Goal: Task Accomplishment & Management: Manage account settings

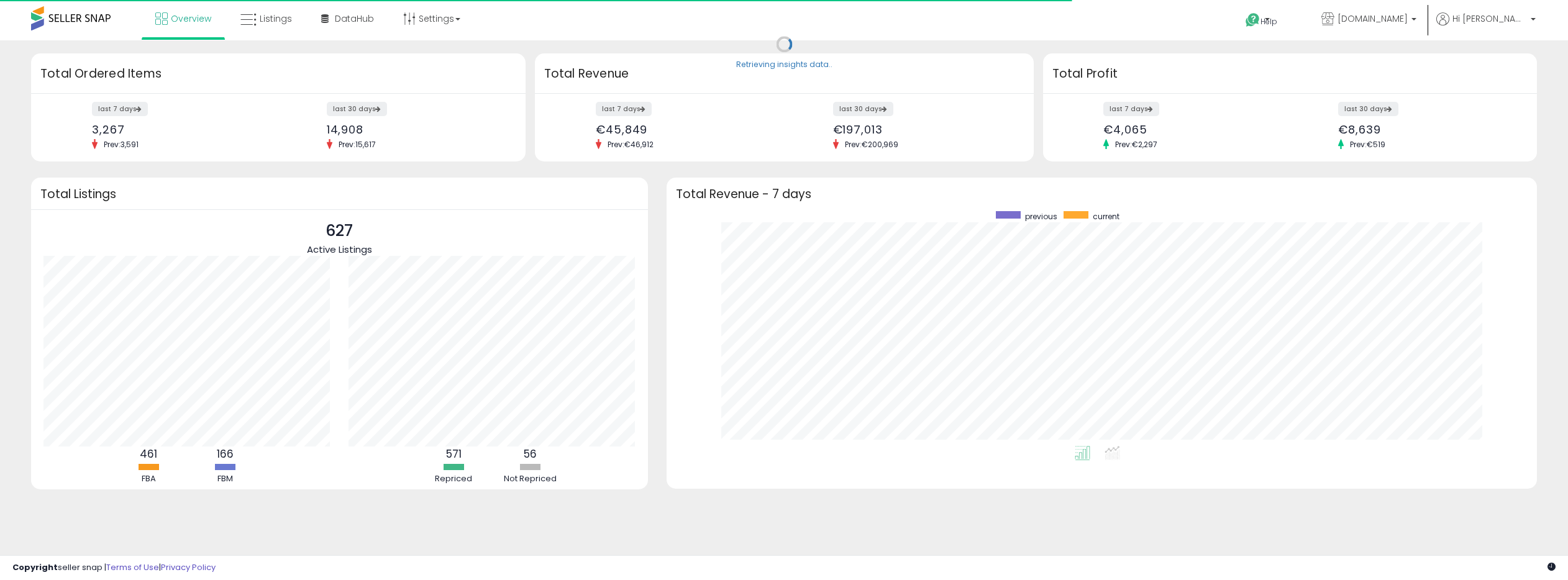
scroll to position [235, 845]
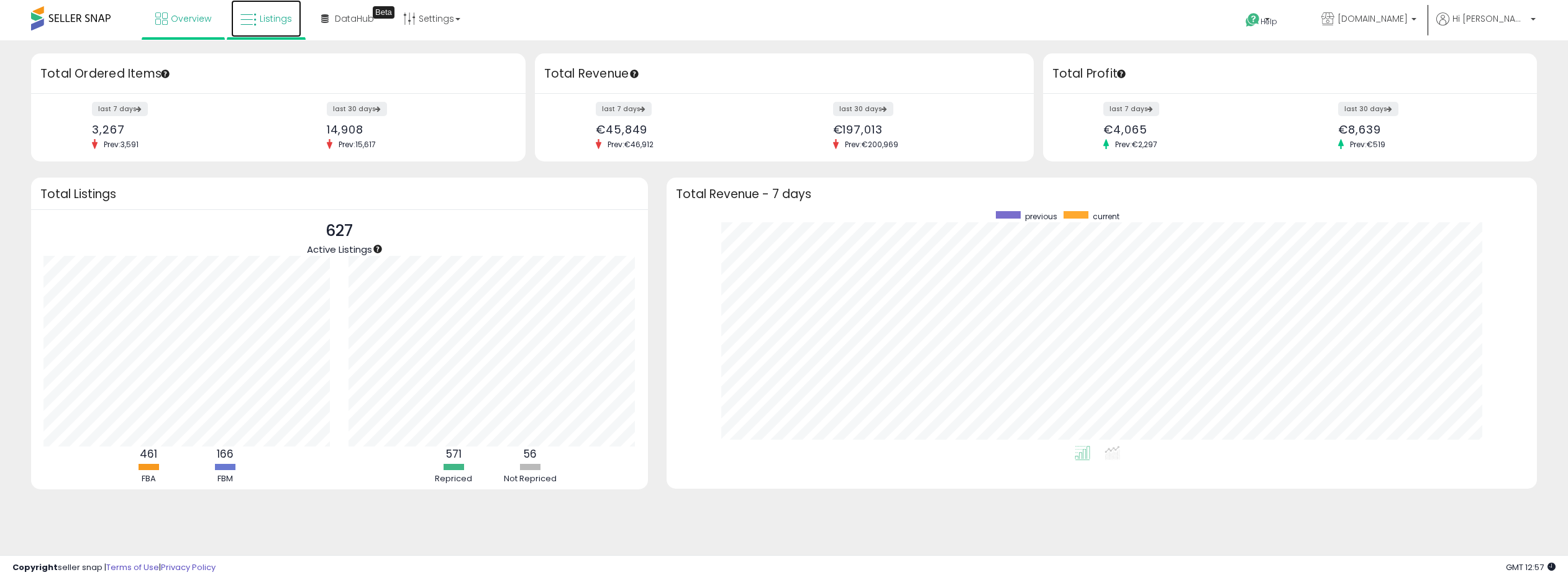
click at [260, 23] on span "Listings" at bounding box center [276, 18] width 32 height 12
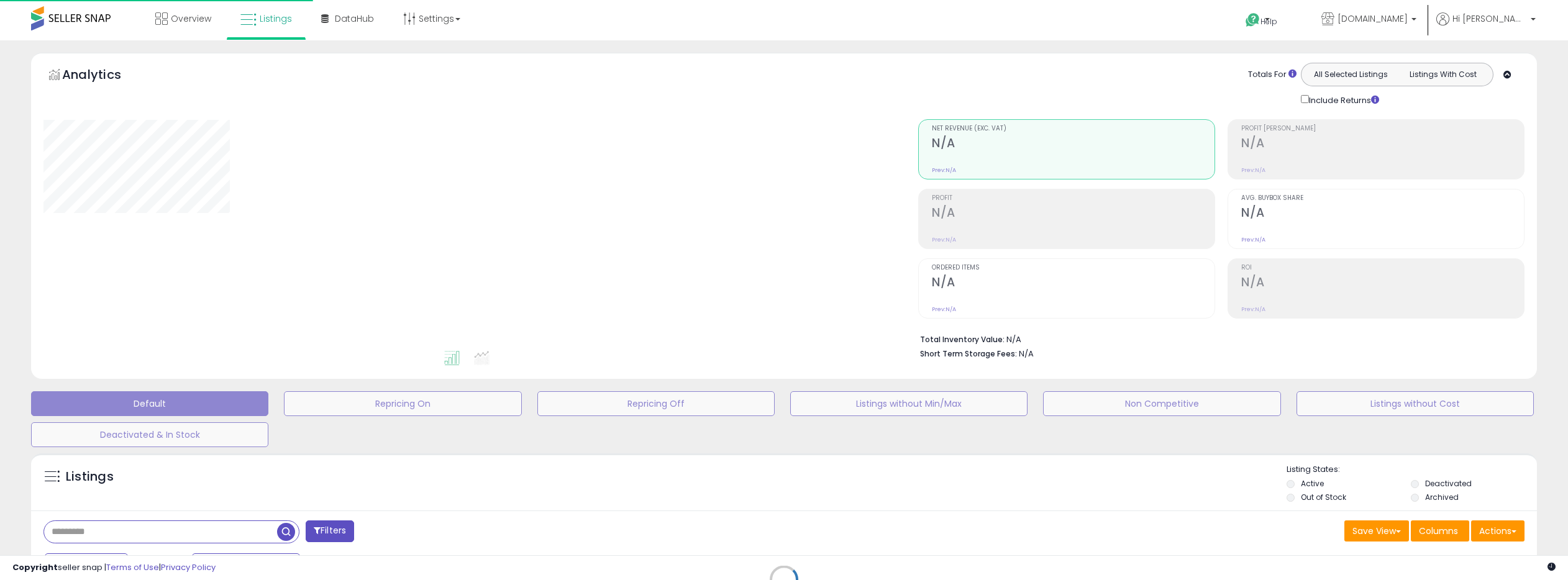
select select
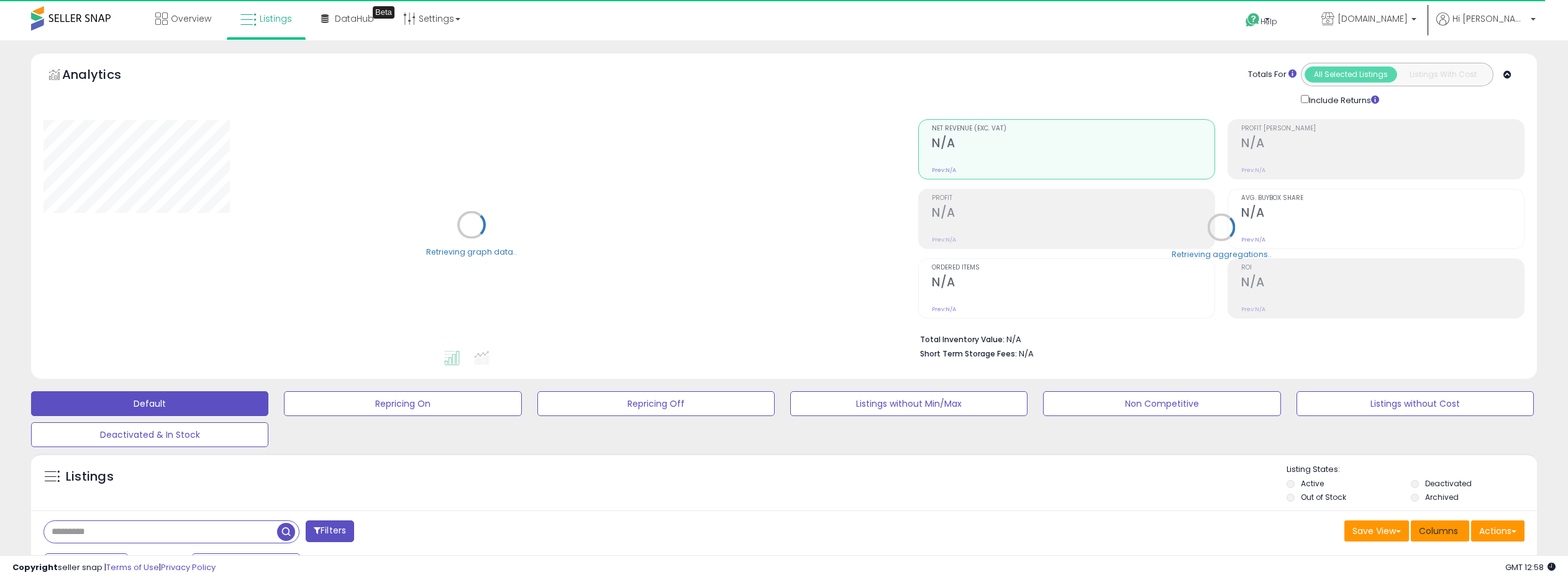
click at [1434, 530] on span "Columns" at bounding box center [1438, 530] width 39 height 12
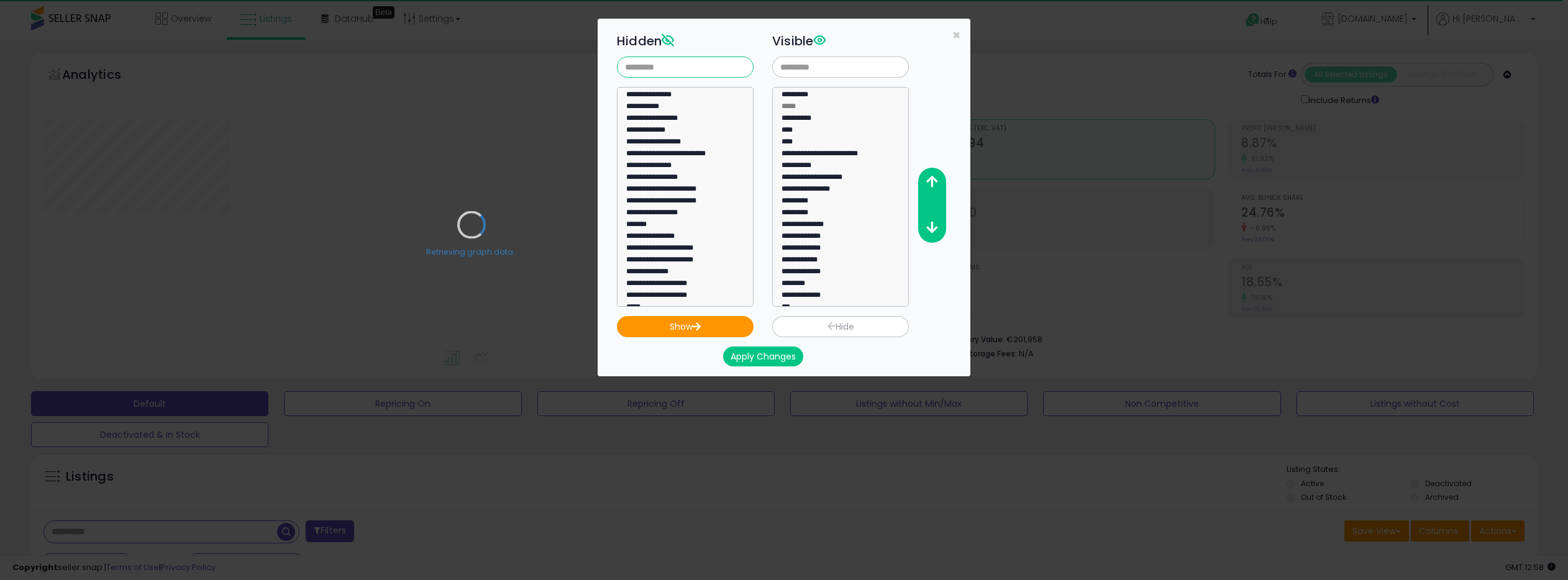
click at [643, 71] on input "text" at bounding box center [685, 67] width 137 height 21
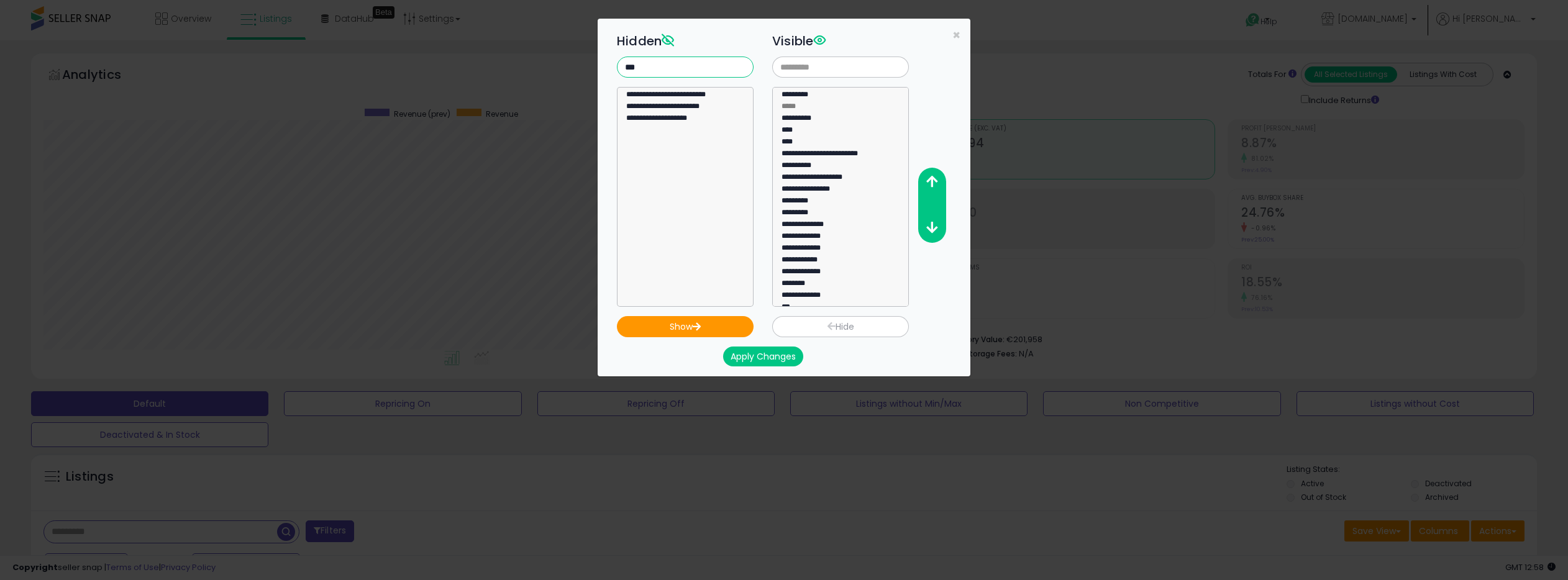
type input "***"
select select "**********"
click at [671, 120] on option "**********" at bounding box center [685, 120] width 120 height 12
click at [706, 324] on button "Show" at bounding box center [685, 326] width 137 height 21
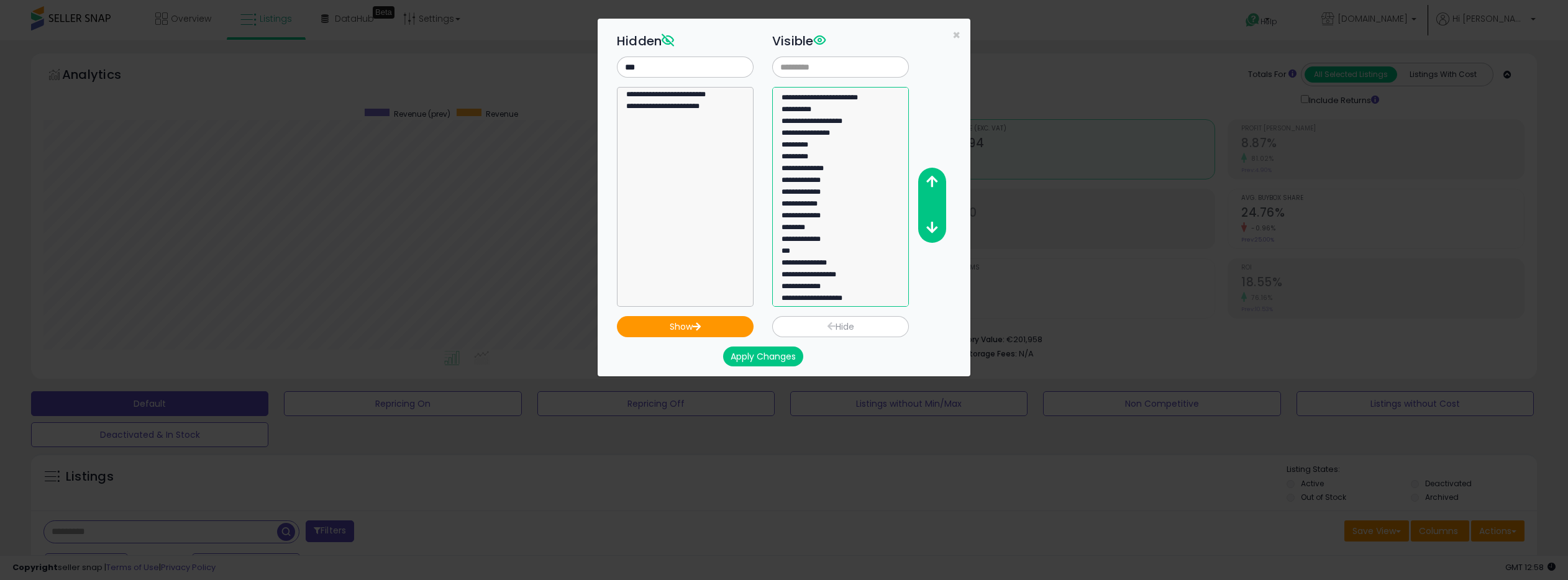
select select "**********"
click at [805, 299] on option "**********" at bounding box center [840, 300] width 120 height 12
click at [938, 181] on button "button" at bounding box center [931, 182] width 28 height 23
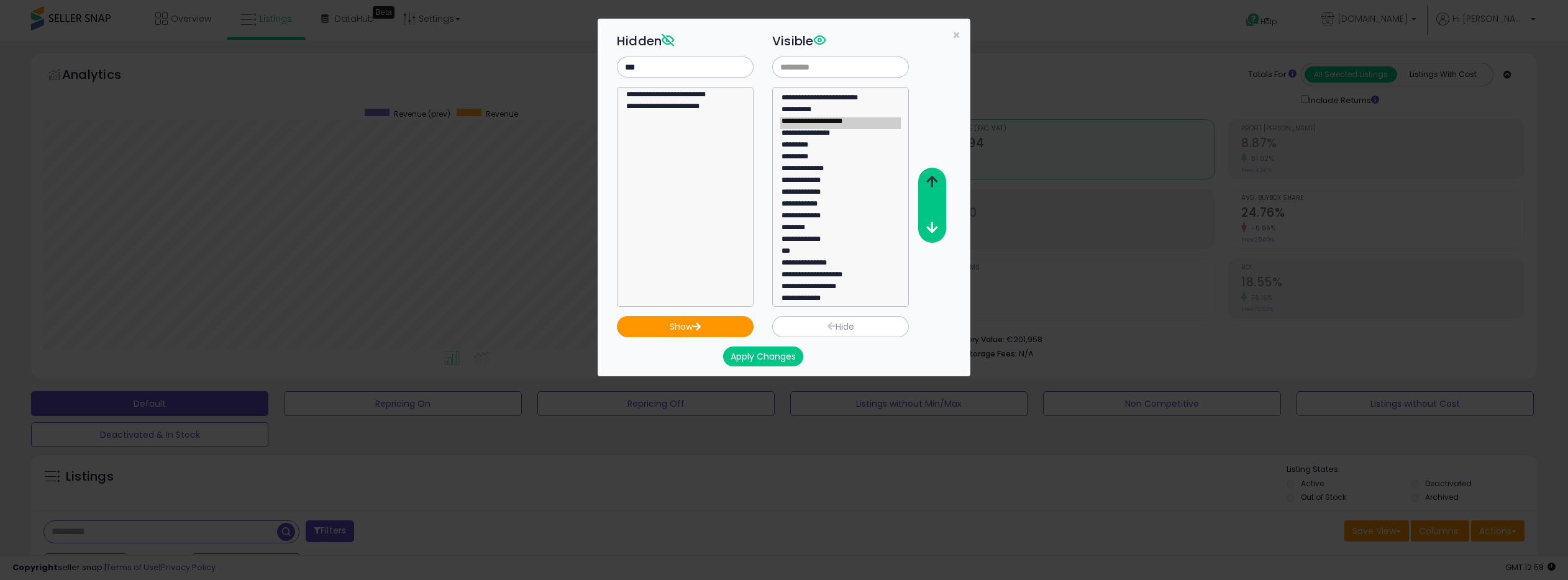
click at [938, 181] on button "button" at bounding box center [931, 182] width 28 height 23
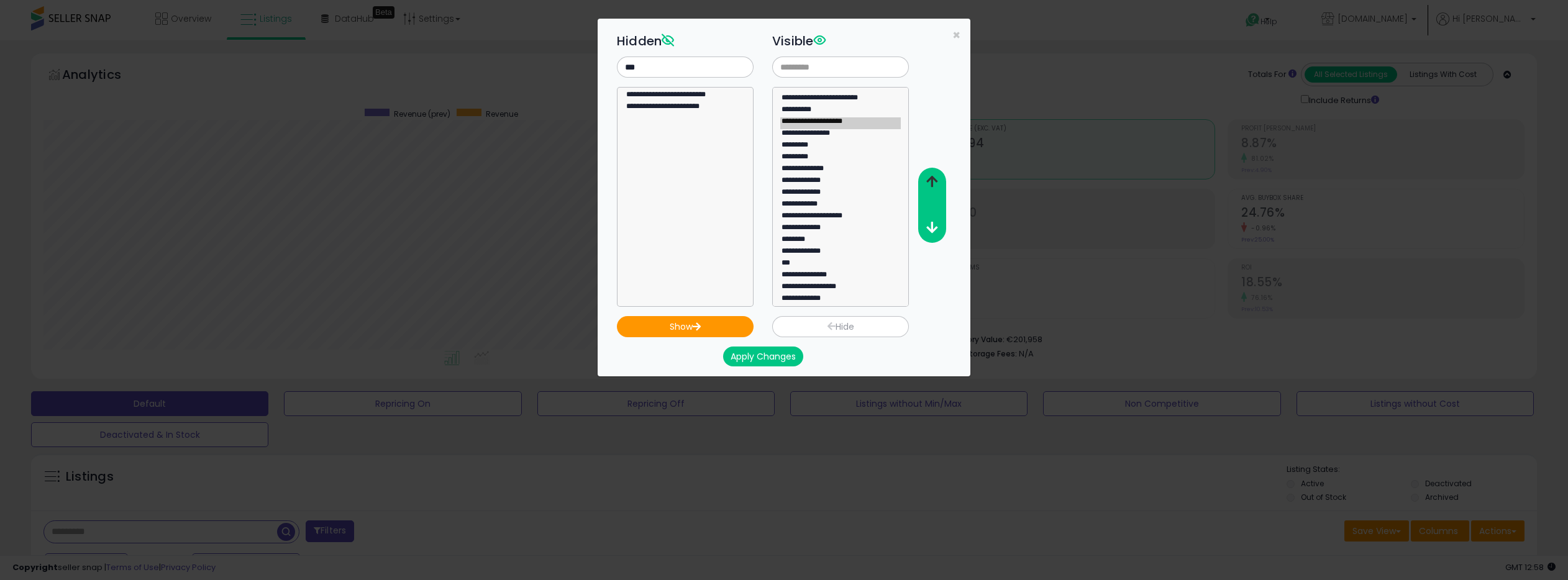
click at [938, 181] on button "button" at bounding box center [931, 182] width 28 height 23
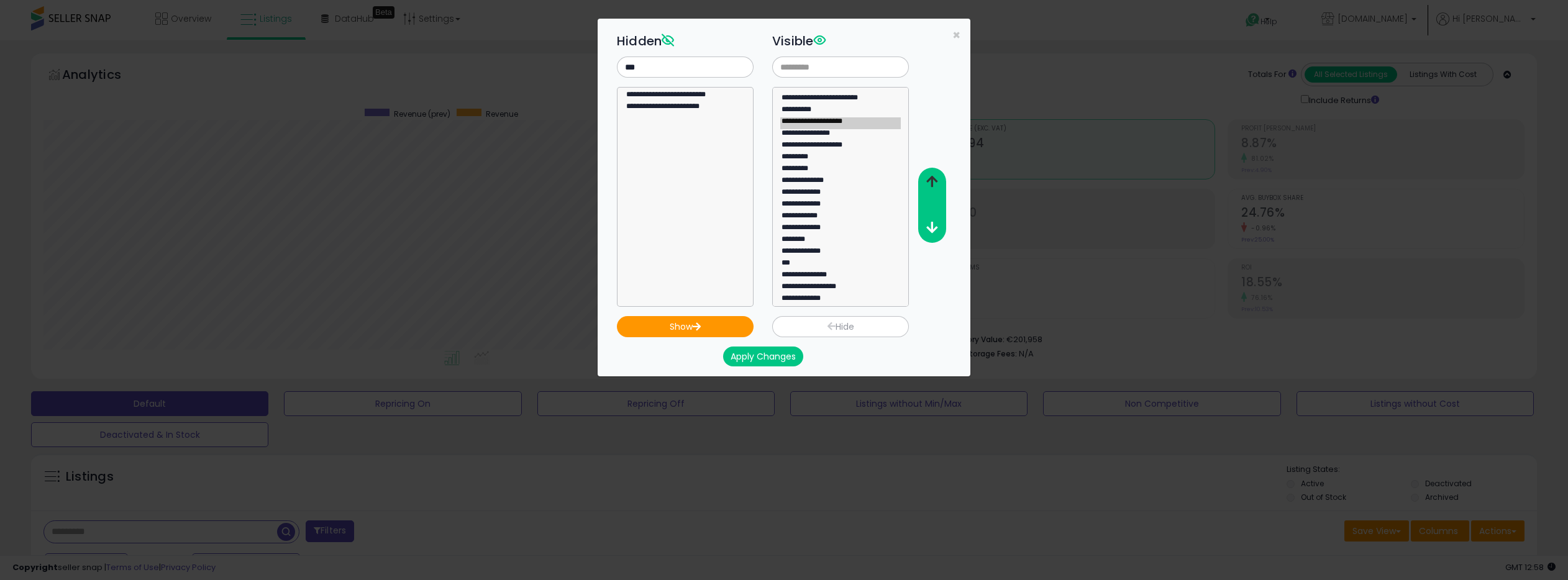
click at [938, 181] on button "button" at bounding box center [931, 182] width 28 height 23
click at [784, 353] on button "Apply Changes" at bounding box center [763, 356] width 80 height 20
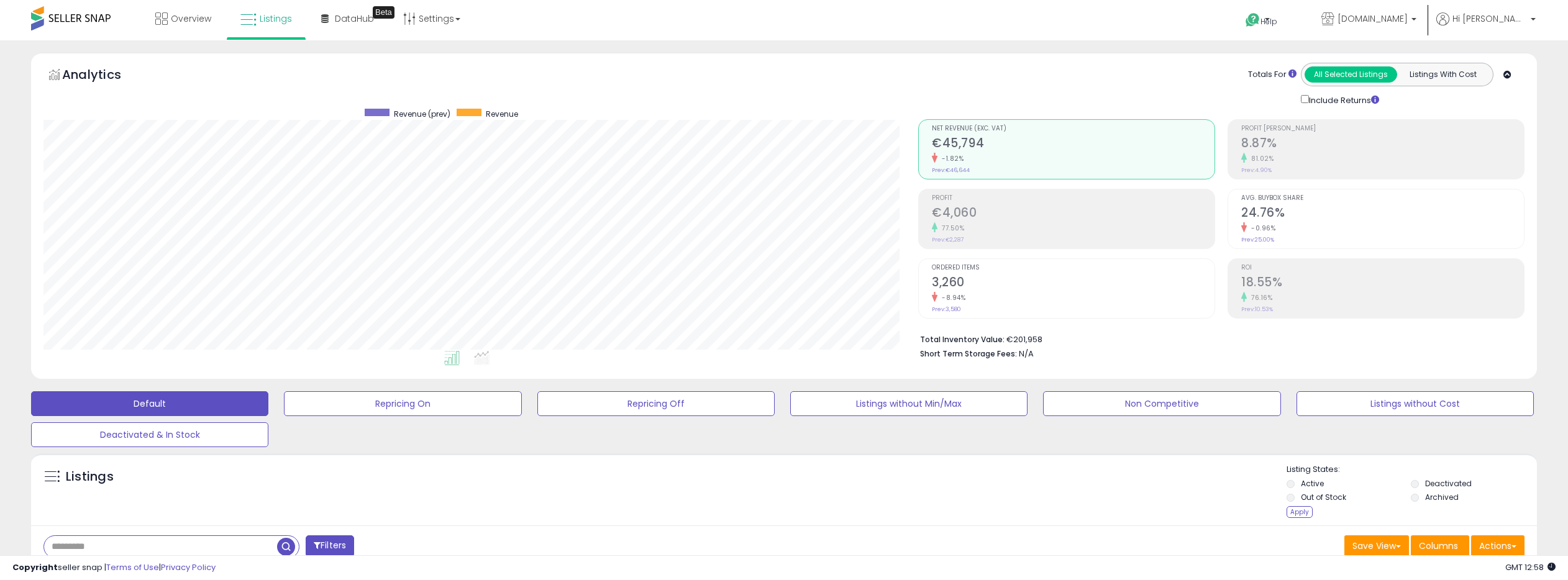
scroll to position [254, 874]
click at [1292, 507] on div "Apply" at bounding box center [1299, 512] width 26 height 12
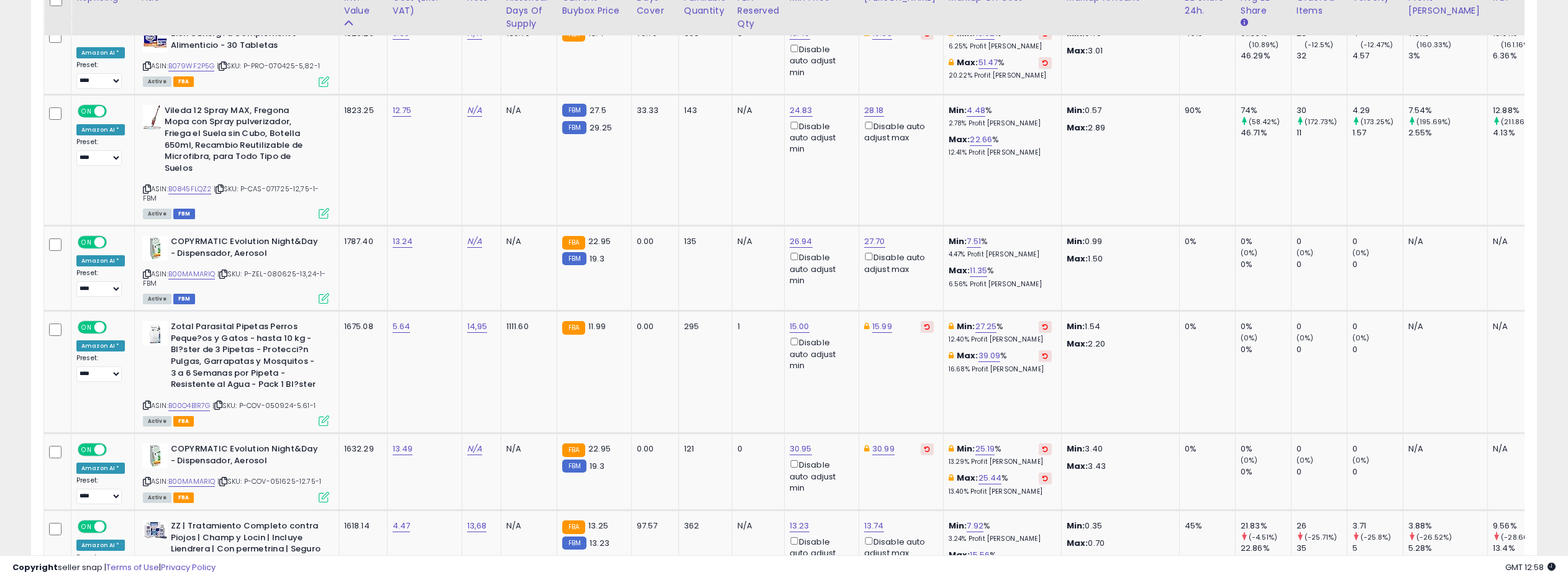
scroll to position [2739, 0]
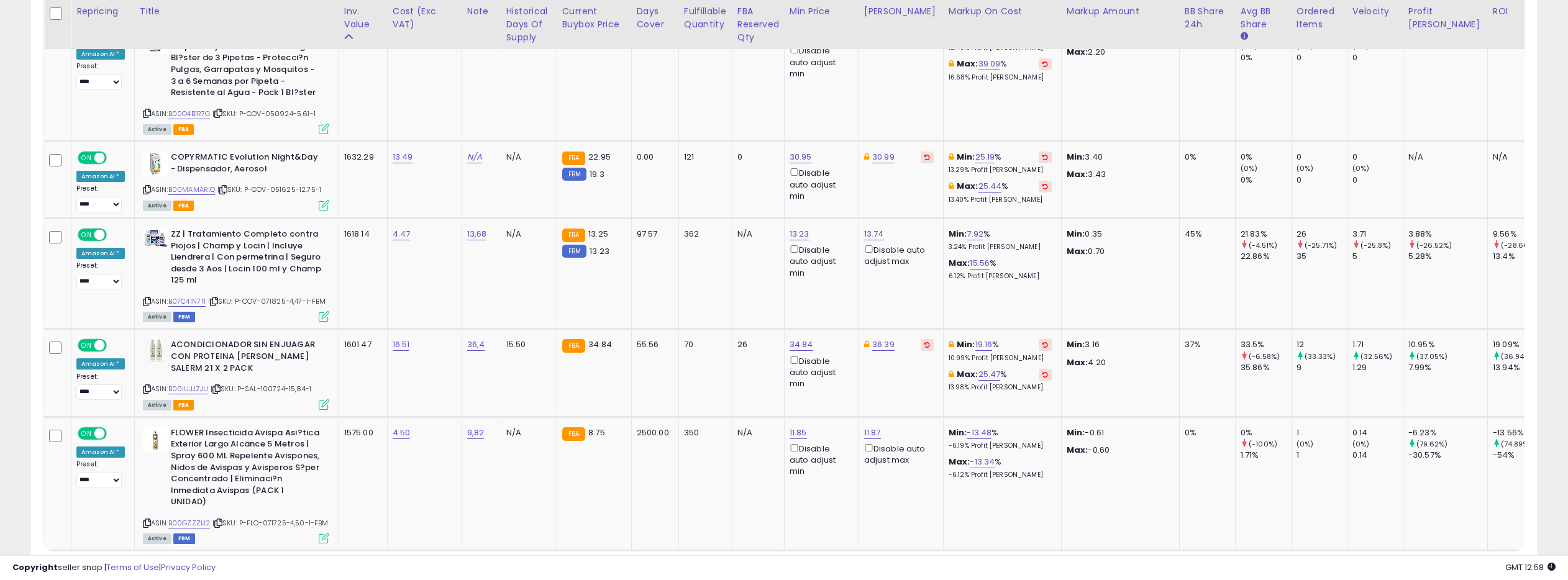
click at [106, 564] on select "** **" at bounding box center [96, 574] width 37 height 21
select select "**"
click at [79, 564] on select "** **" at bounding box center [96, 574] width 37 height 21
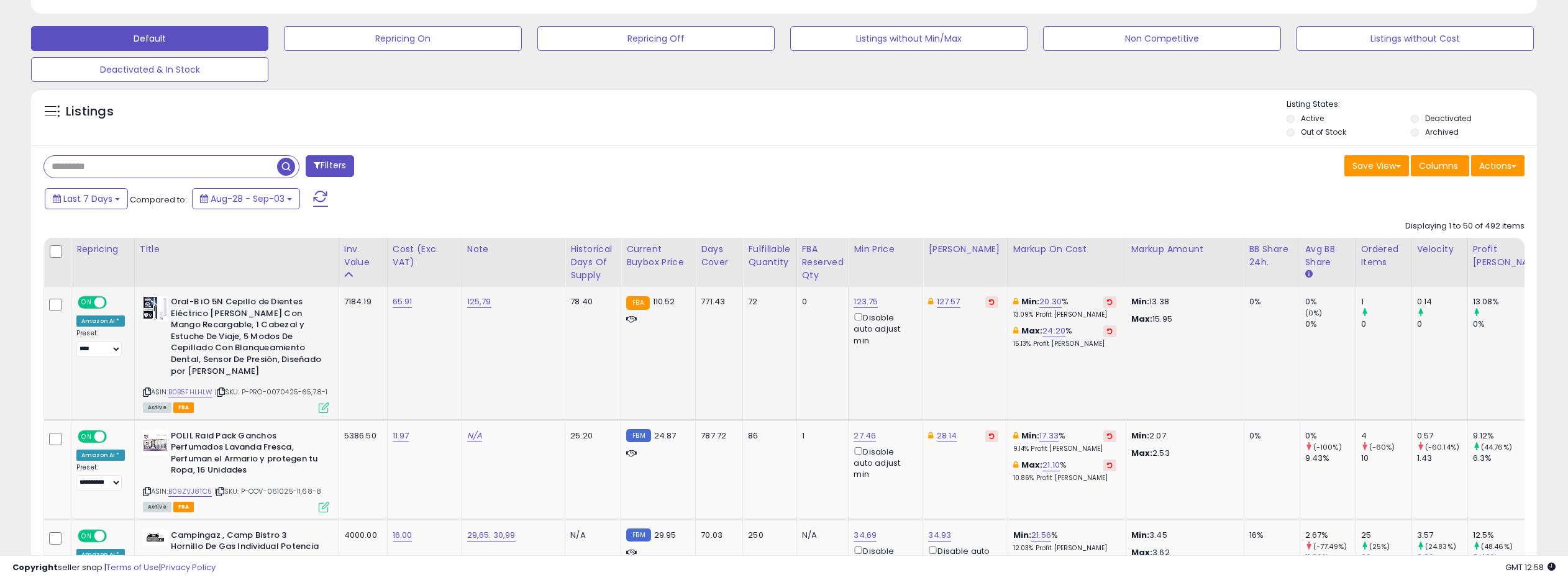
scroll to position [371, 0]
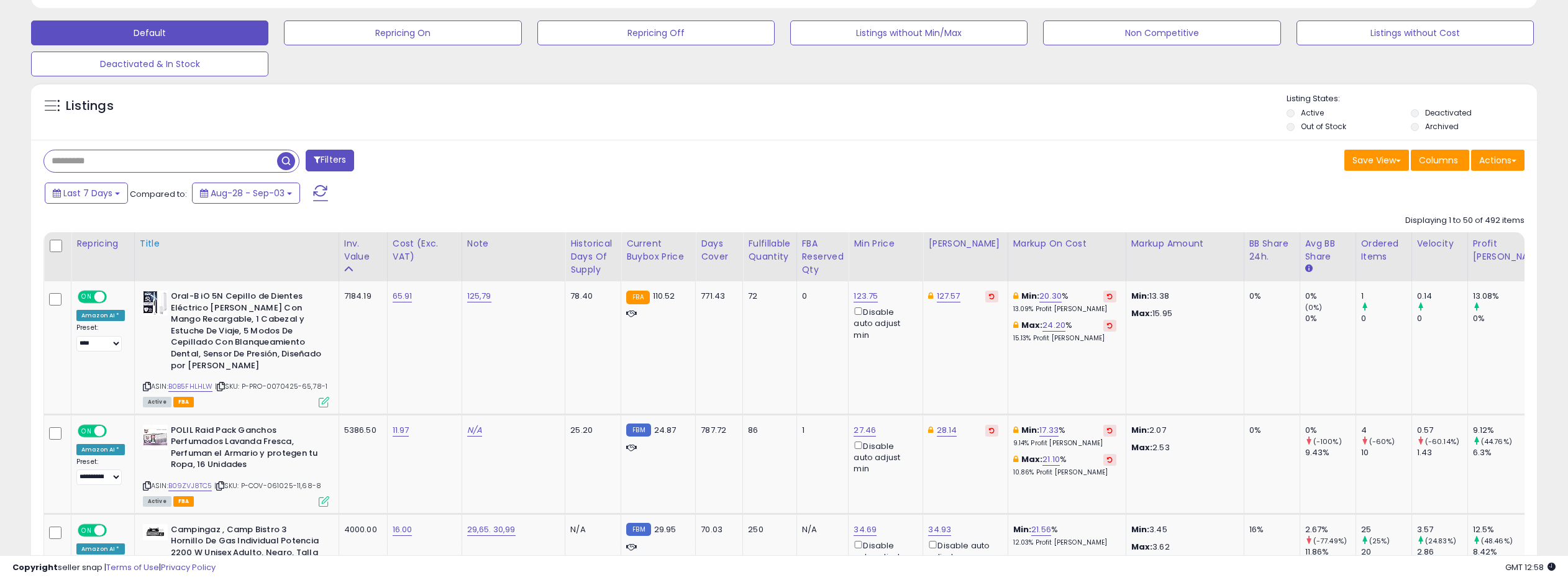
click at [151, 243] on div "Title" at bounding box center [236, 243] width 194 height 13
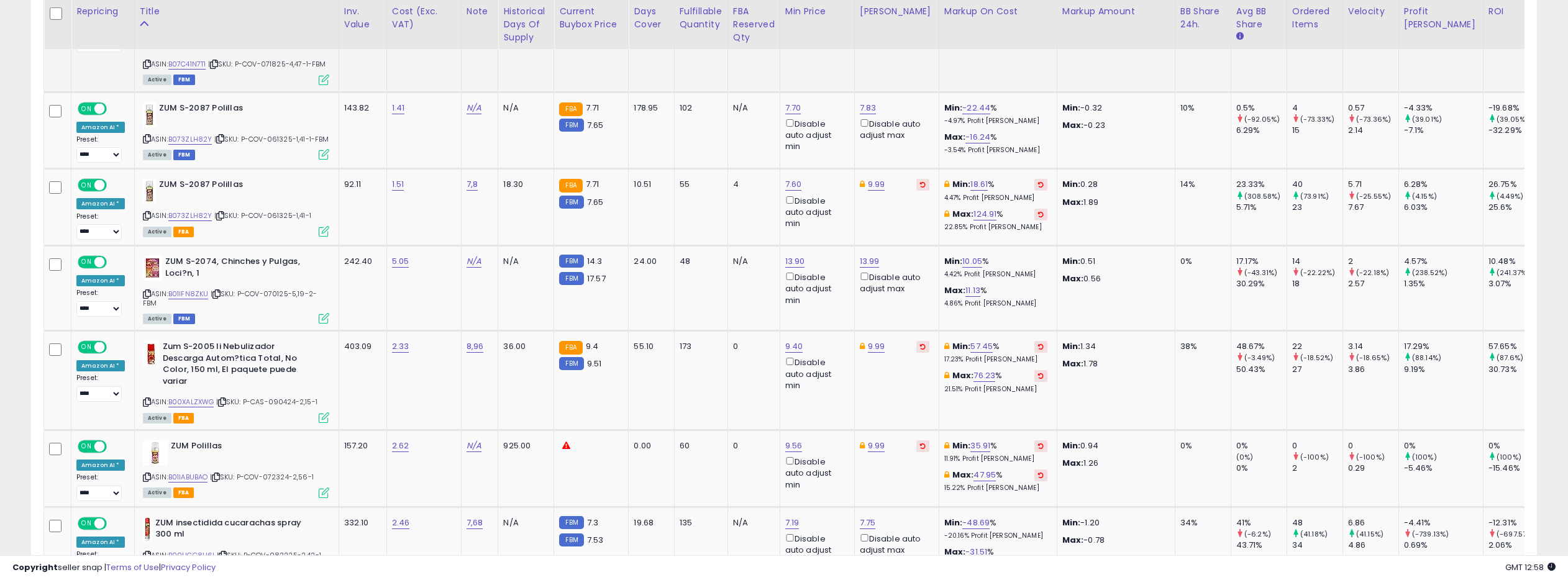
scroll to position [671, 0]
click at [788, 267] on link "13.90" at bounding box center [795, 260] width 20 height 12
type input "*****"
click at [835, 229] on icon "submit" at bounding box center [831, 232] width 8 height 8
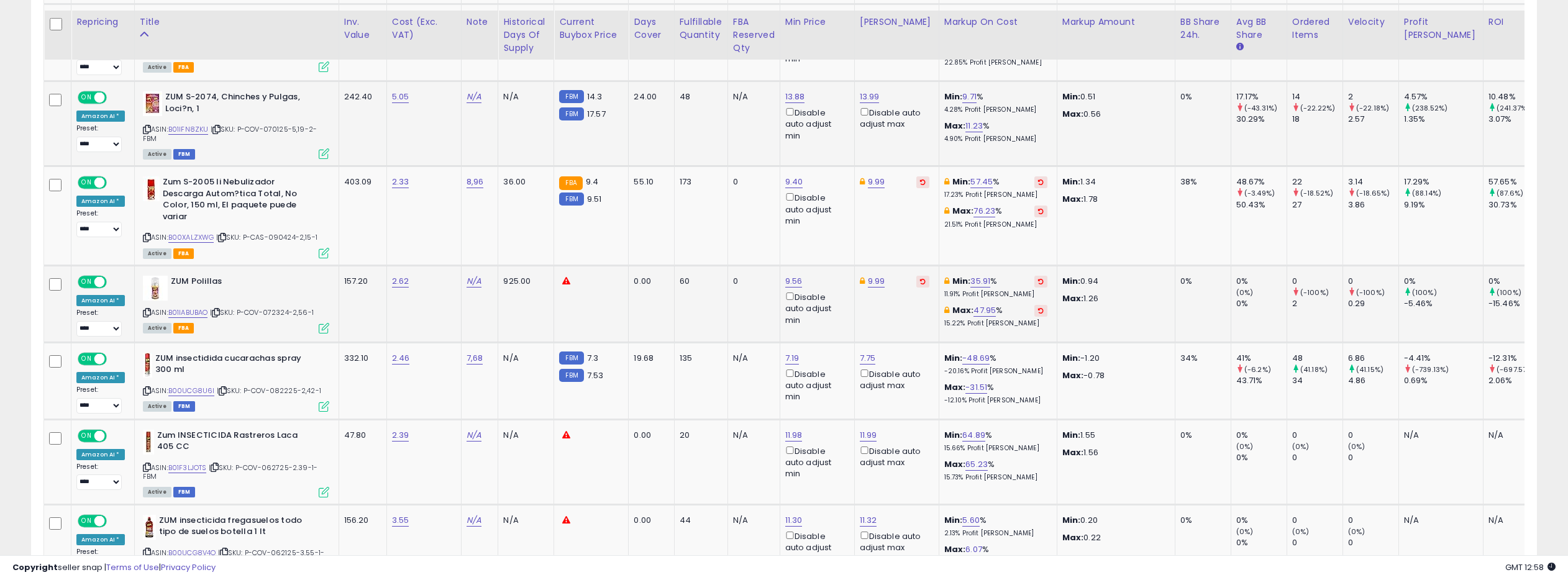
scroll to position [850, 0]
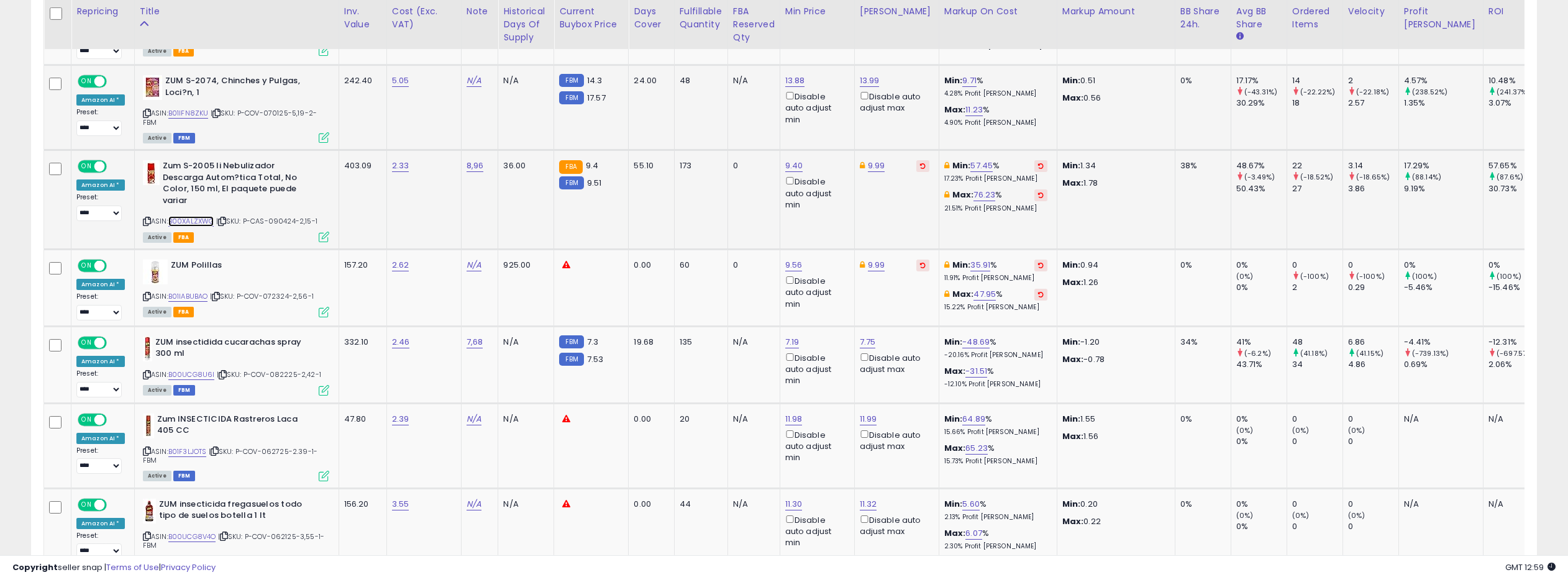
click at [200, 227] on link "B00XALZXWG" at bounding box center [191, 221] width 46 height 10
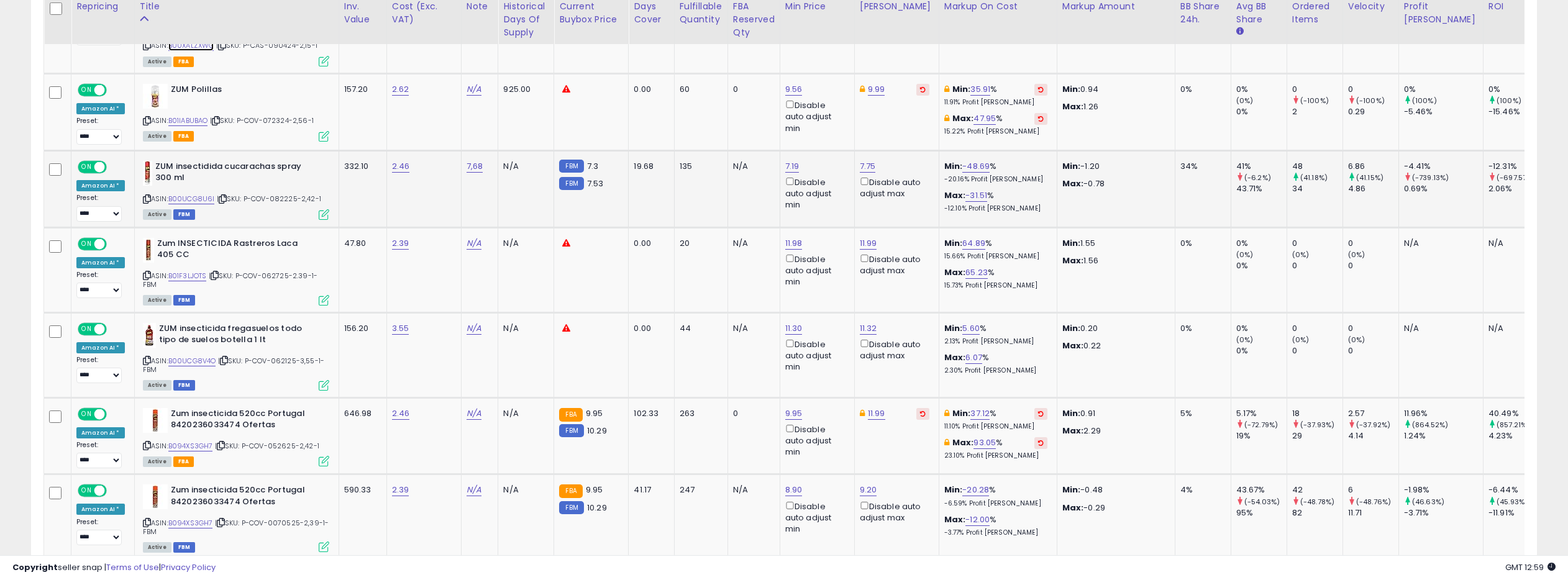
scroll to position [1028, 0]
click at [193, 202] on link "B00UCG8U6I" at bounding box center [191, 197] width 46 height 10
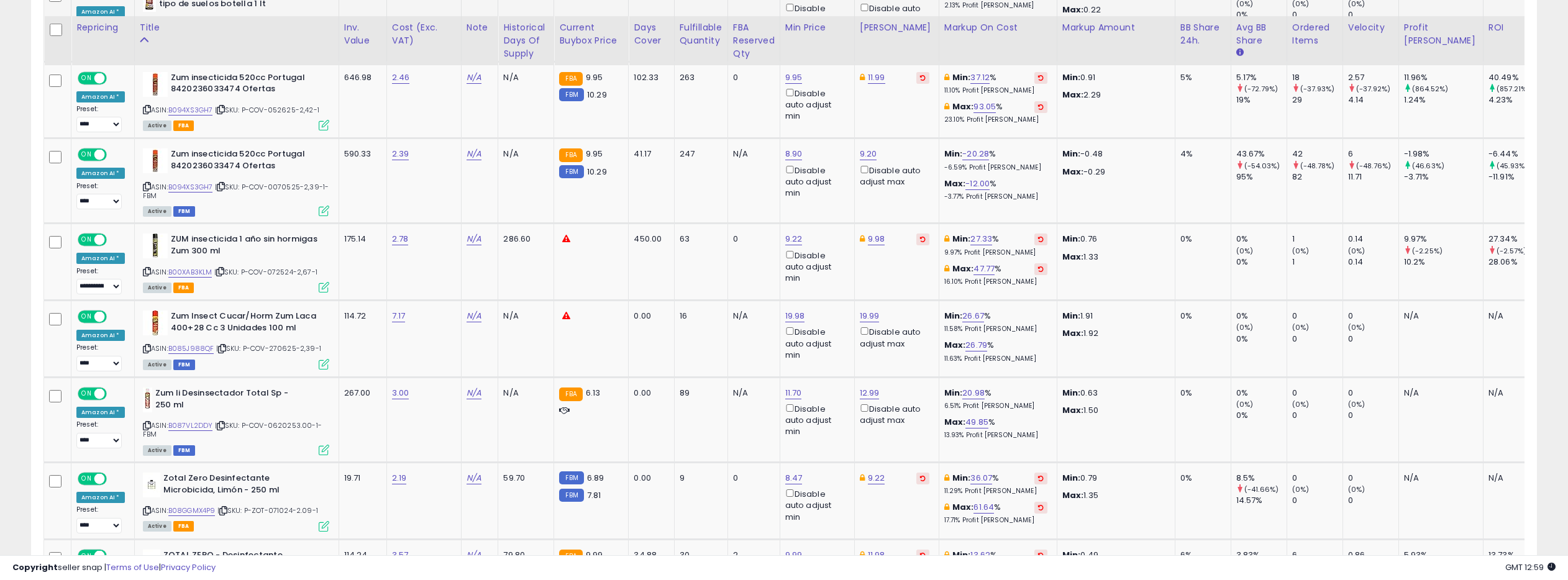
scroll to position [1385, 0]
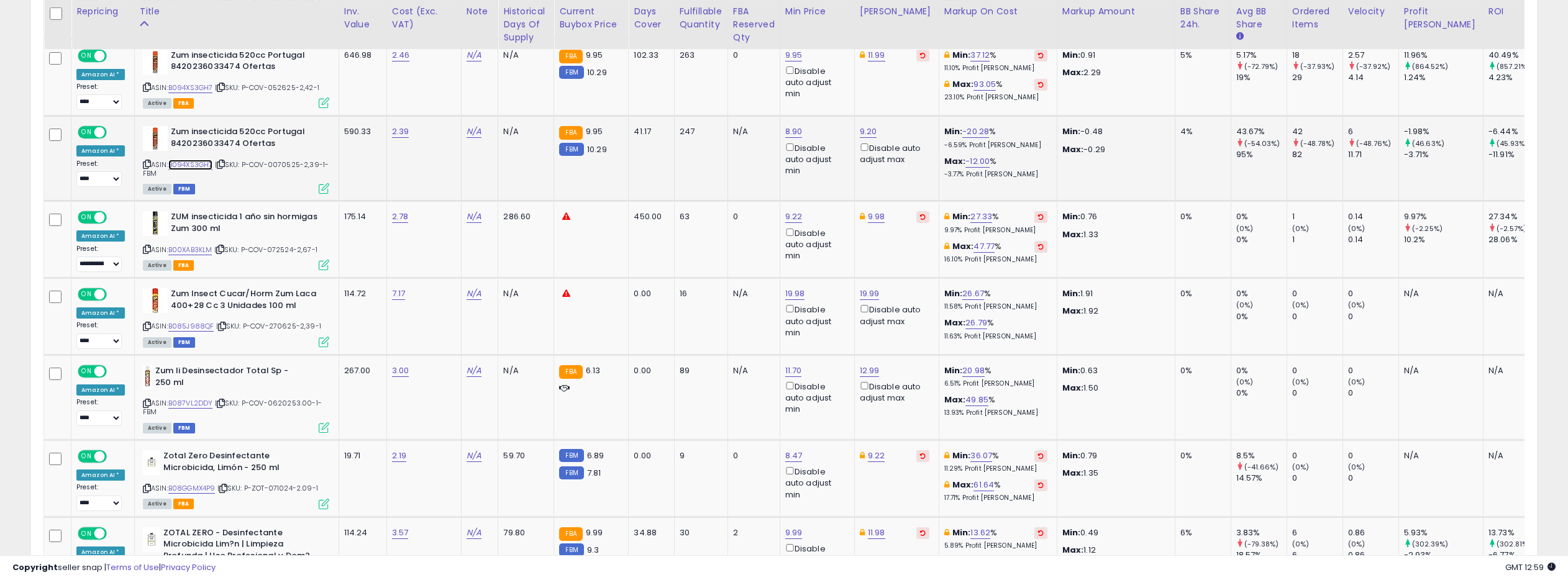
click at [189, 170] on link "B094XS3GH7" at bounding box center [190, 165] width 44 height 10
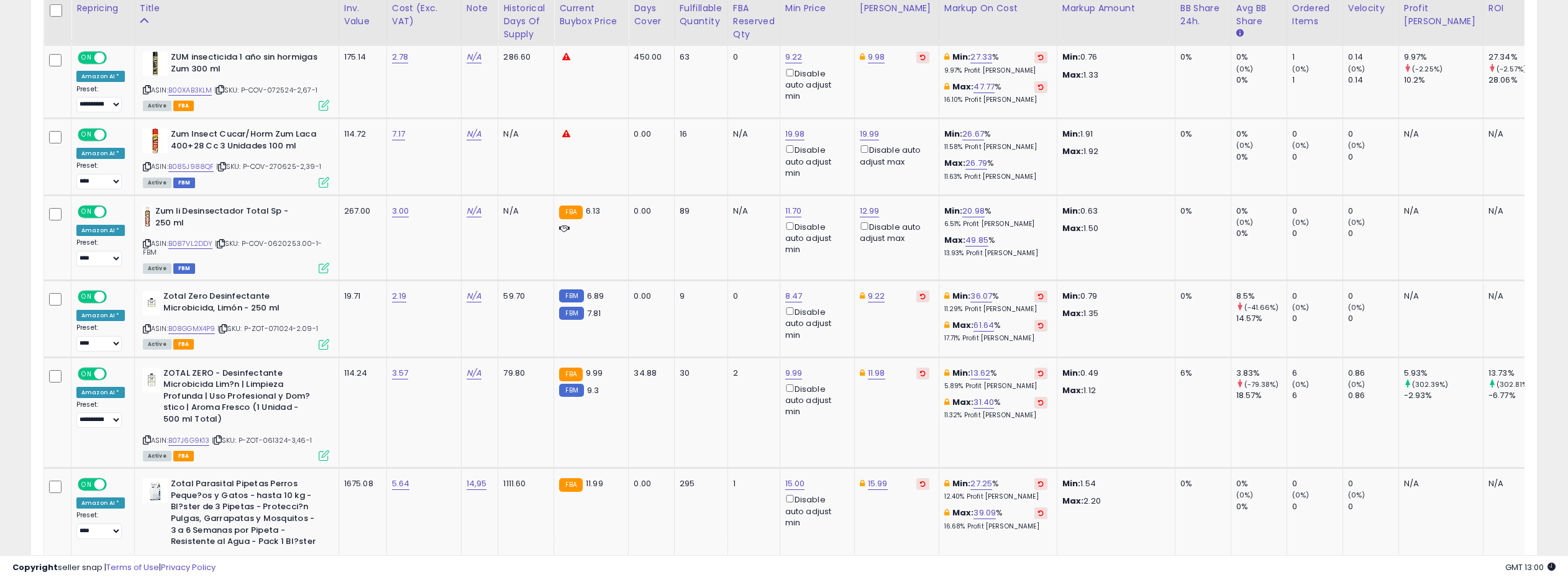
scroll to position [1538, 0]
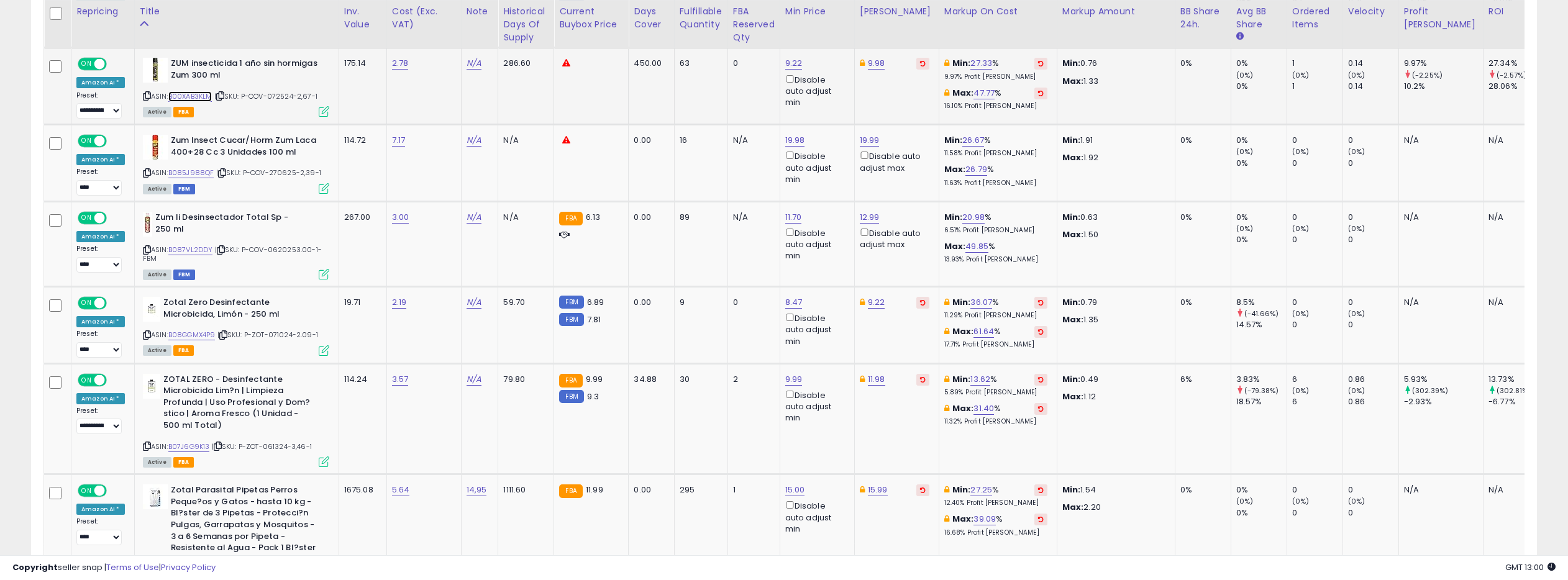
click at [197, 102] on link "B00XAB3KLM" at bounding box center [190, 97] width 44 height 10
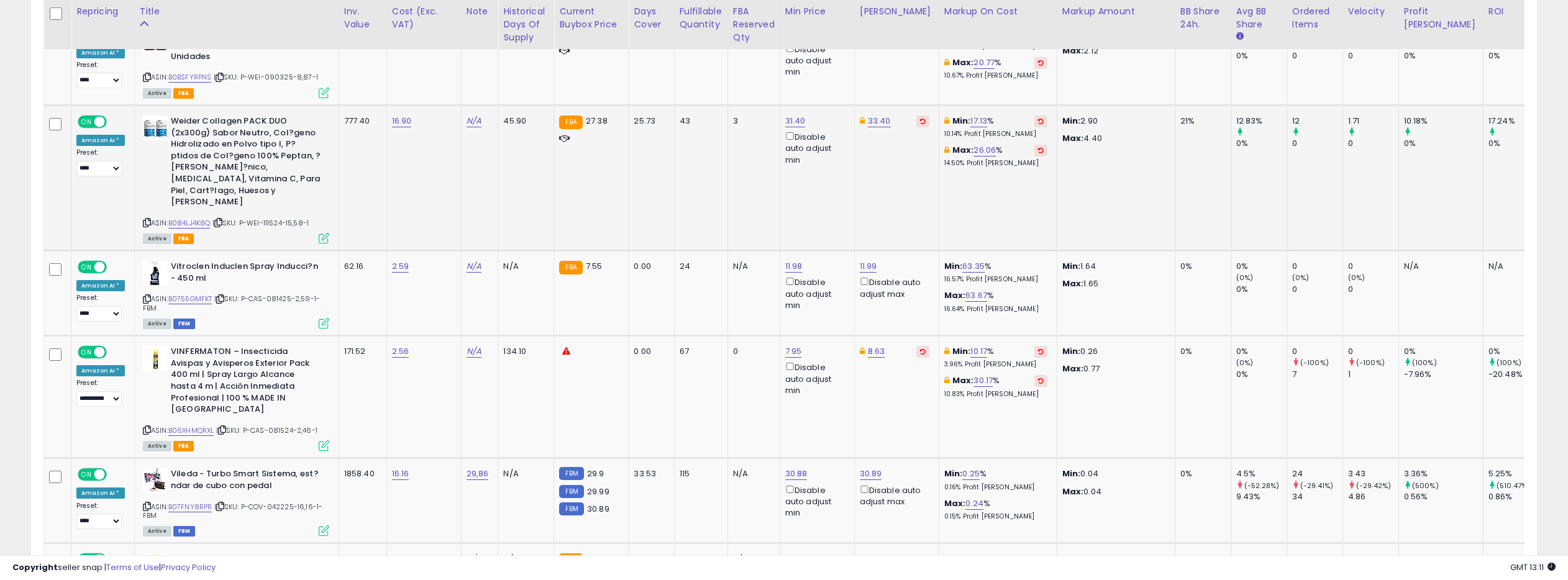
scroll to position [4076, 0]
click at [185, 218] on link "B084LJ4K8Q" at bounding box center [189, 223] width 43 height 10
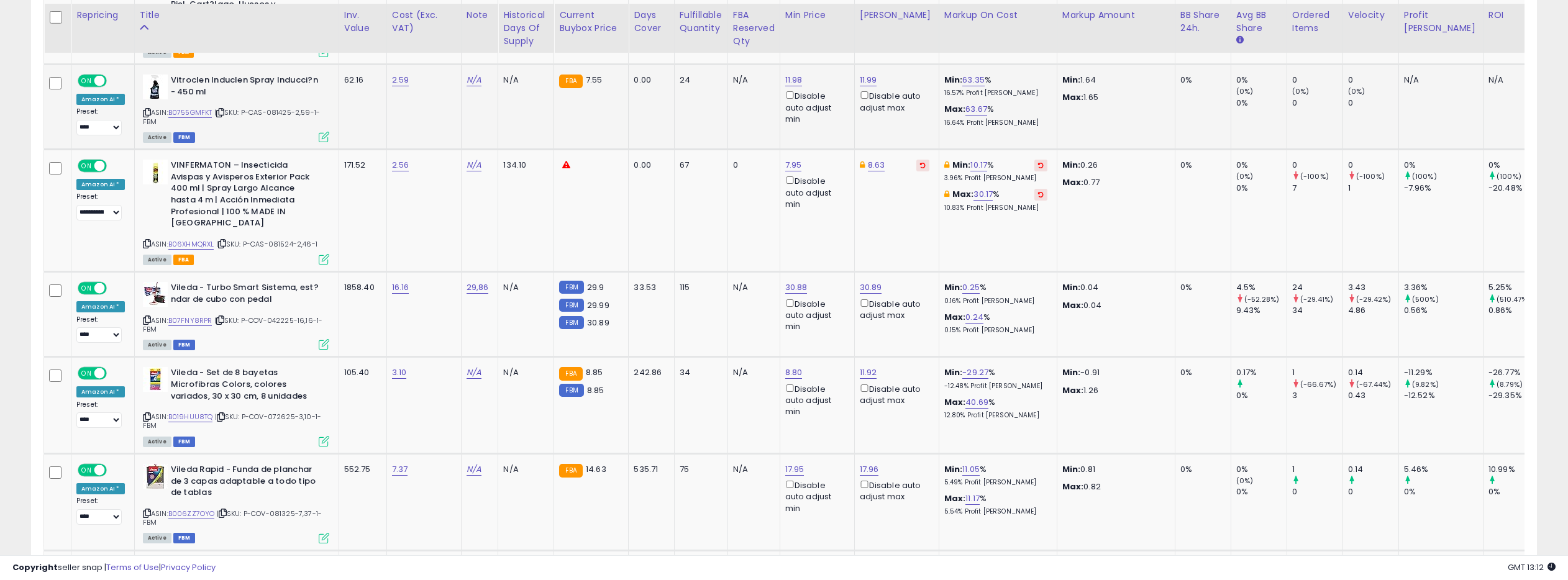
scroll to position [4284, 0]
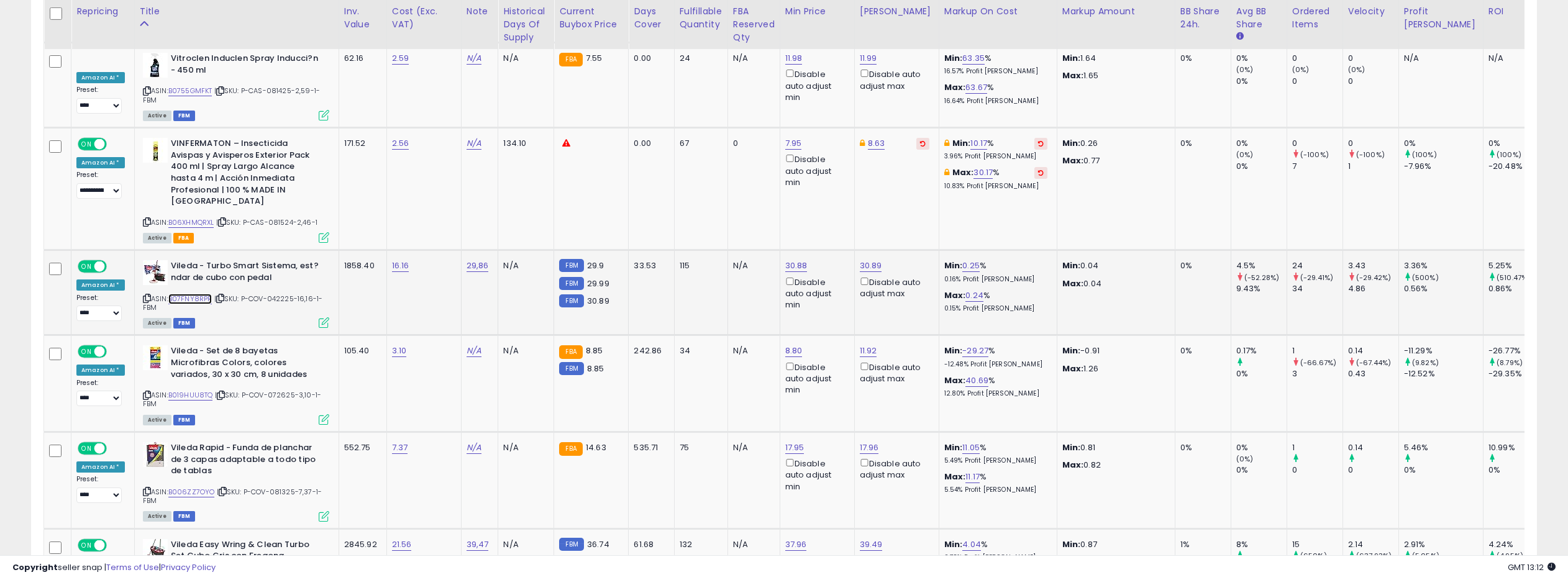
click at [197, 294] on link "B07FNY8RPR" at bounding box center [190, 299] width 44 height 10
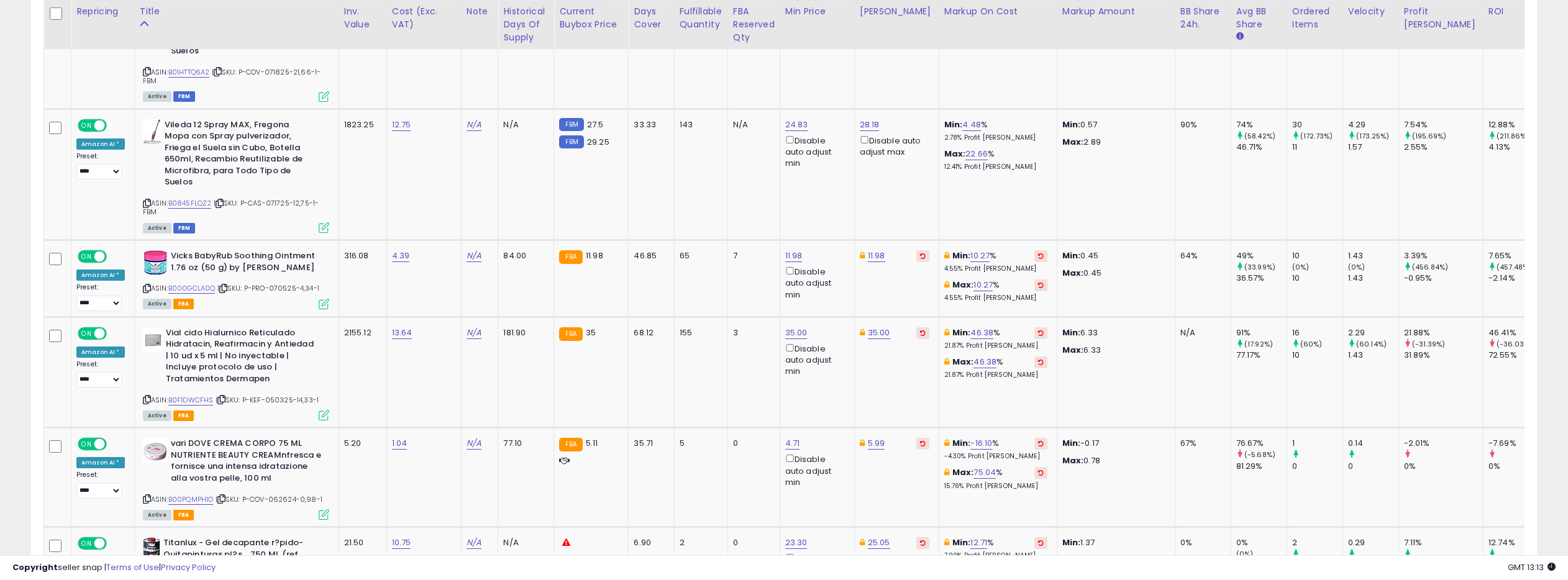
scroll to position [4848, 0]
click at [196, 196] on link "B0845FLQZ2" at bounding box center [190, 201] width 44 height 10
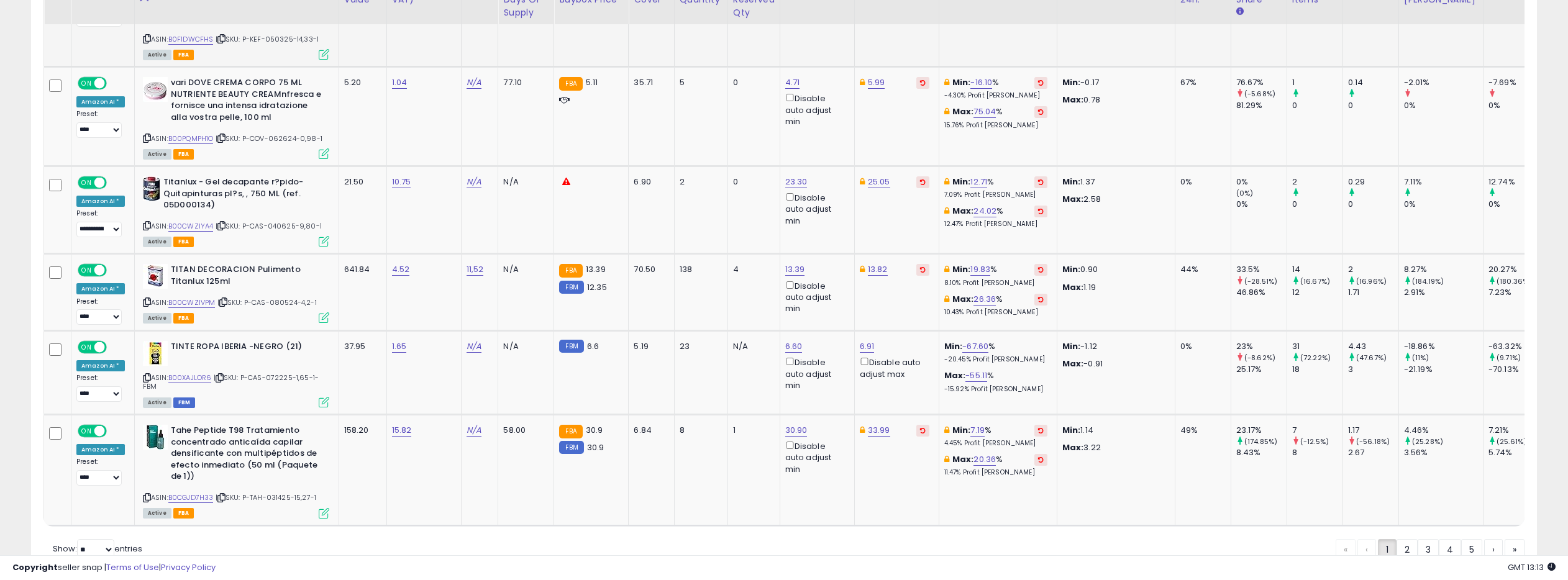
scroll to position [5212, 0]
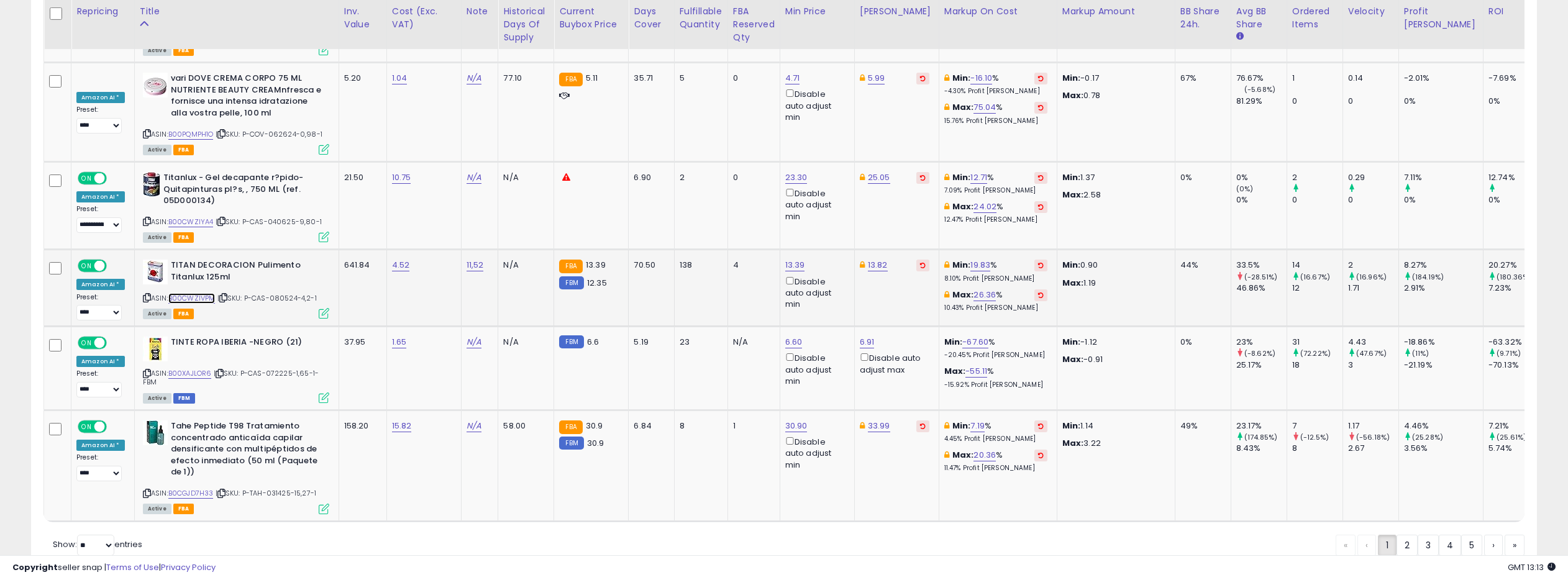
click at [199, 293] on link "B00CWZIVPM" at bounding box center [191, 298] width 47 height 10
click at [1401, 534] on link "2" at bounding box center [1406, 545] width 21 height 21
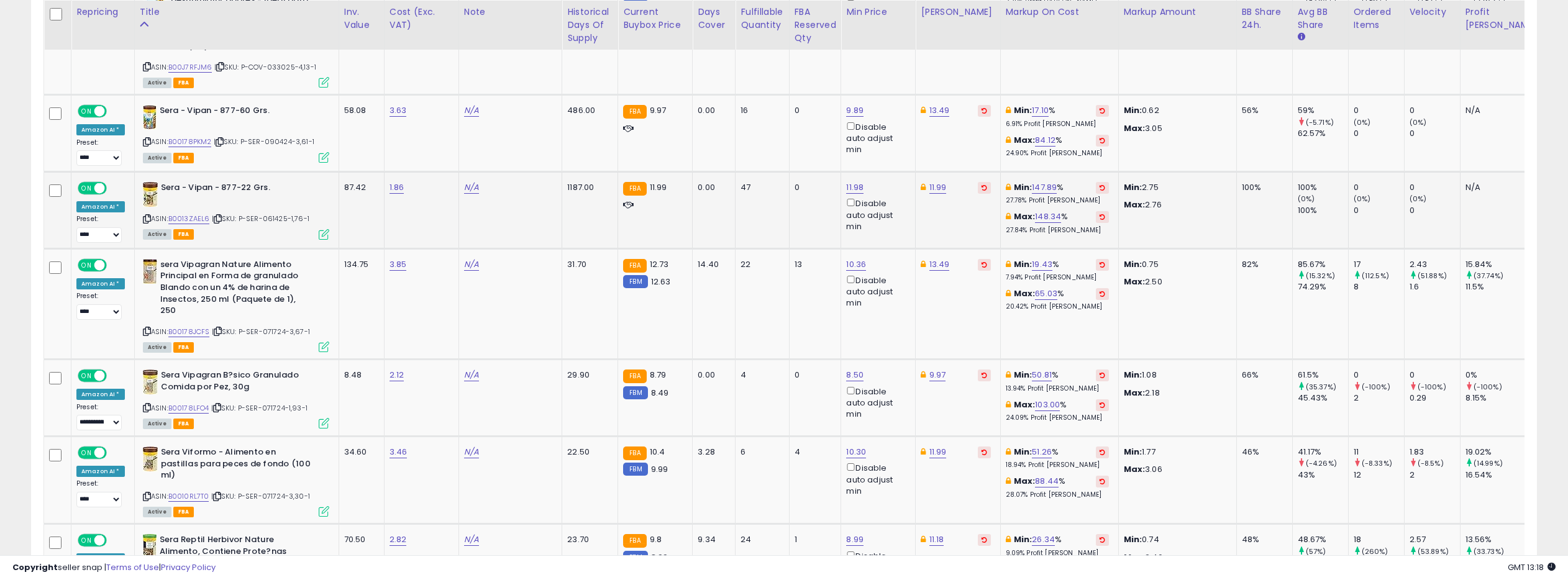
scroll to position [2259, 0]
click at [189, 136] on link "B00178PKM2" at bounding box center [190, 141] width 44 height 10
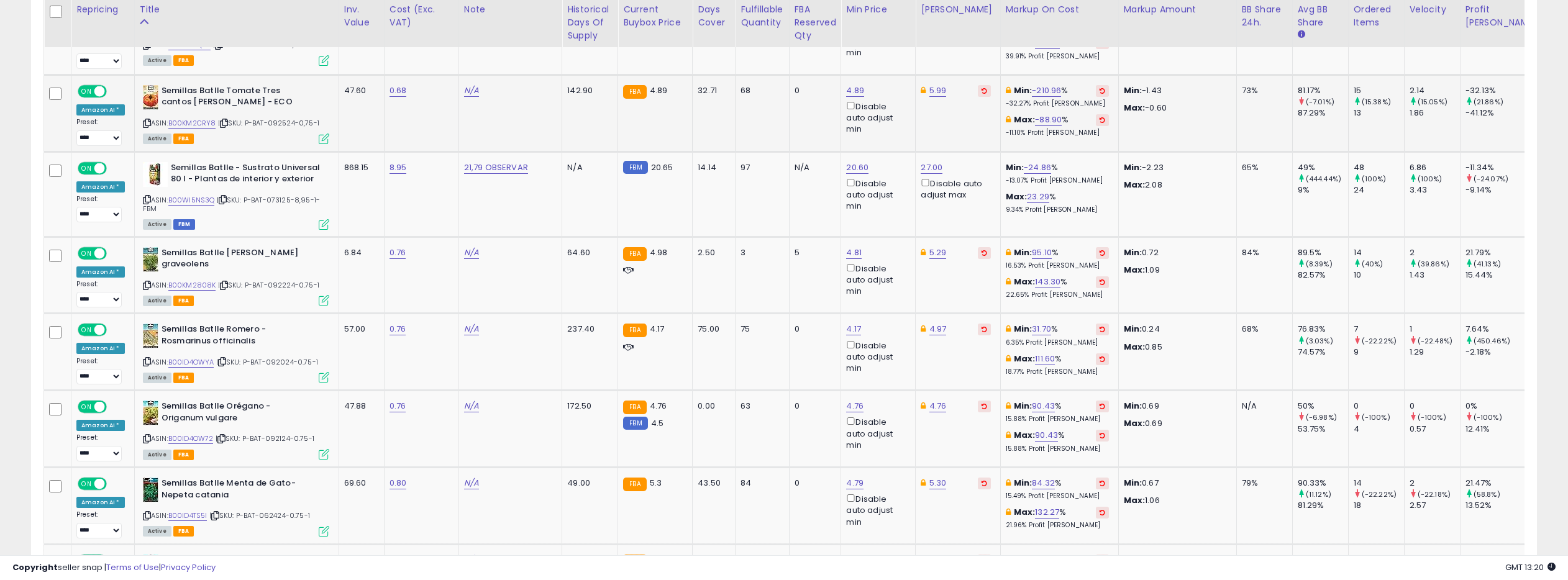
scroll to position [3351, 0]
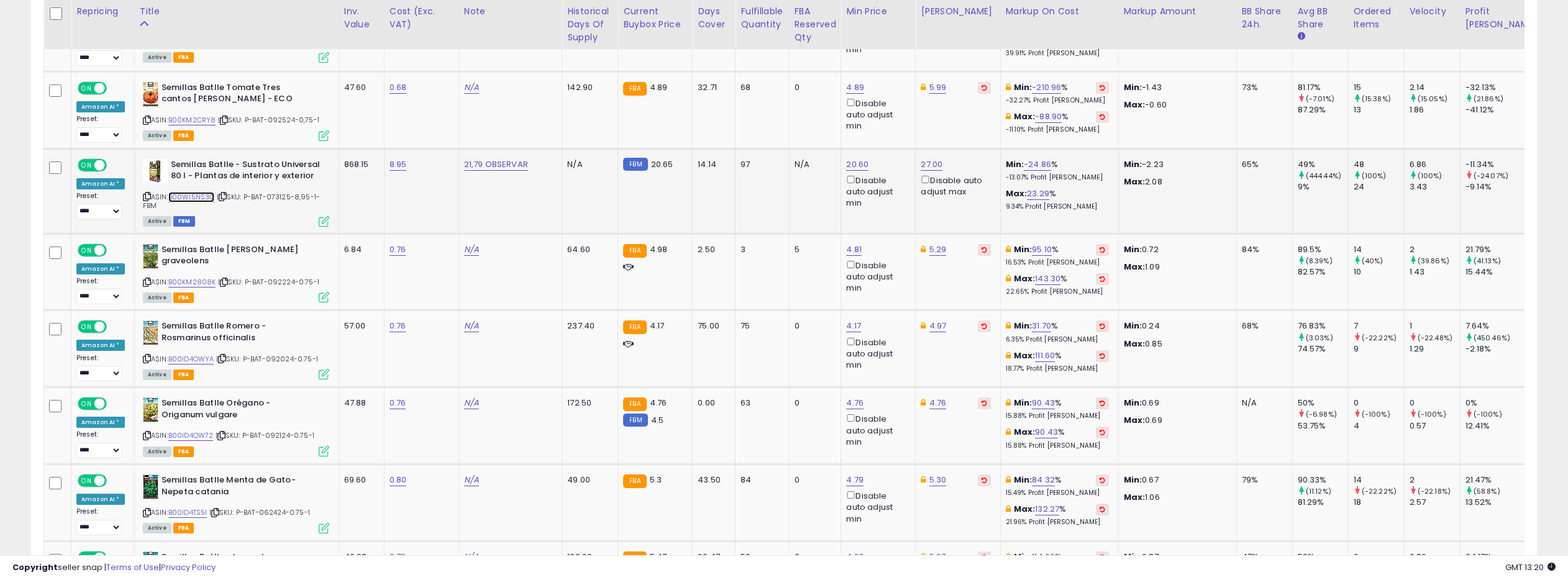
click at [193, 192] on link "B00WI5NS3Q" at bounding box center [191, 197] width 46 height 10
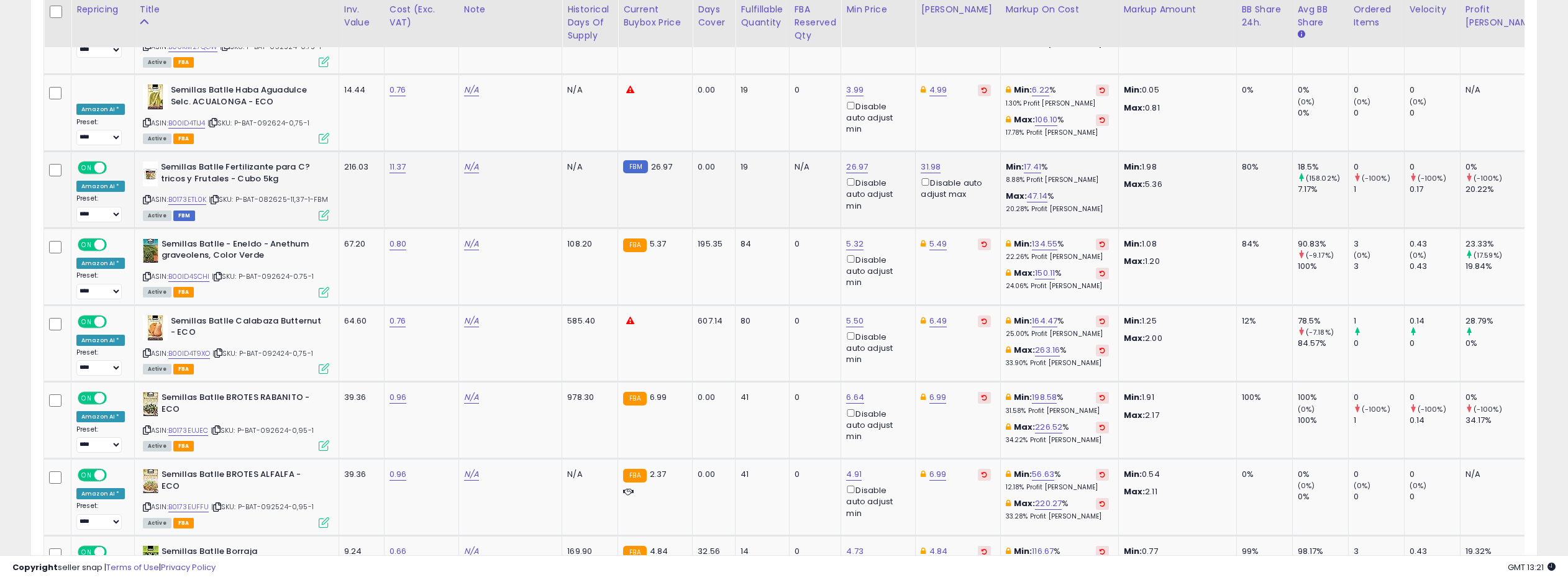
scroll to position [3994, 0]
click at [184, 193] on link "B0173ETL0K" at bounding box center [187, 198] width 39 height 10
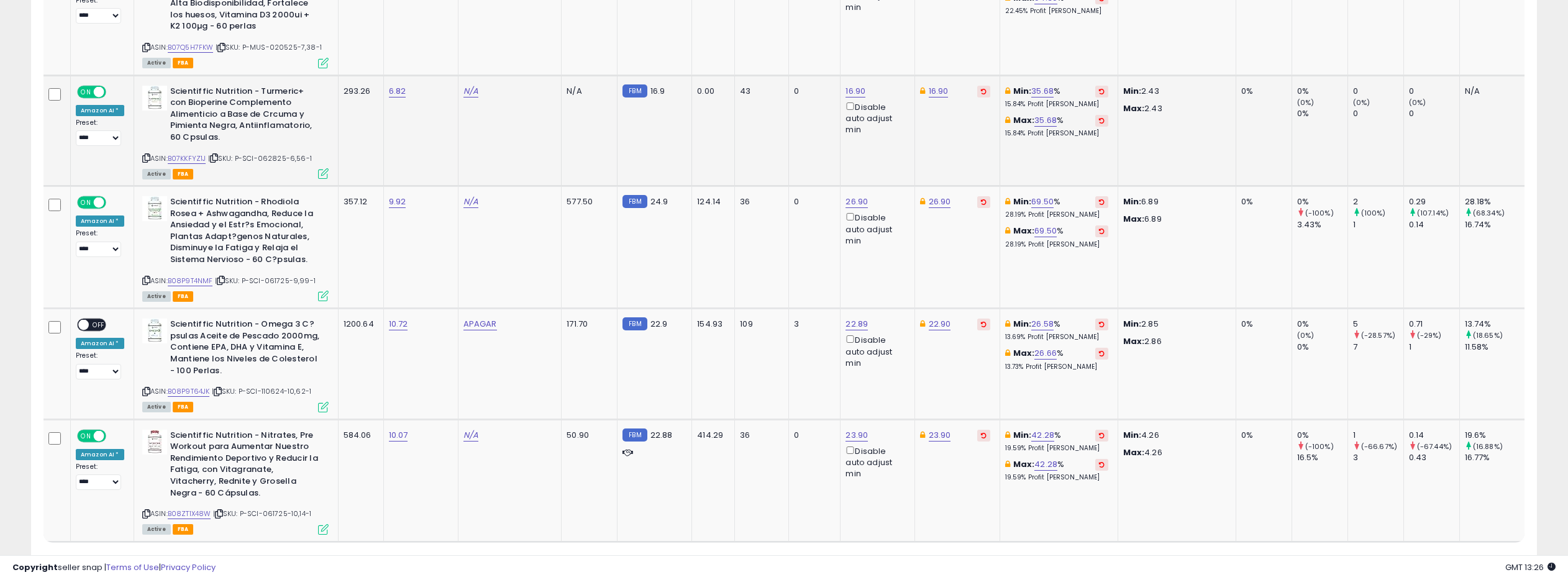
scroll to position [4888, 0]
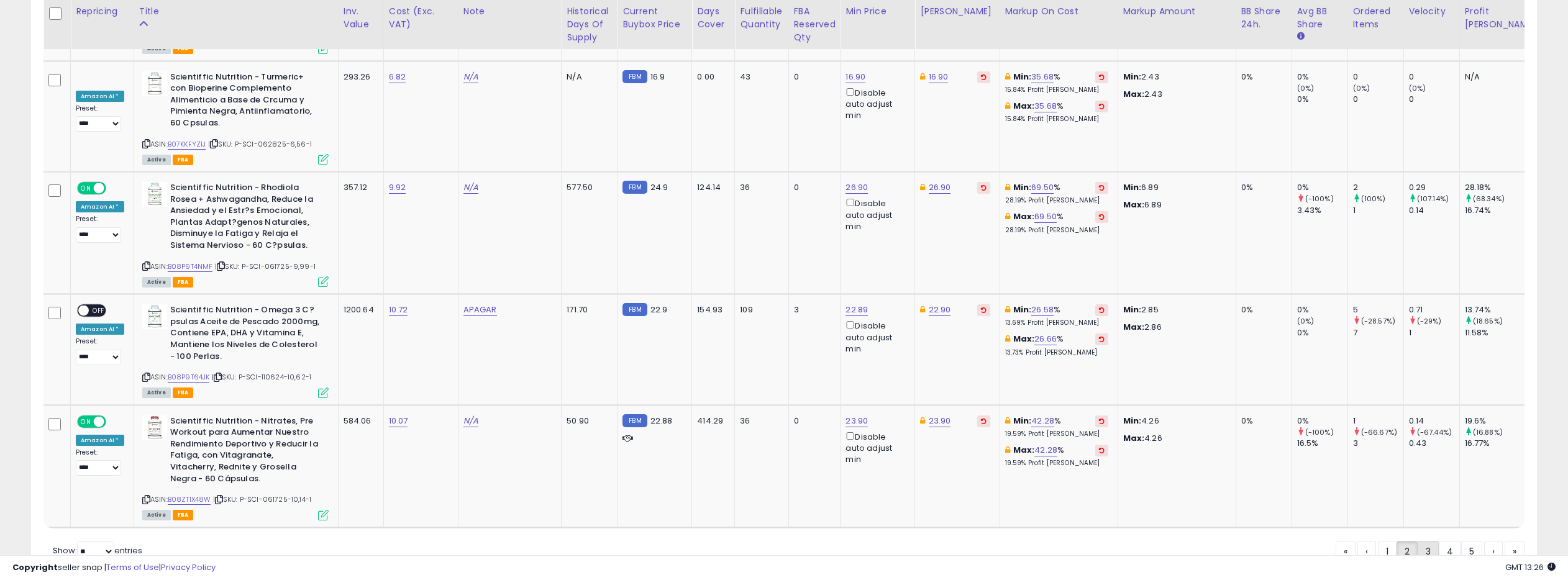
click at [1428, 541] on link "3" at bounding box center [1428, 551] width 21 height 21
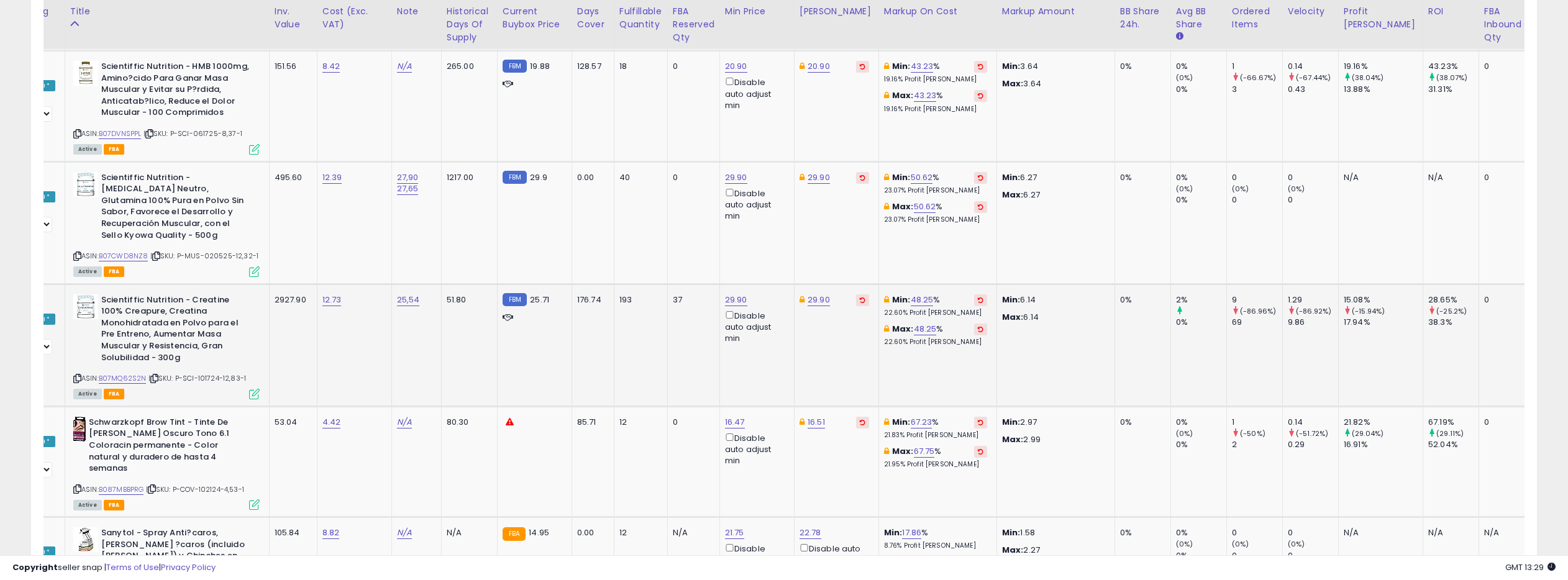
scroll to position [0, 0]
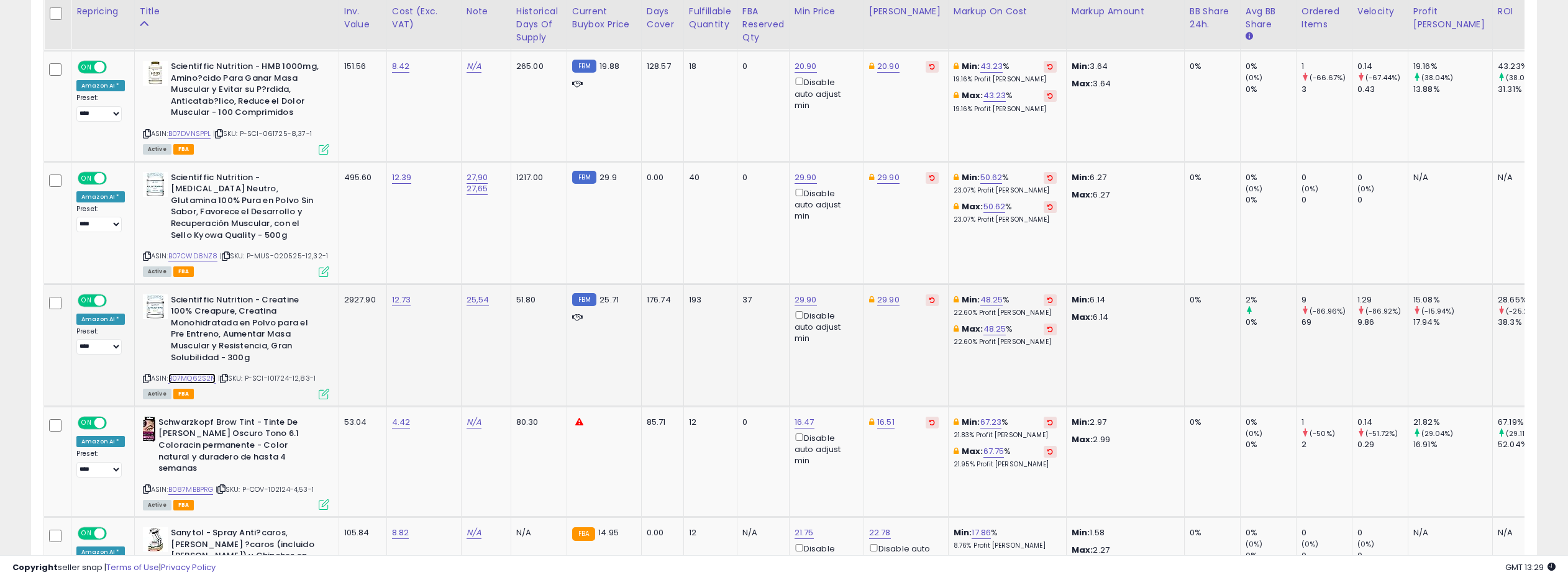
click at [181, 377] on link "B07MQ62S2N" at bounding box center [192, 379] width 48 height 10
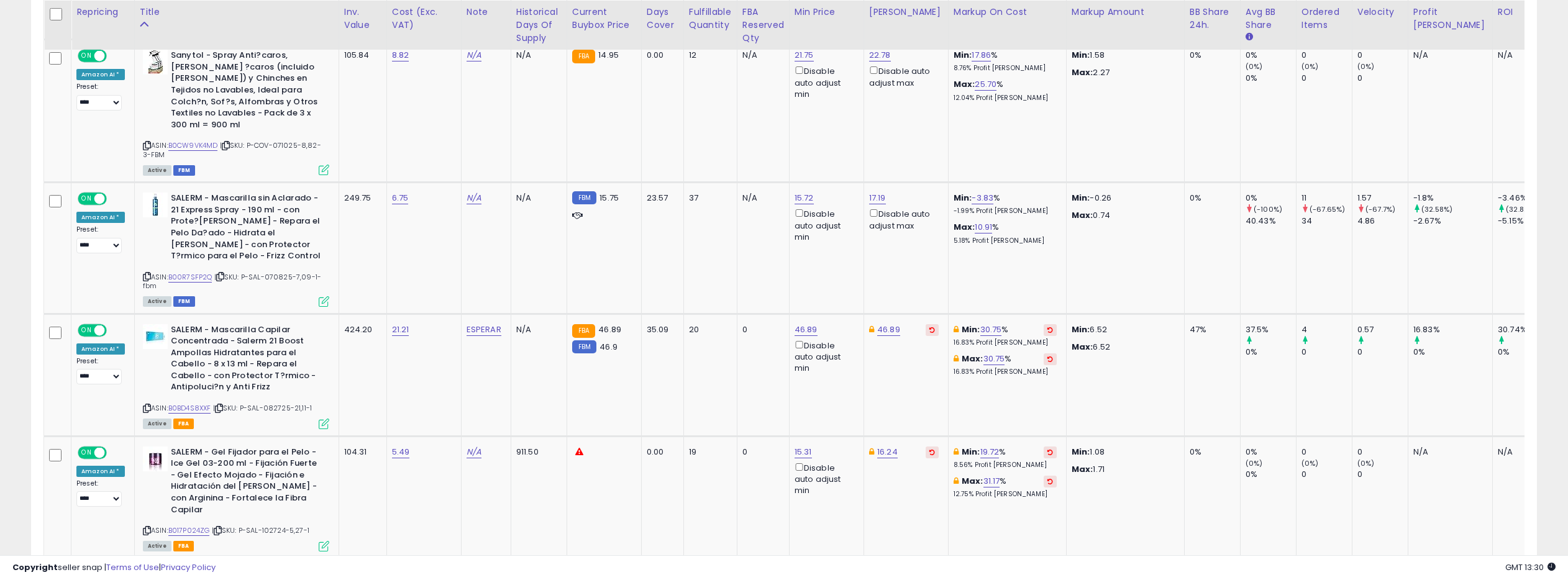
scroll to position [1202, 0]
click at [177, 270] on link "B00R7SFP2Q" at bounding box center [190, 276] width 44 height 10
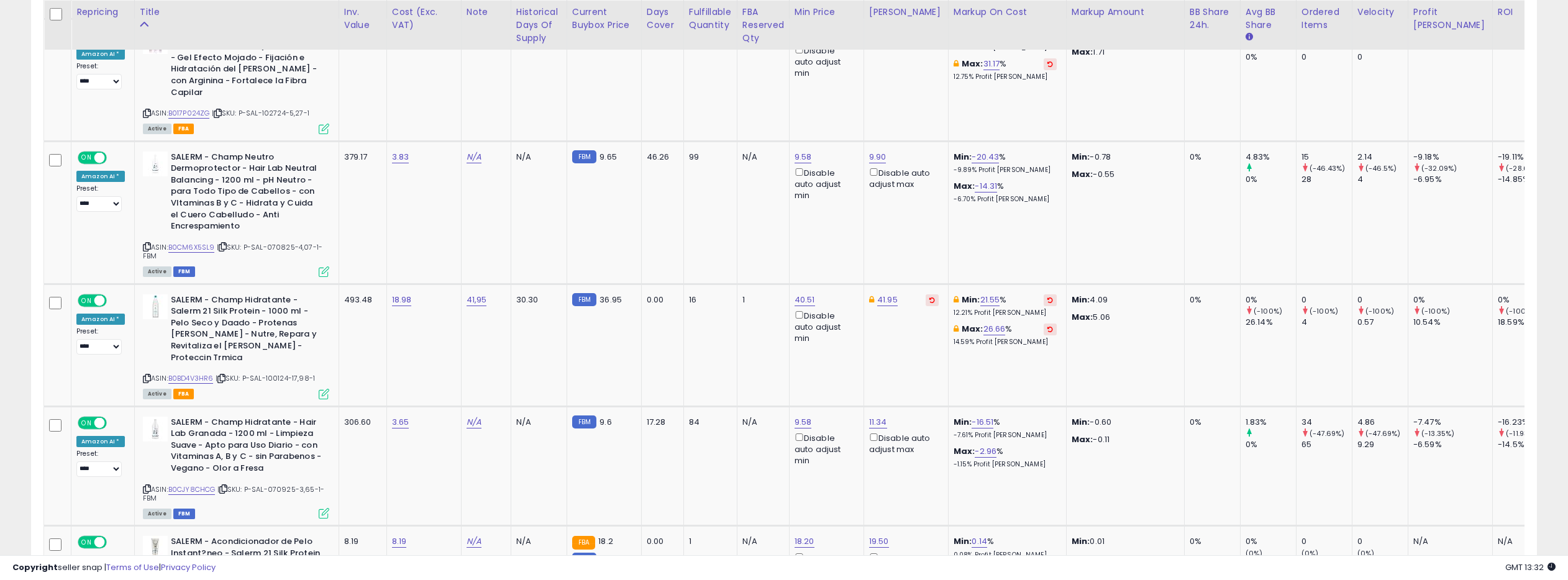
scroll to position [1620, 0]
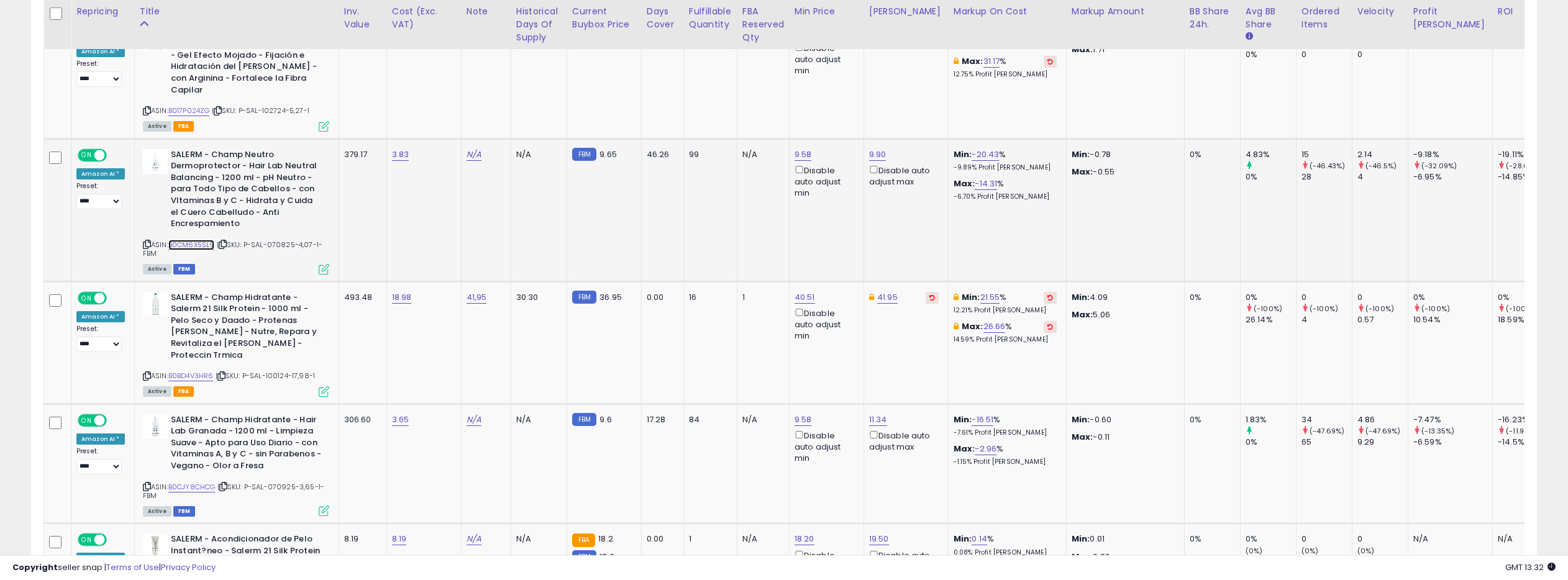
click at [200, 239] on link "B0CM6X5SL9" at bounding box center [191, 245] width 46 height 10
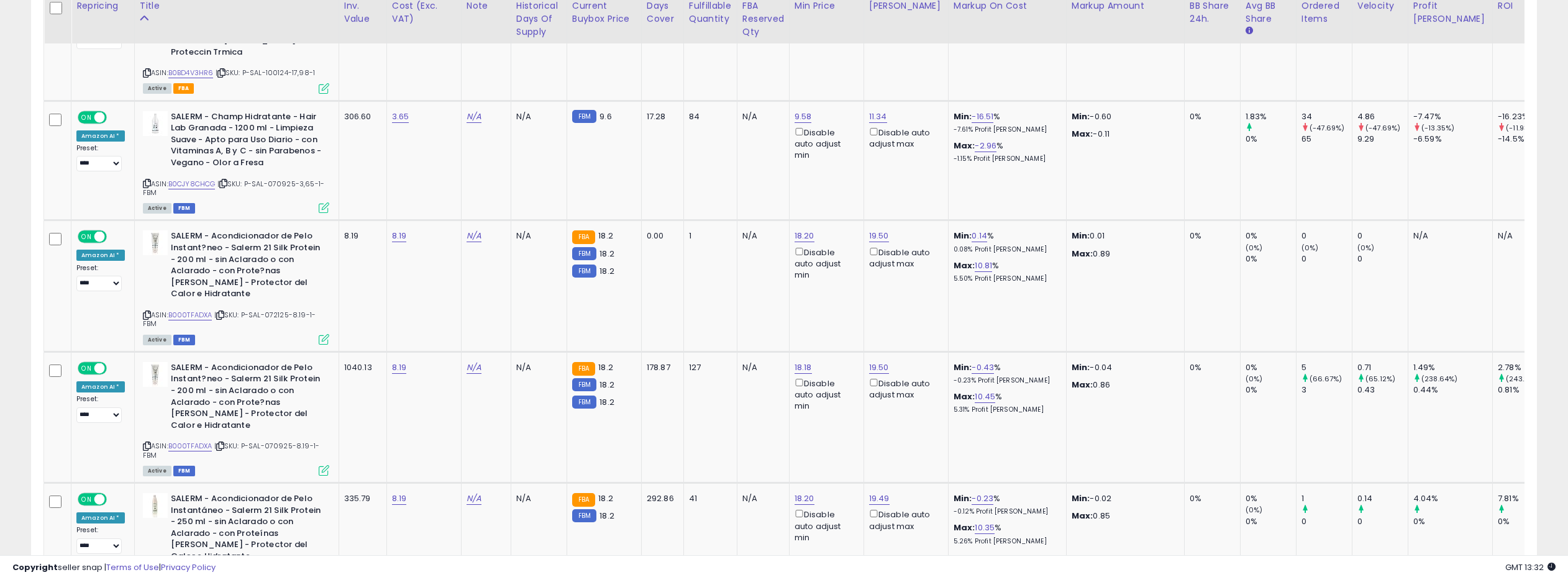
scroll to position [1935, 0]
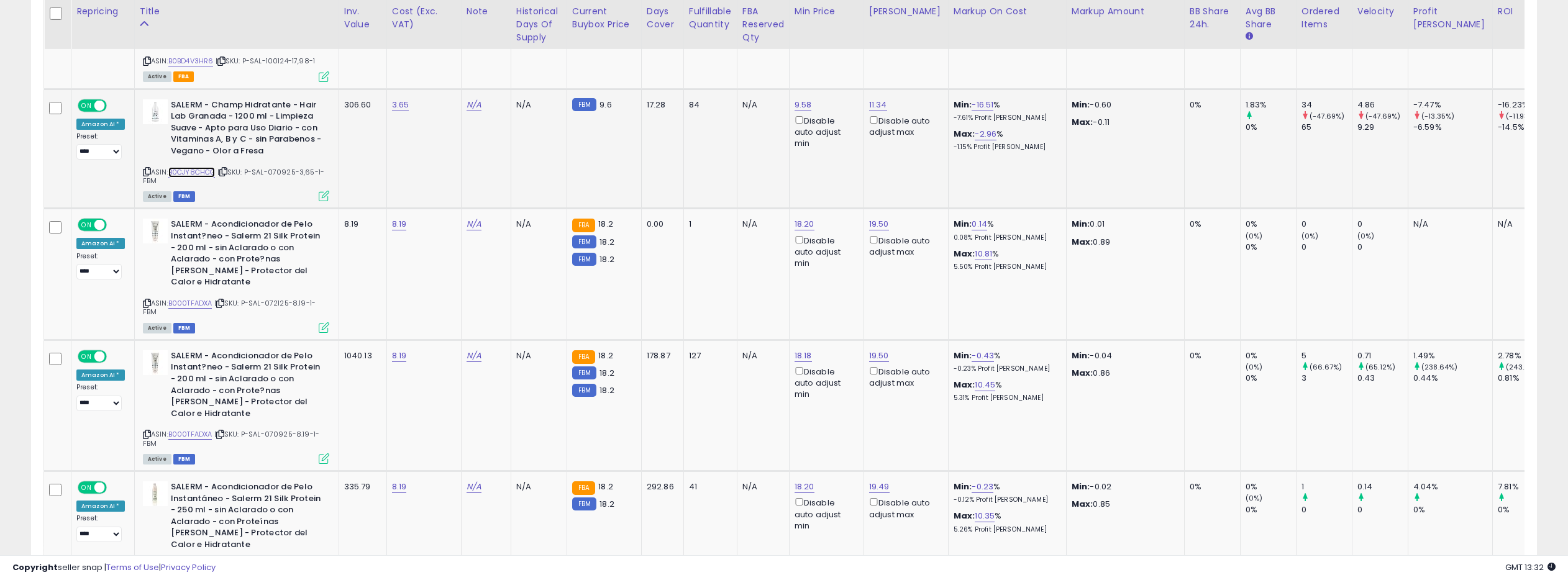
click at [191, 167] on link "B0CJY8CHCG" at bounding box center [191, 172] width 47 height 10
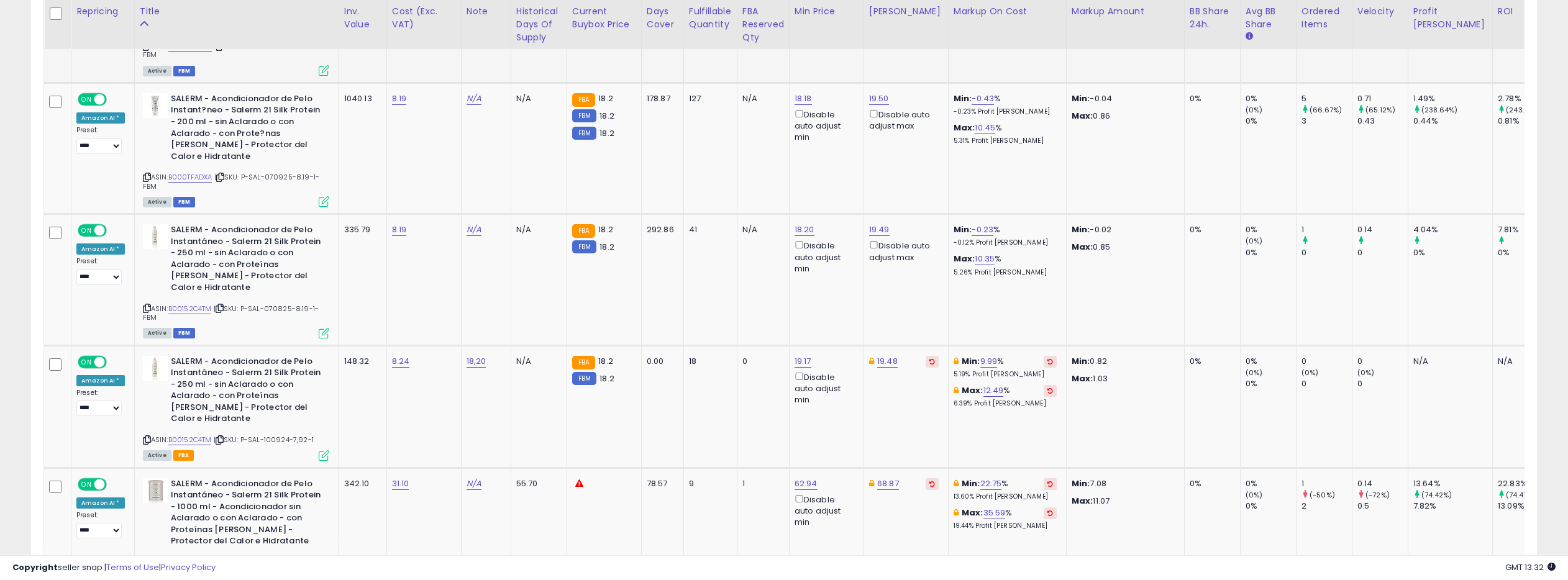
scroll to position [2171, 0]
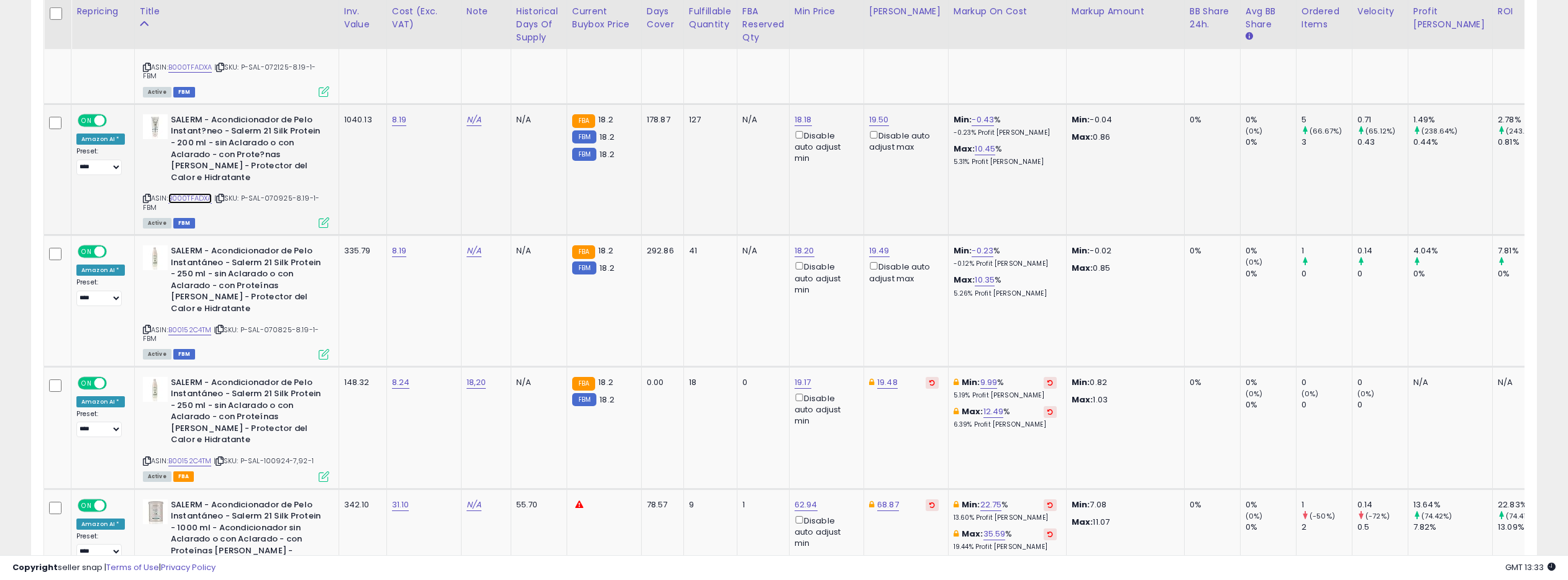
click at [190, 193] on link "B000TFADXA" at bounding box center [190, 198] width 44 height 10
click at [798, 114] on link "18.18" at bounding box center [803, 120] width 17 height 12
click at [809, 41] on input "*****" at bounding box center [770, 42] width 111 height 21
type input "****"
click at [809, 41] on input "****" at bounding box center [770, 42] width 111 height 21
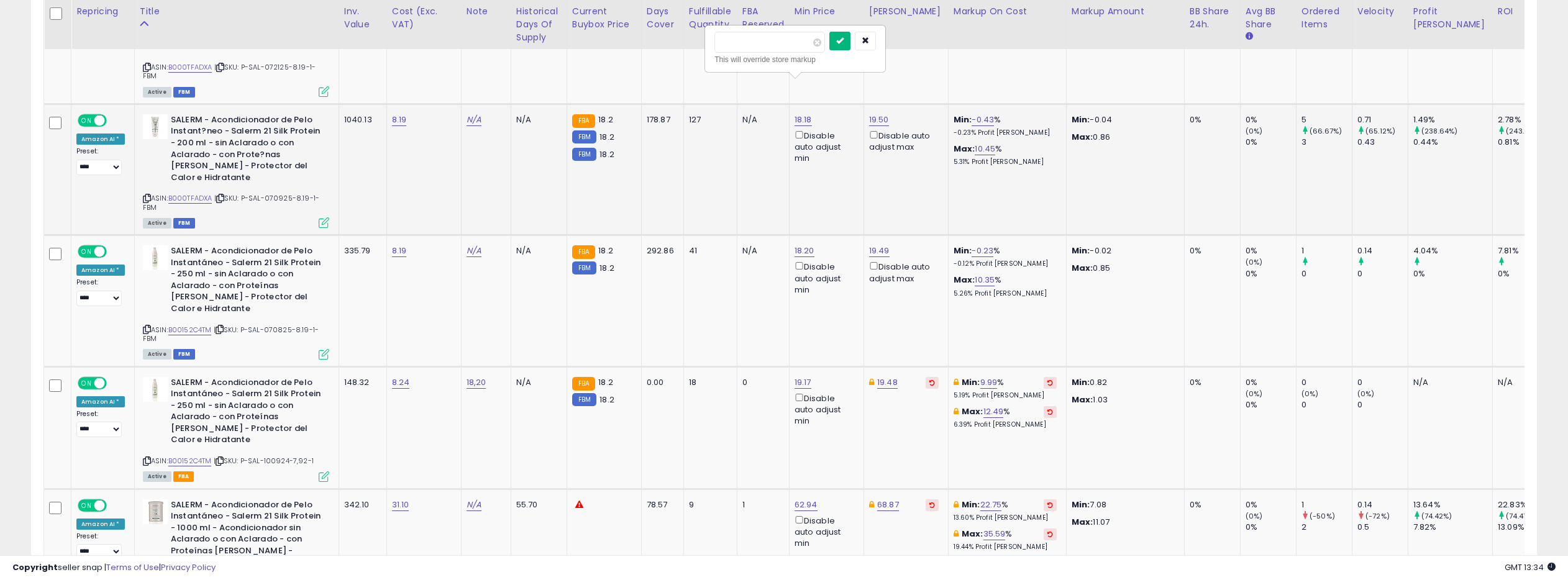
click at [840, 40] on button "submit" at bounding box center [840, 41] width 21 height 19
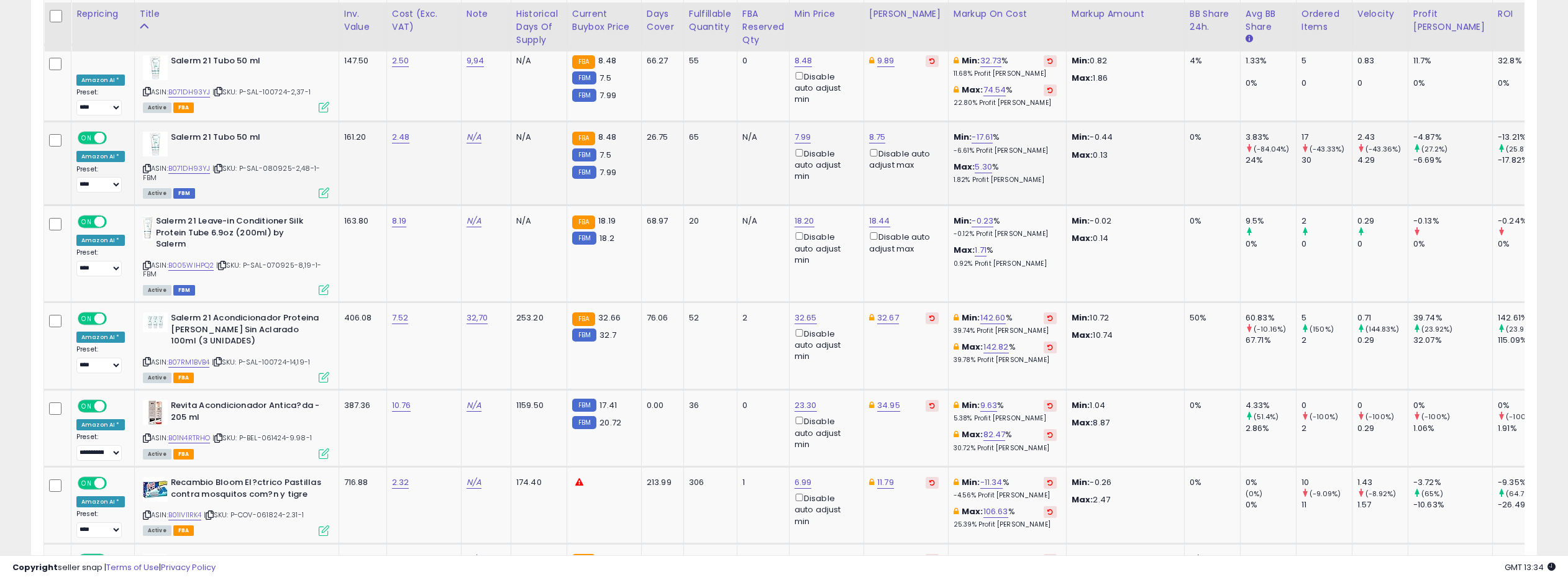
scroll to position [2740, 0]
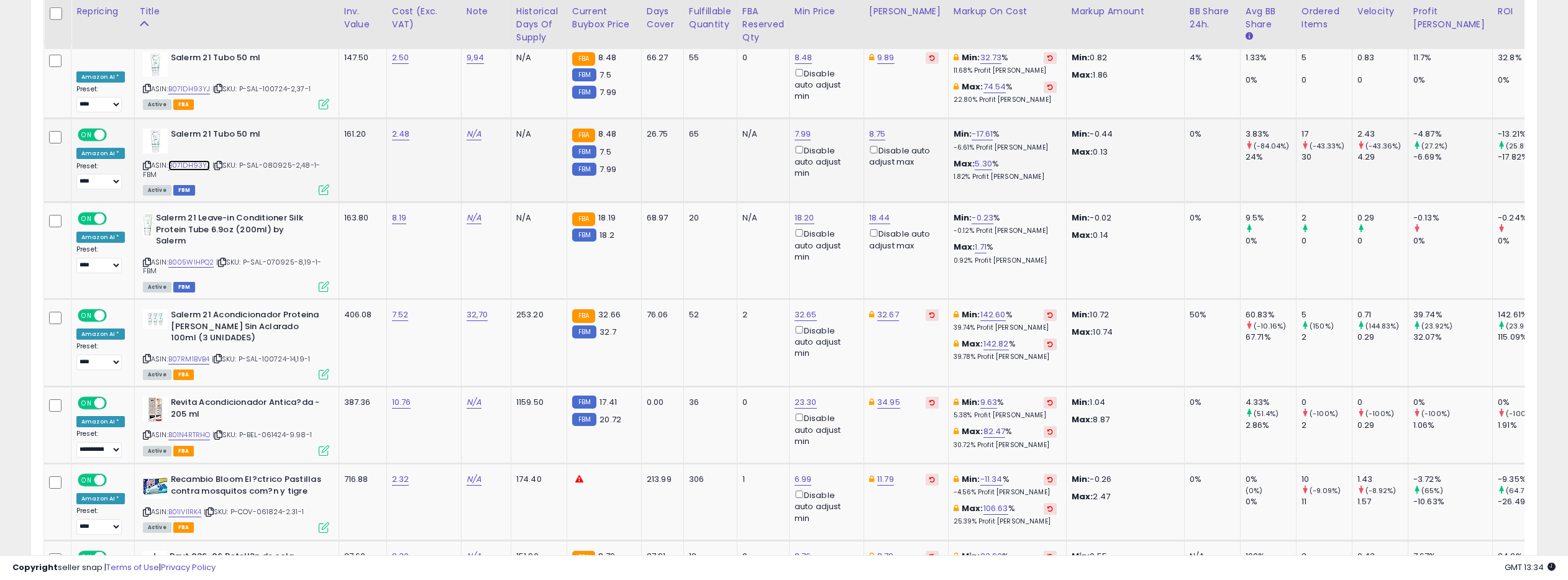
click at [196, 160] on link "B071DH93YJ" at bounding box center [189, 165] width 43 height 10
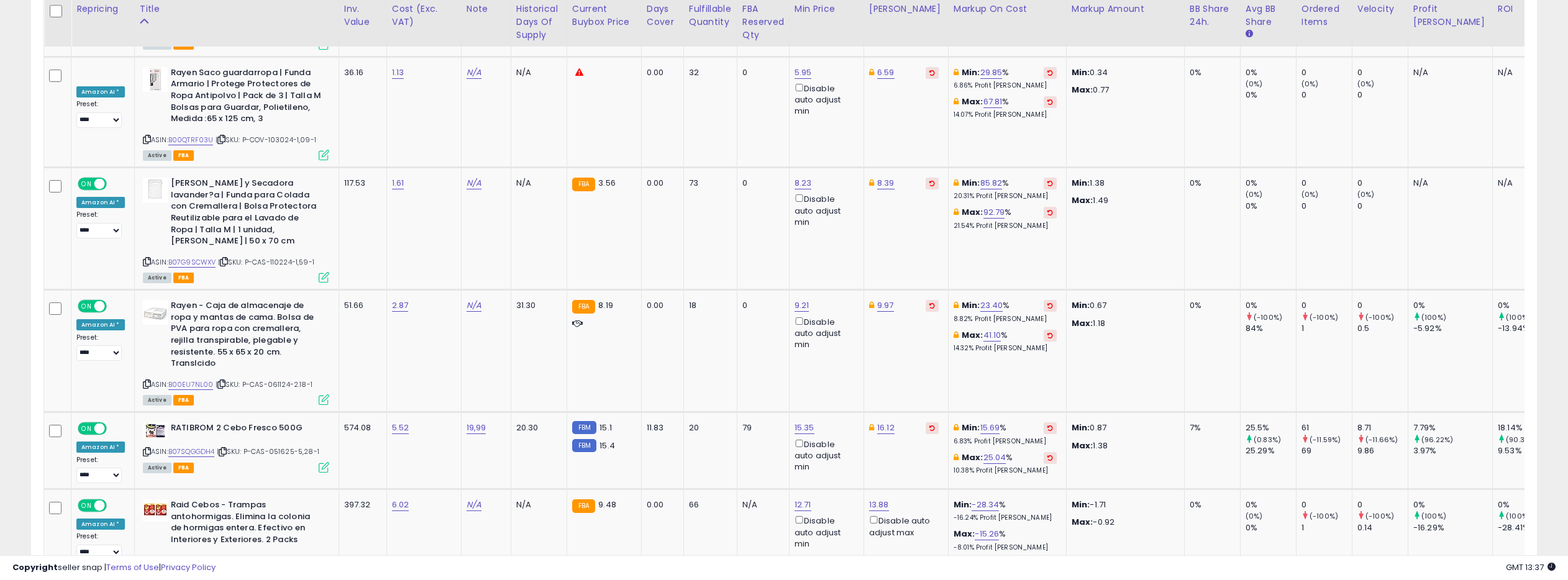
scroll to position [3569, 0]
click at [199, 378] on link "B00EU7NL00" at bounding box center [191, 383] width 45 height 10
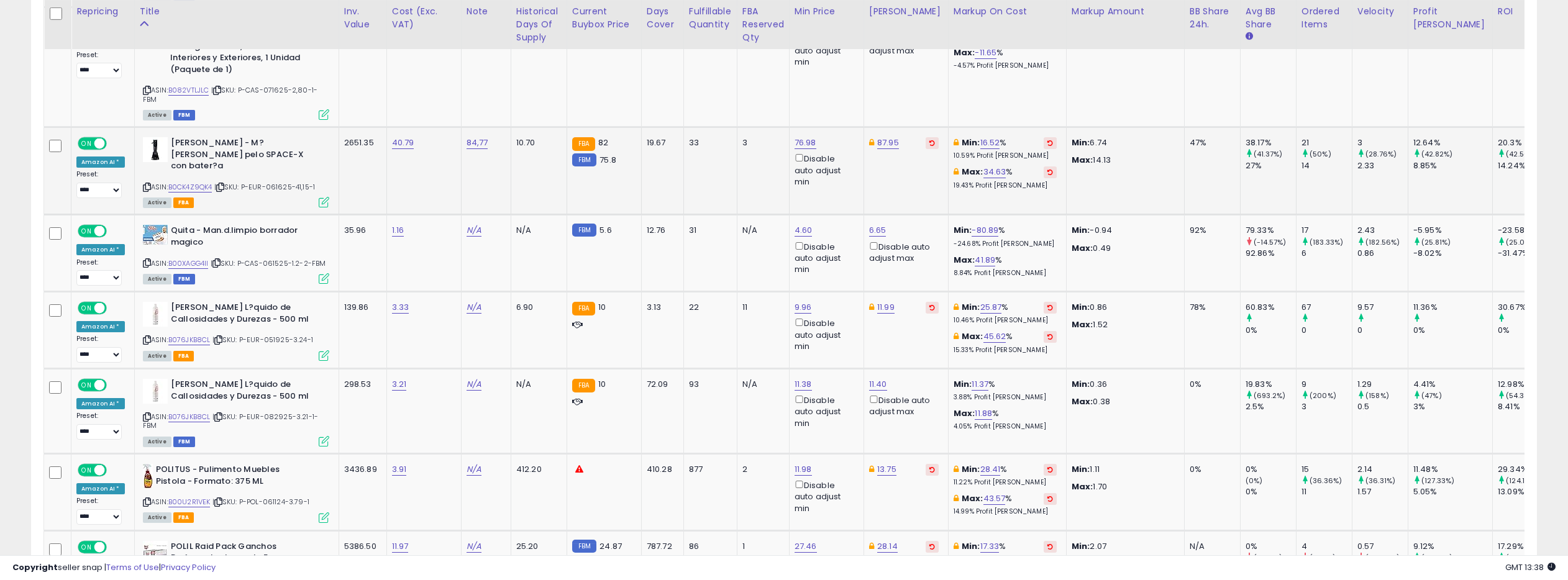
scroll to position [4164, 0]
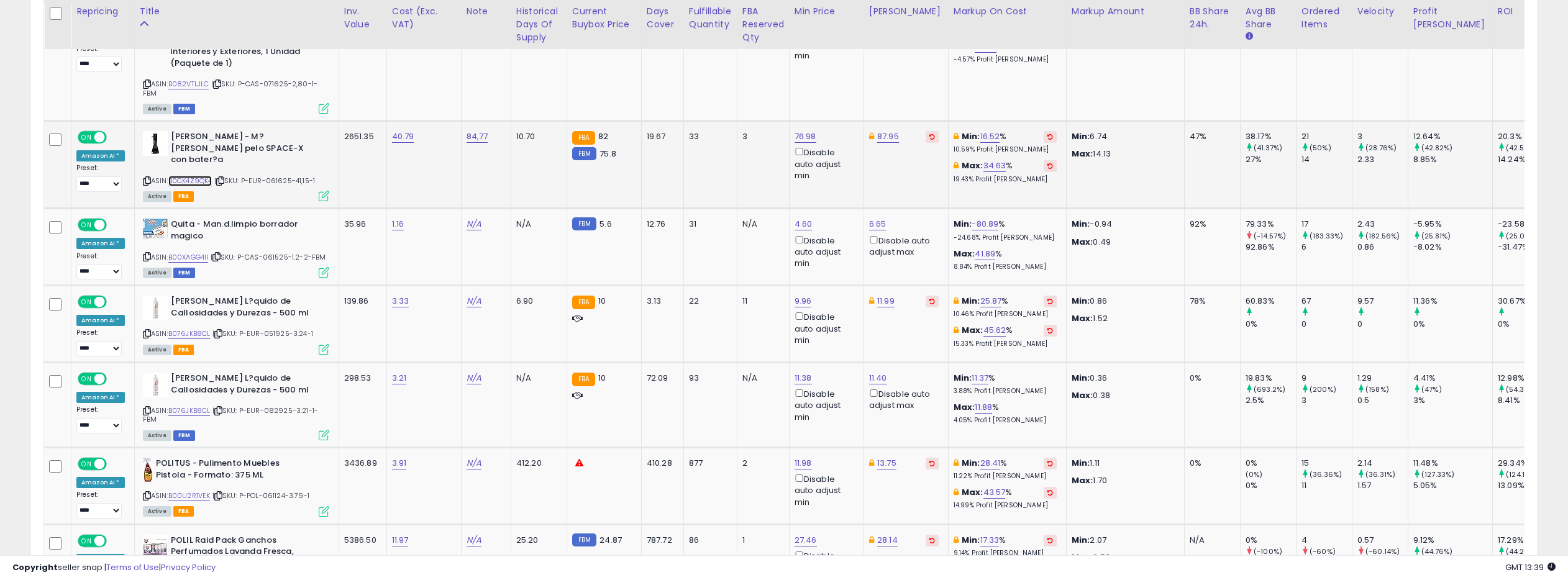
click at [198, 176] on link "B0CK4Z9QK4" at bounding box center [190, 181] width 44 height 10
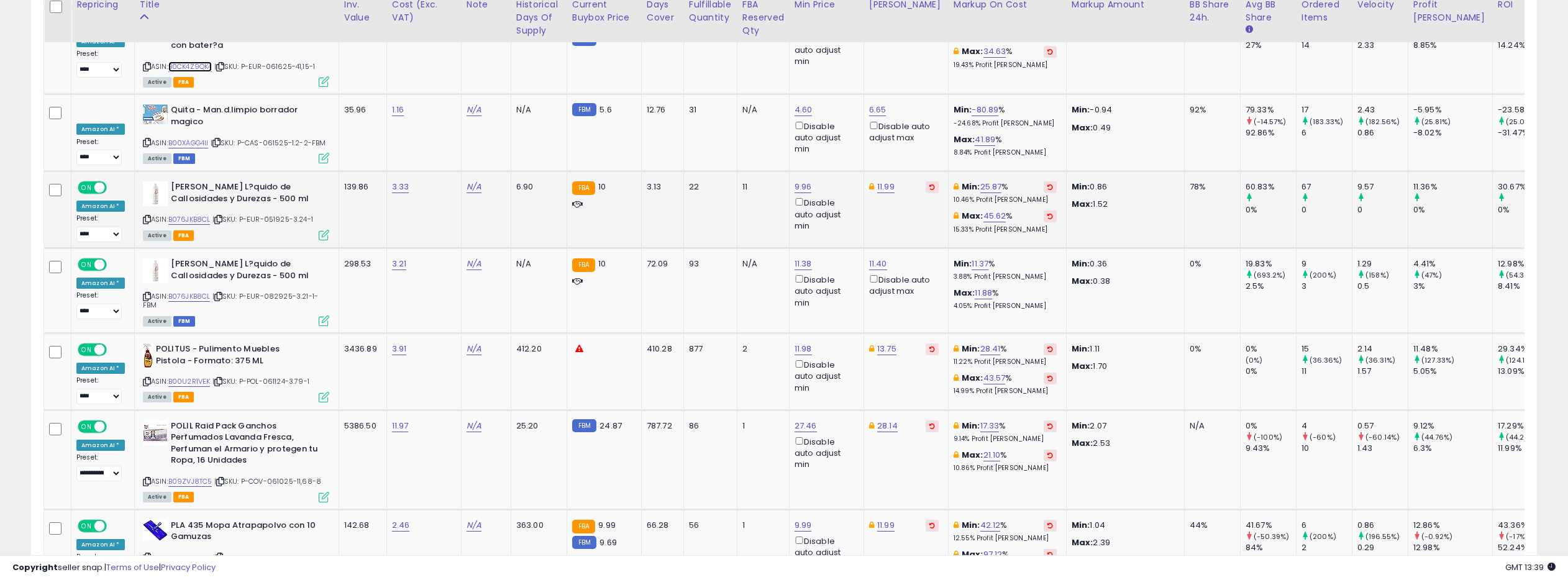
scroll to position [4281, 0]
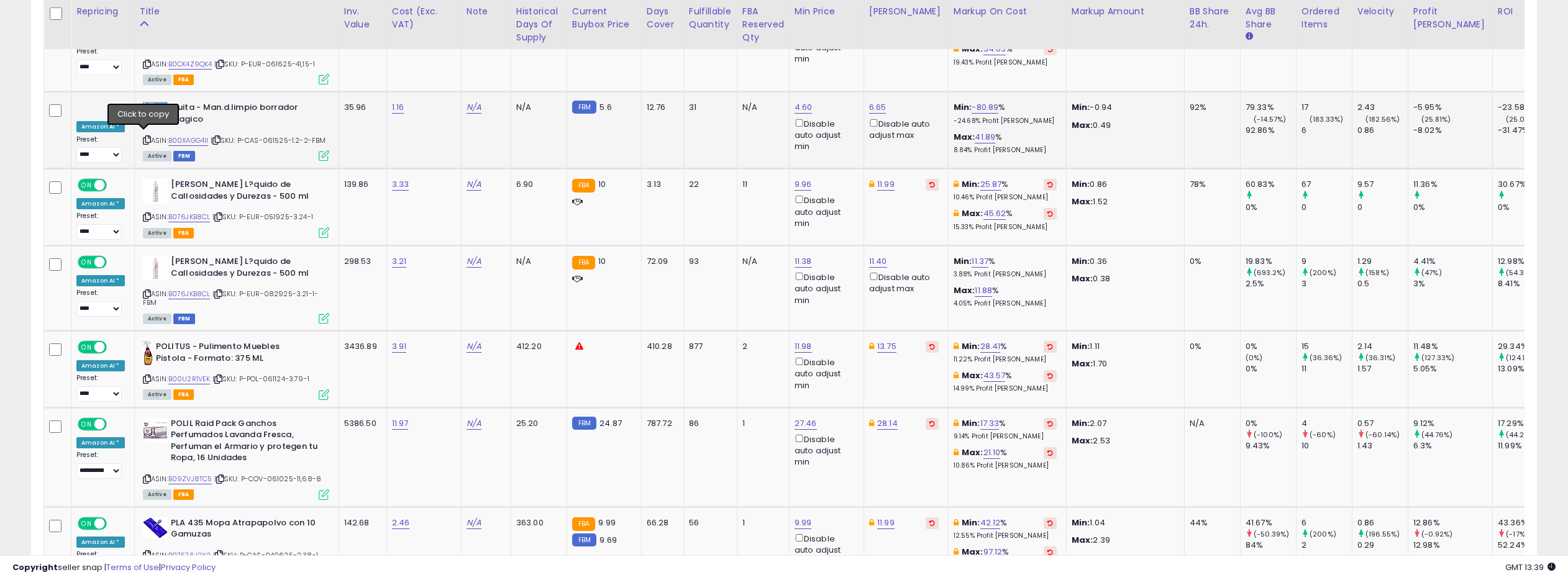
drag, startPoint x: 143, startPoint y: 136, endPoint x: 267, endPoint y: 64, distance: 143.4
click at [144, 214] on icon at bounding box center [147, 217] width 8 height 7
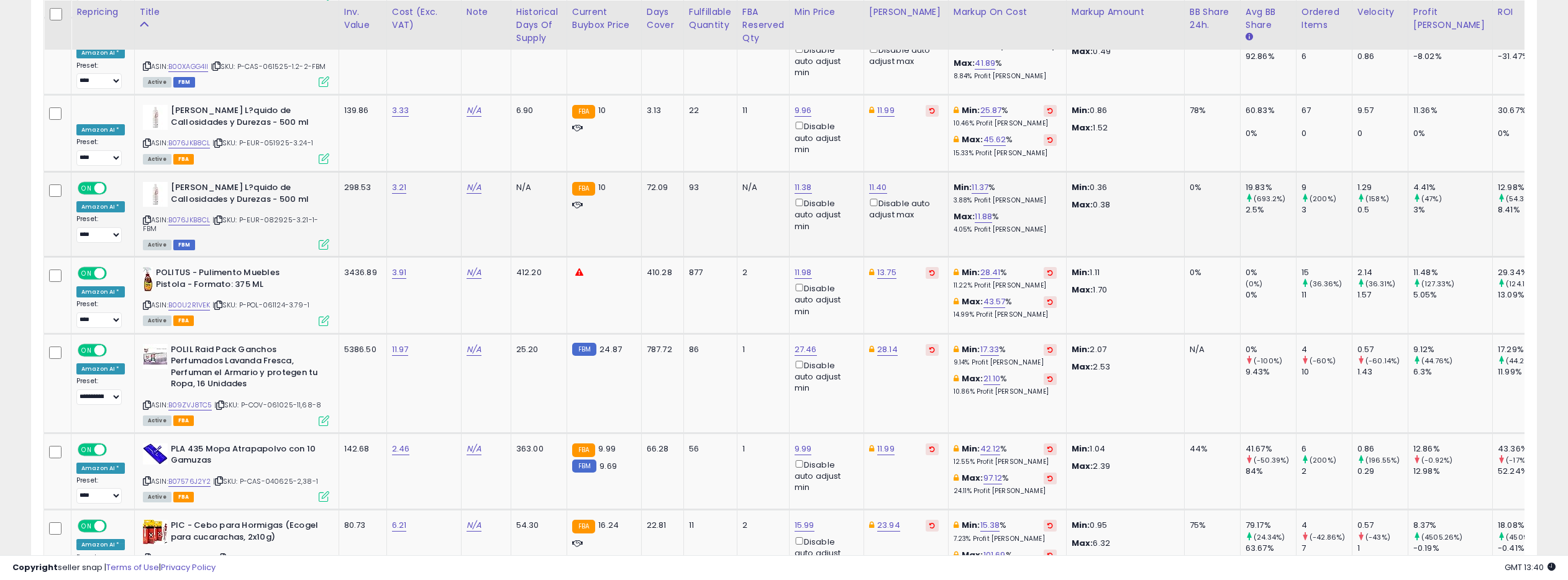
scroll to position [4355, 0]
click at [194, 299] on link "B00U2R1VEK" at bounding box center [189, 304] width 43 height 10
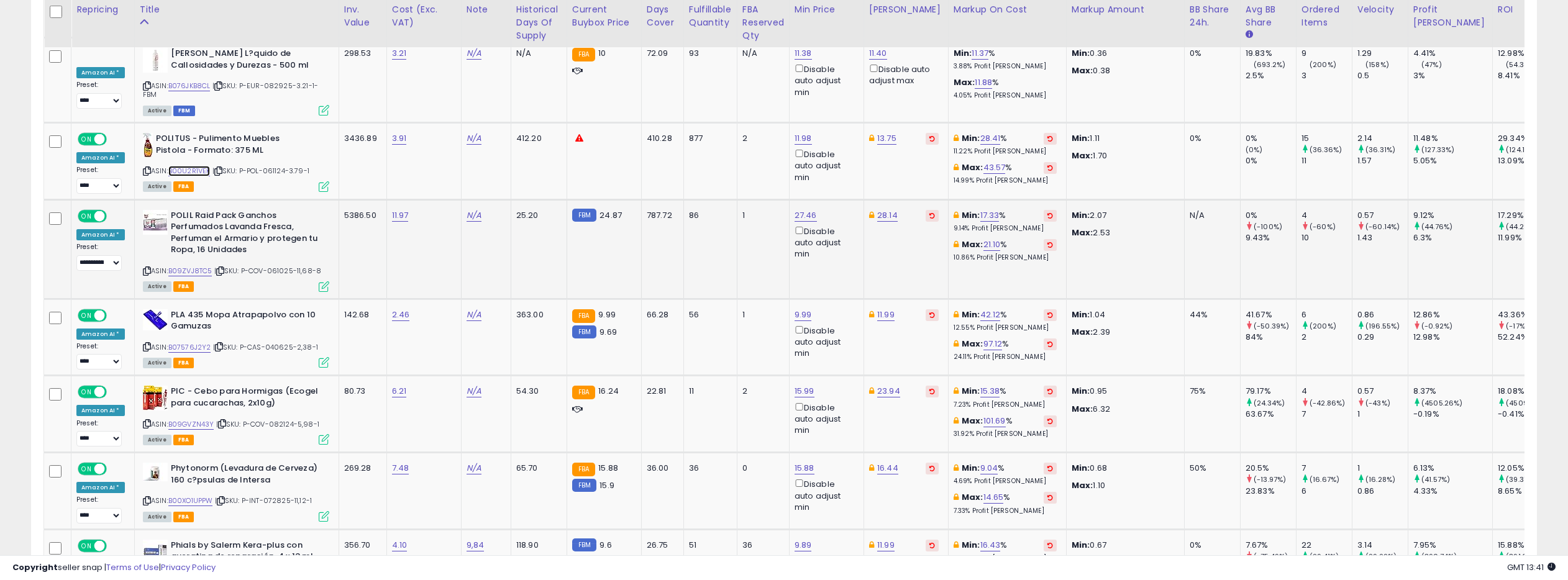
scroll to position [4491, 0]
click at [190, 264] on link "B09ZVJ8TC5" at bounding box center [190, 269] width 44 height 10
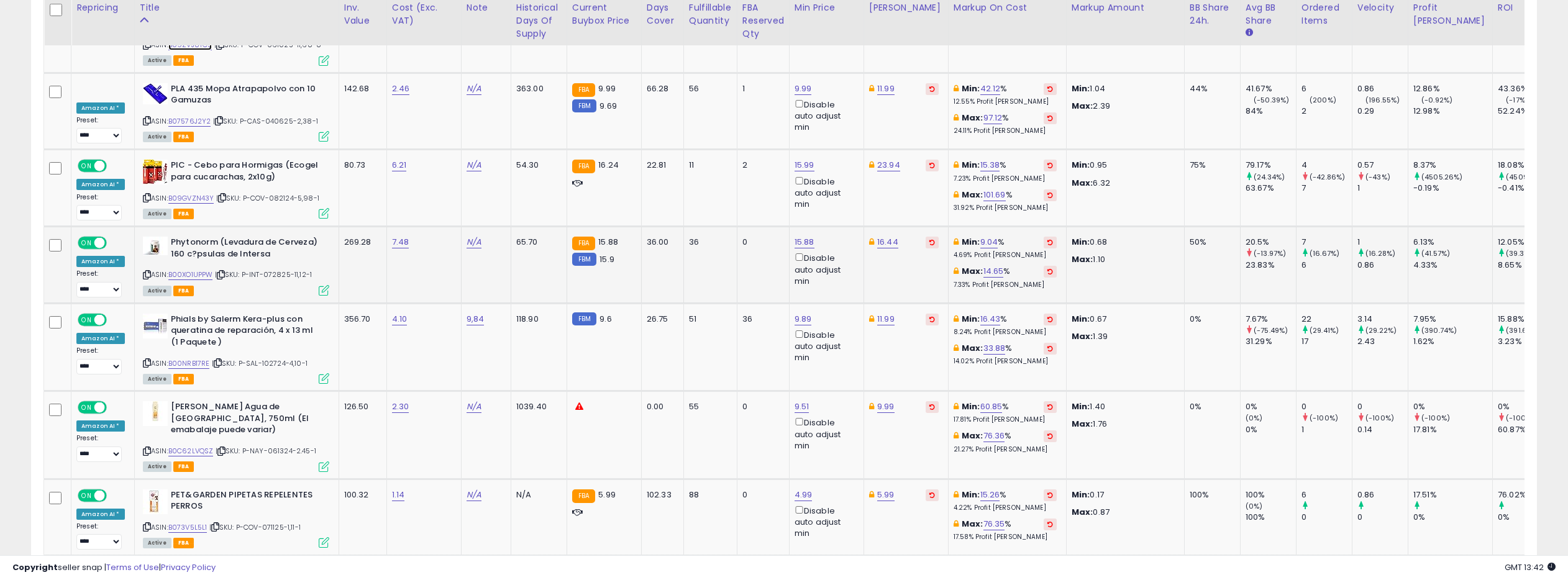
scroll to position [4720, 0]
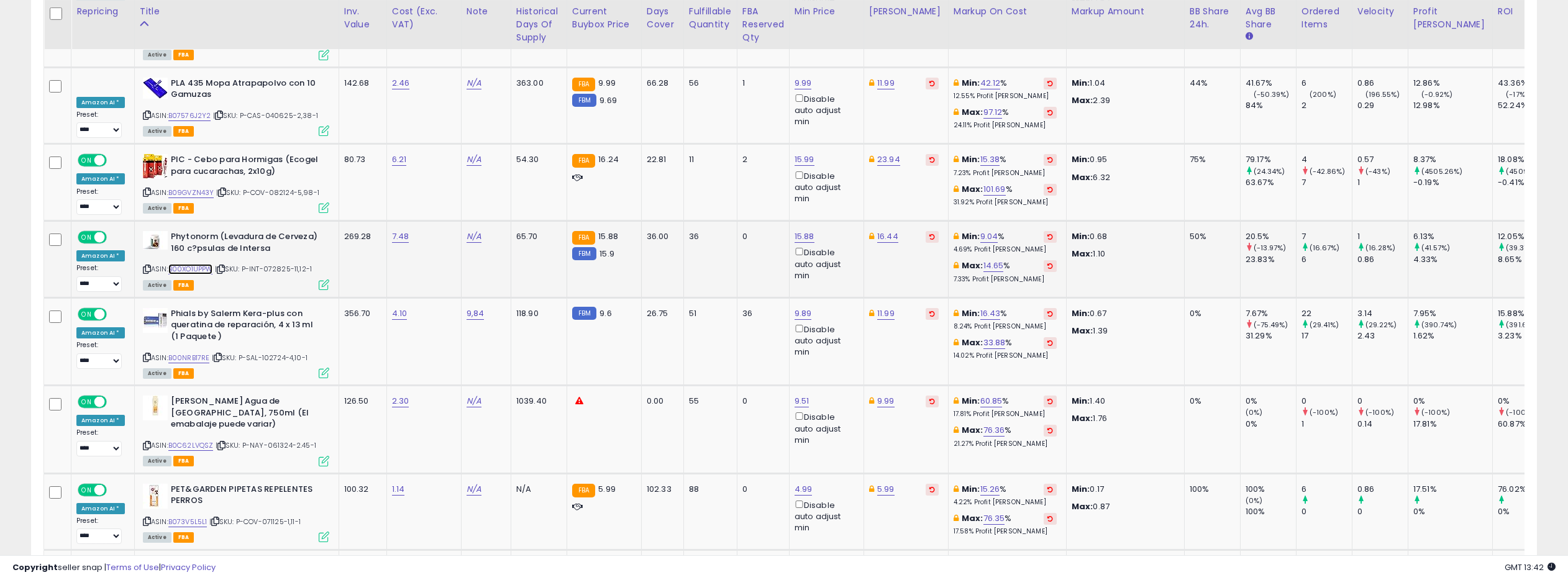
click at [202, 264] on link "B00XO1UPPW" at bounding box center [190, 269] width 44 height 10
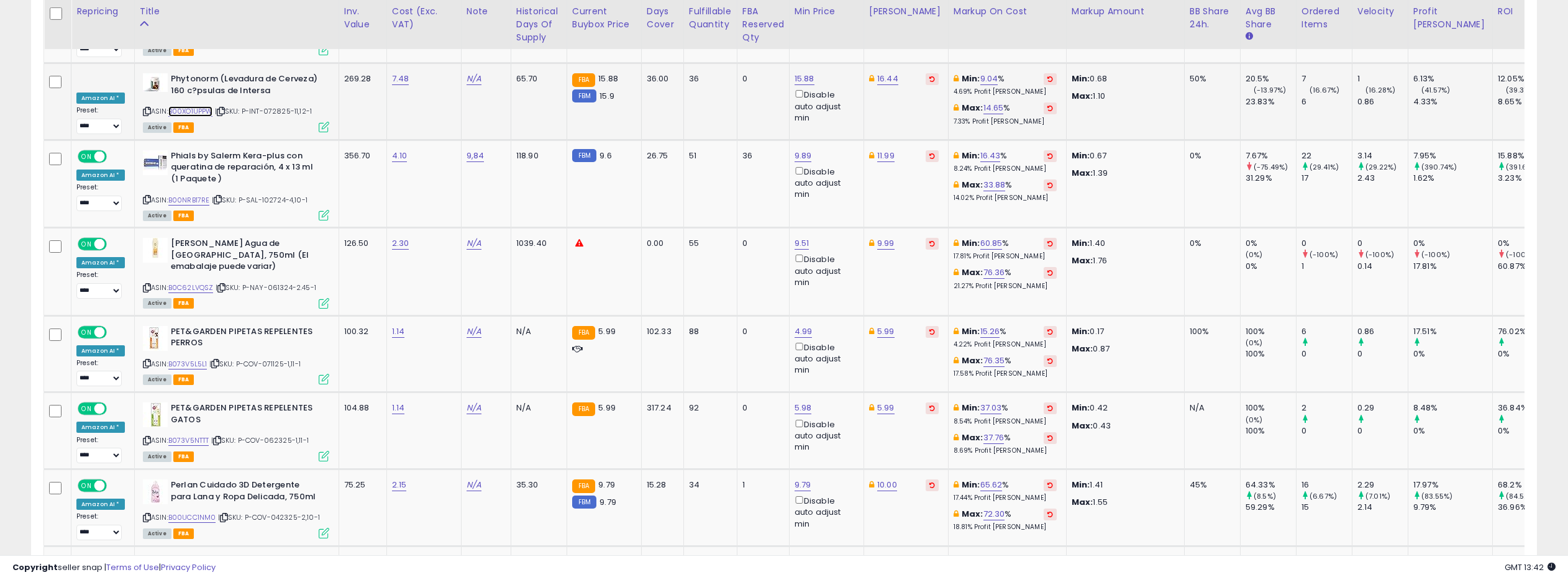
scroll to position [4879, 0]
click at [187, 194] on link "B00NRB17RE" at bounding box center [189, 199] width 42 height 10
click at [194, 281] on link "B0C62LVQSZ" at bounding box center [191, 286] width 45 height 10
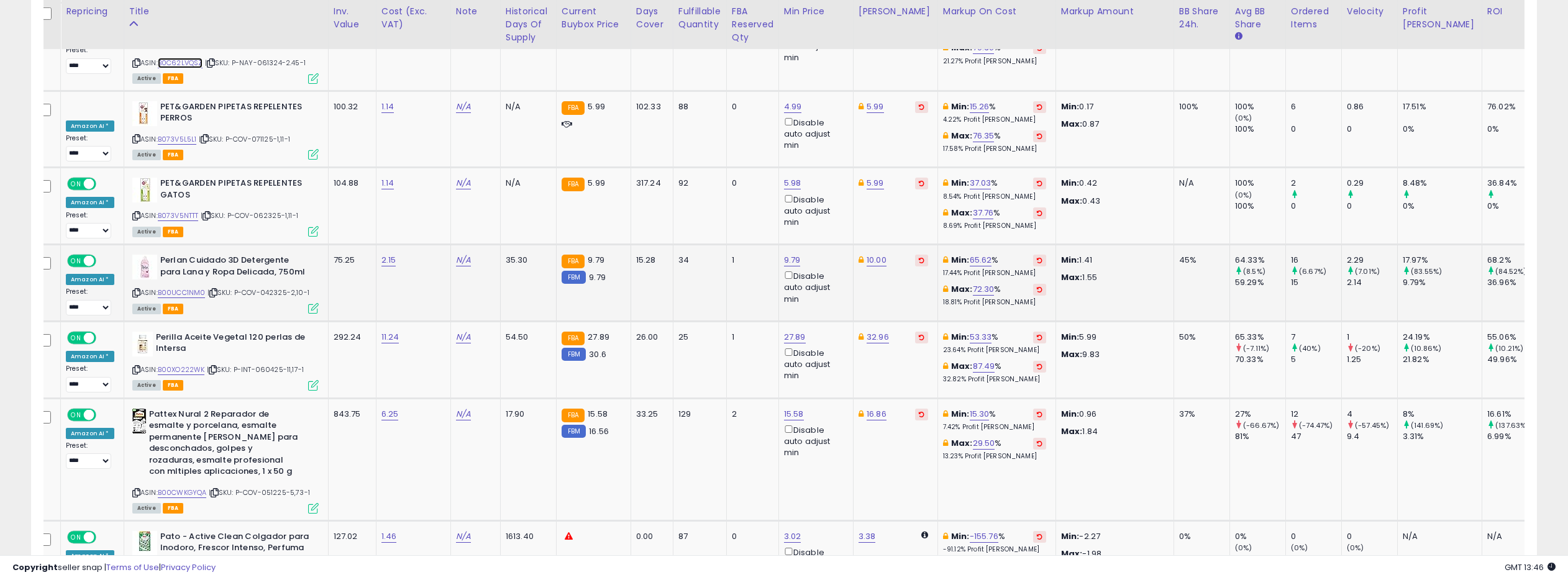
scroll to position [0, 0]
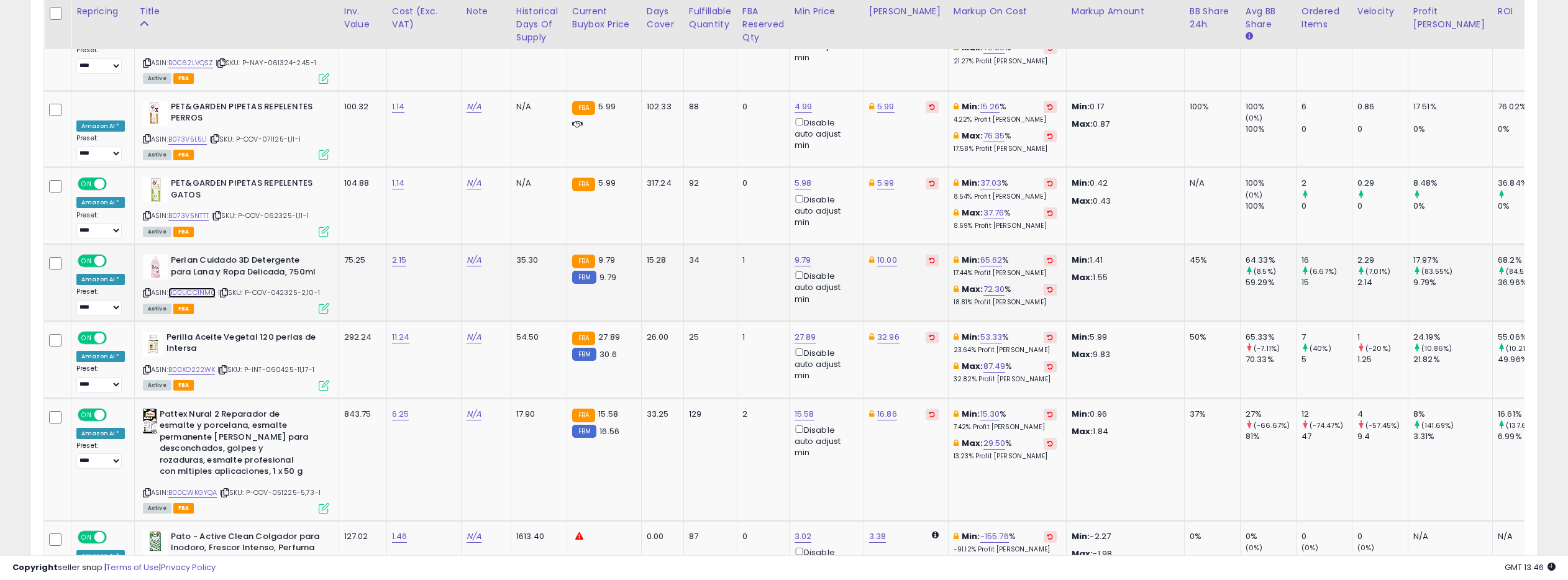
click at [196, 288] on link "B00UCC1NM0" at bounding box center [192, 293] width 48 height 10
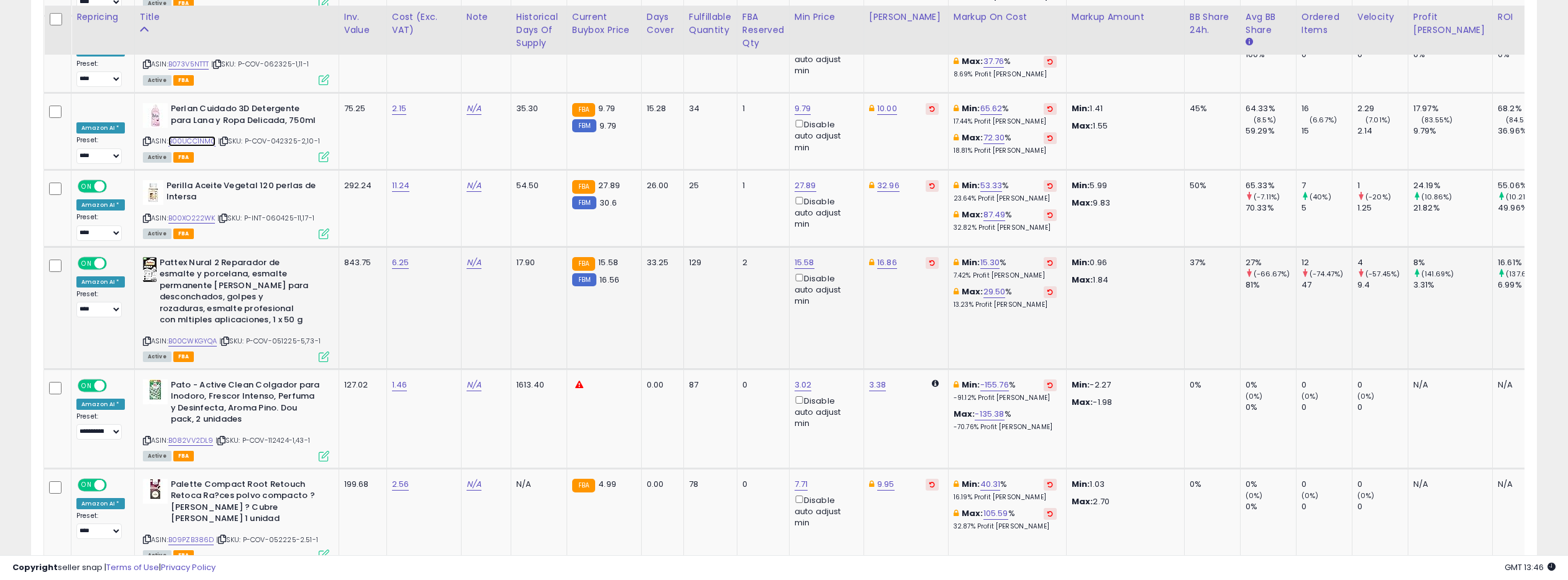
scroll to position [5260, 0]
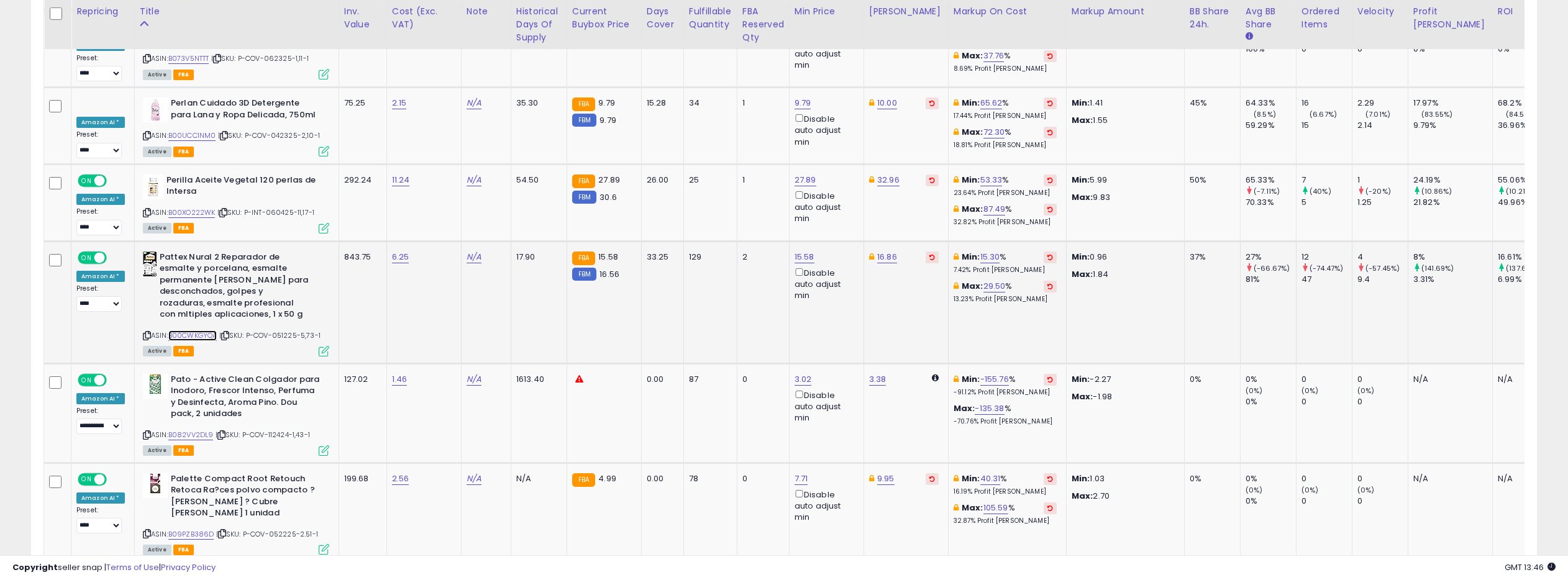
click at [193, 330] on link "B00CWKGYQA" at bounding box center [193, 335] width 49 height 10
click at [1448, 575] on link "4" at bounding box center [1450, 585] width 23 height 21
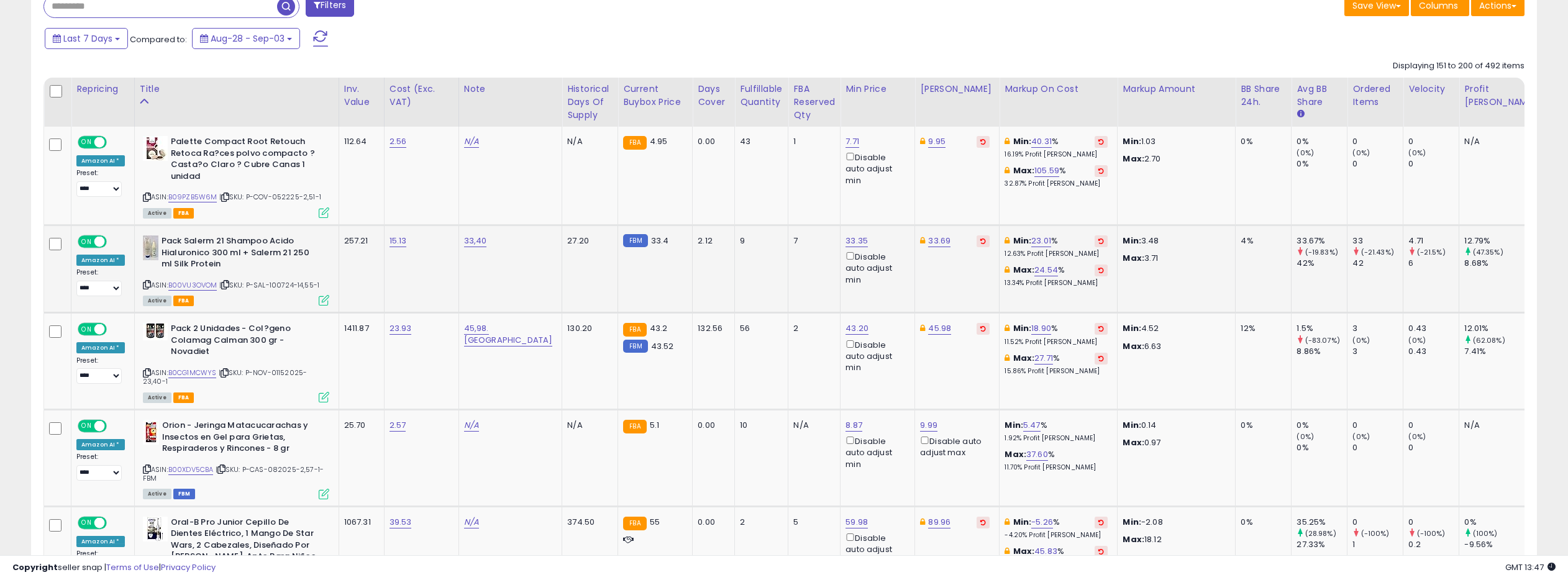
scroll to position [526, 0]
click at [188, 283] on link "B00VU3OVOM" at bounding box center [193, 285] width 49 height 10
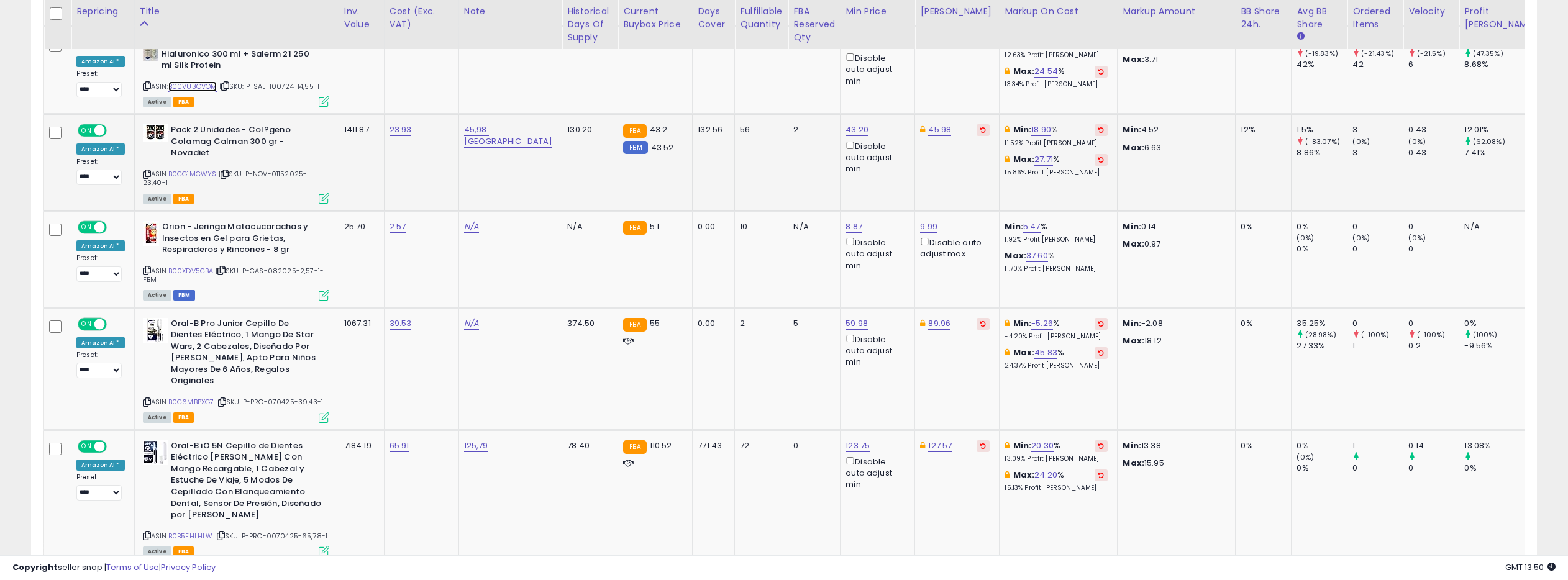
scroll to position [725, 0]
click at [845, 126] on link "43.20" at bounding box center [857, 129] width 23 height 12
type input "*****"
click button "submit" at bounding box center [837, 85] width 21 height 19
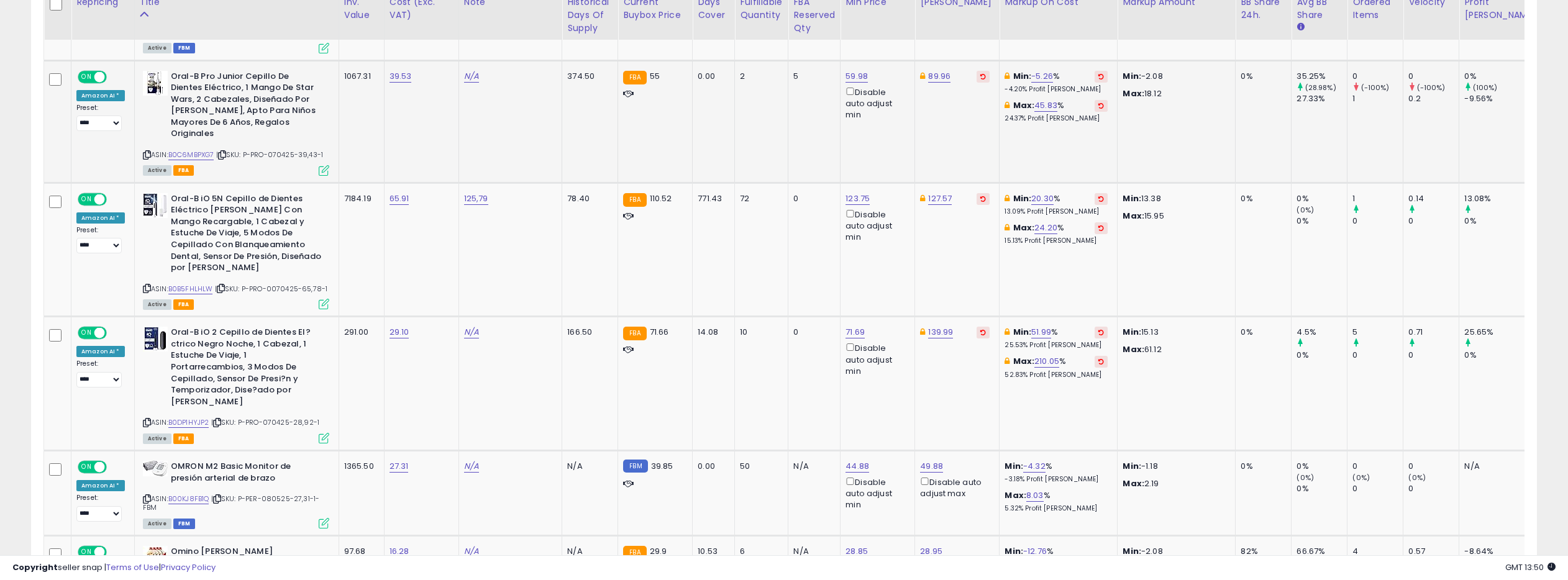
scroll to position [972, 0]
click at [845, 77] on link "59.98" at bounding box center [856, 75] width 23 height 12
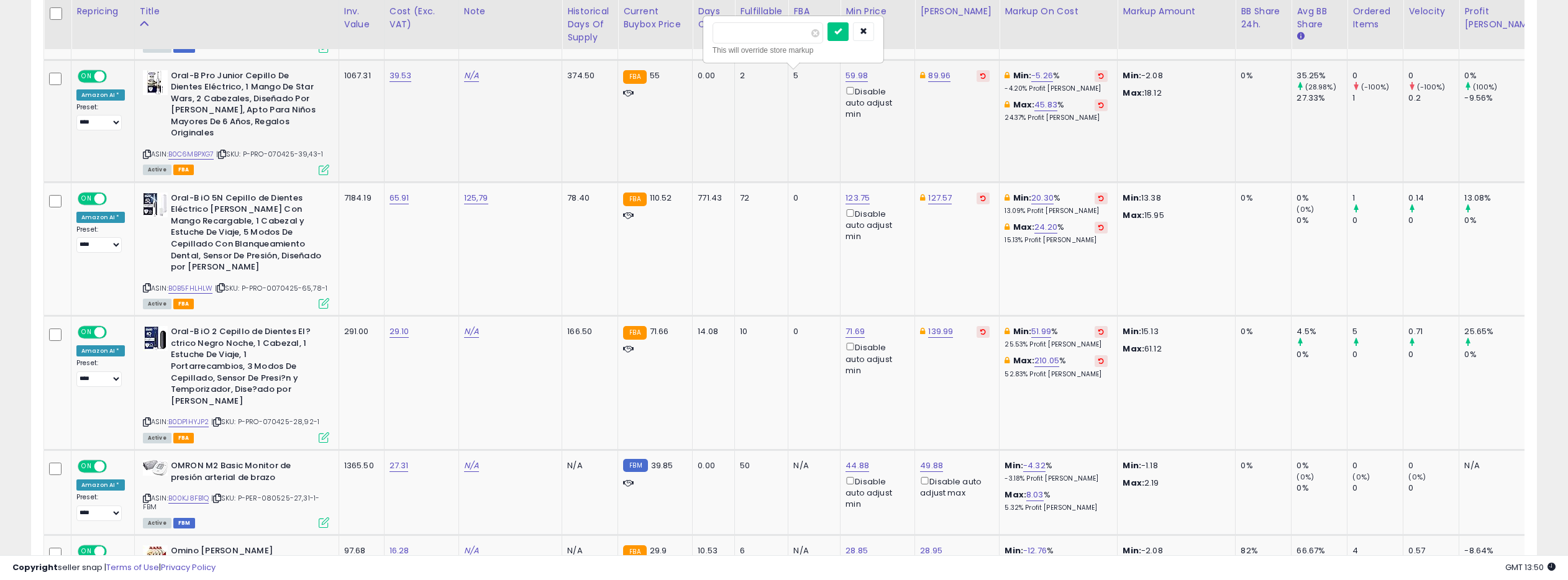
drag, startPoint x: 745, startPoint y: 34, endPoint x: 703, endPoint y: 33, distance: 42.0
click at [703, 33] on div "***** This will override store markup" at bounding box center [793, 39] width 182 height 48
type input "*****"
click at [847, 35] on button "submit" at bounding box center [838, 32] width 21 height 19
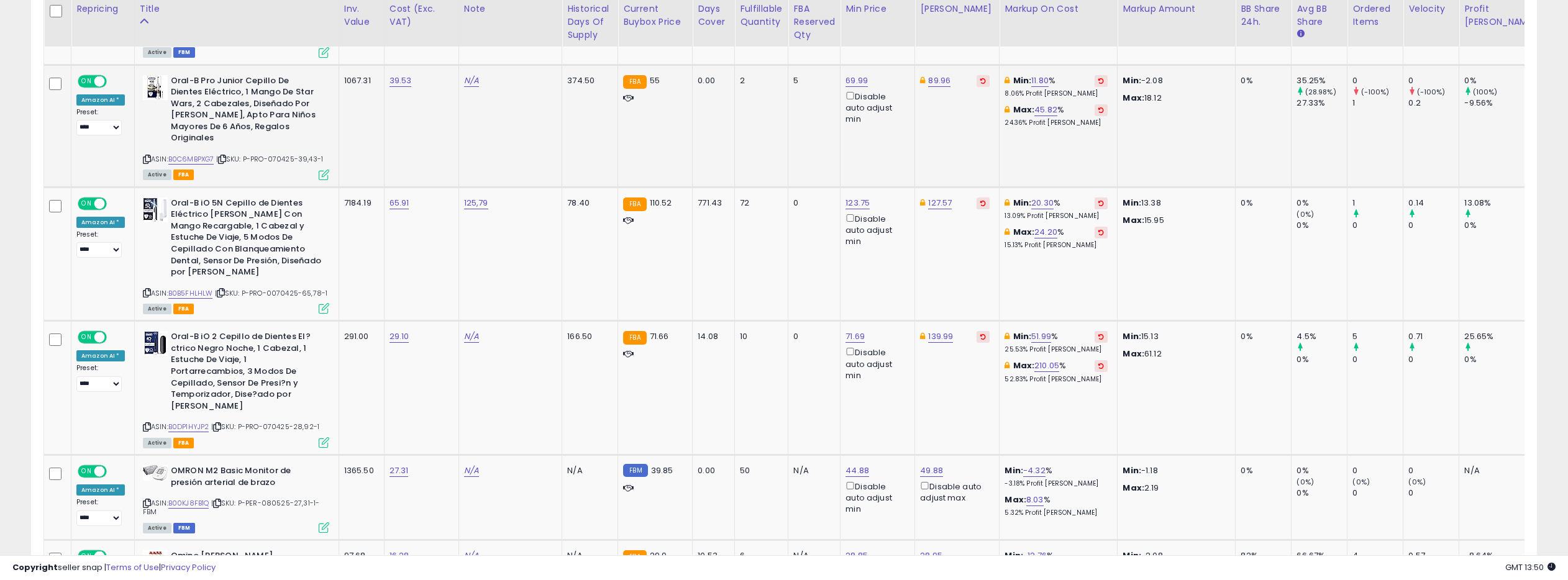
scroll to position [964, 0]
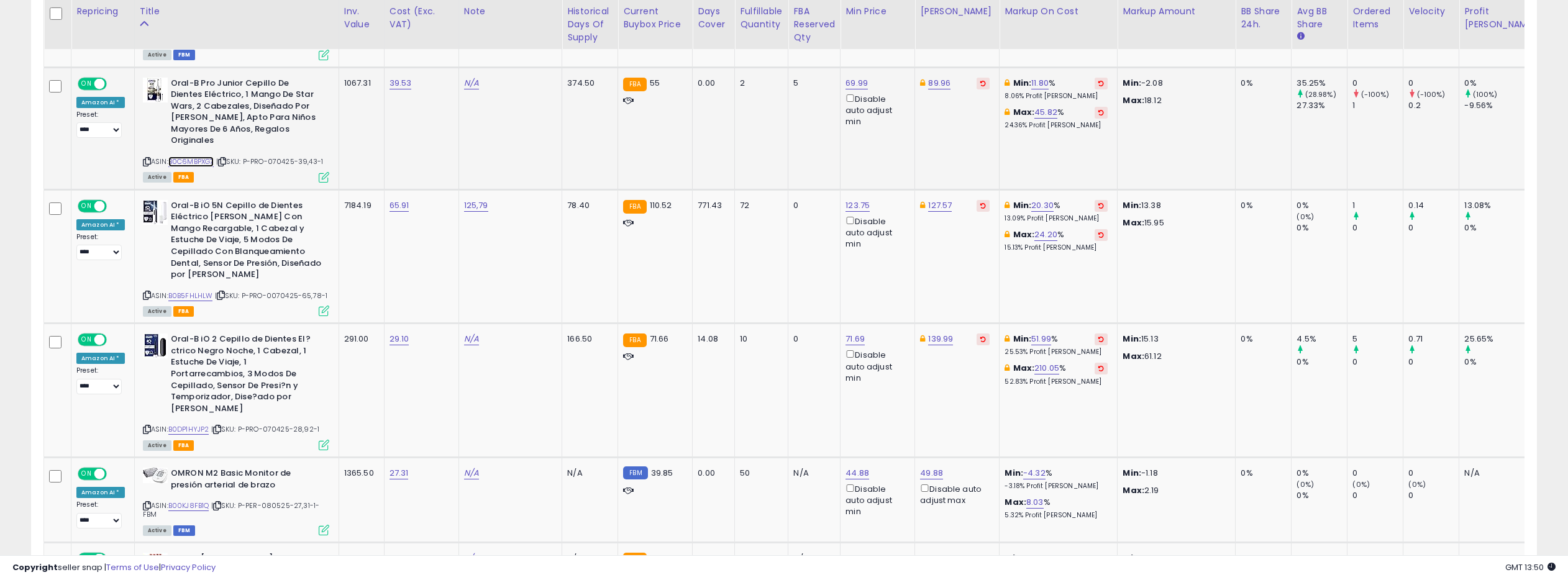
click at [186, 156] on link "B0C6MBPXG7" at bounding box center [191, 162] width 46 height 10
click at [845, 83] on link "69.99" at bounding box center [856, 83] width 23 height 12
type input "*****"
click button "submit" at bounding box center [838, 39] width 21 height 19
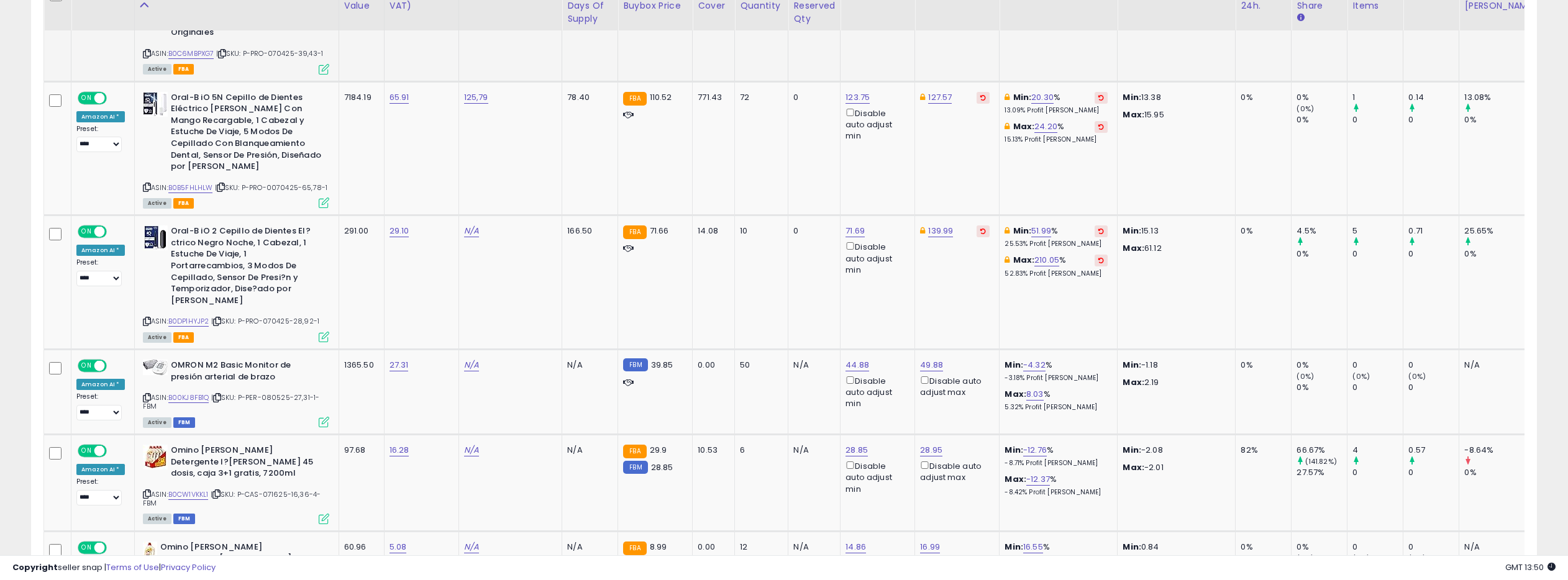
scroll to position [1078, 0]
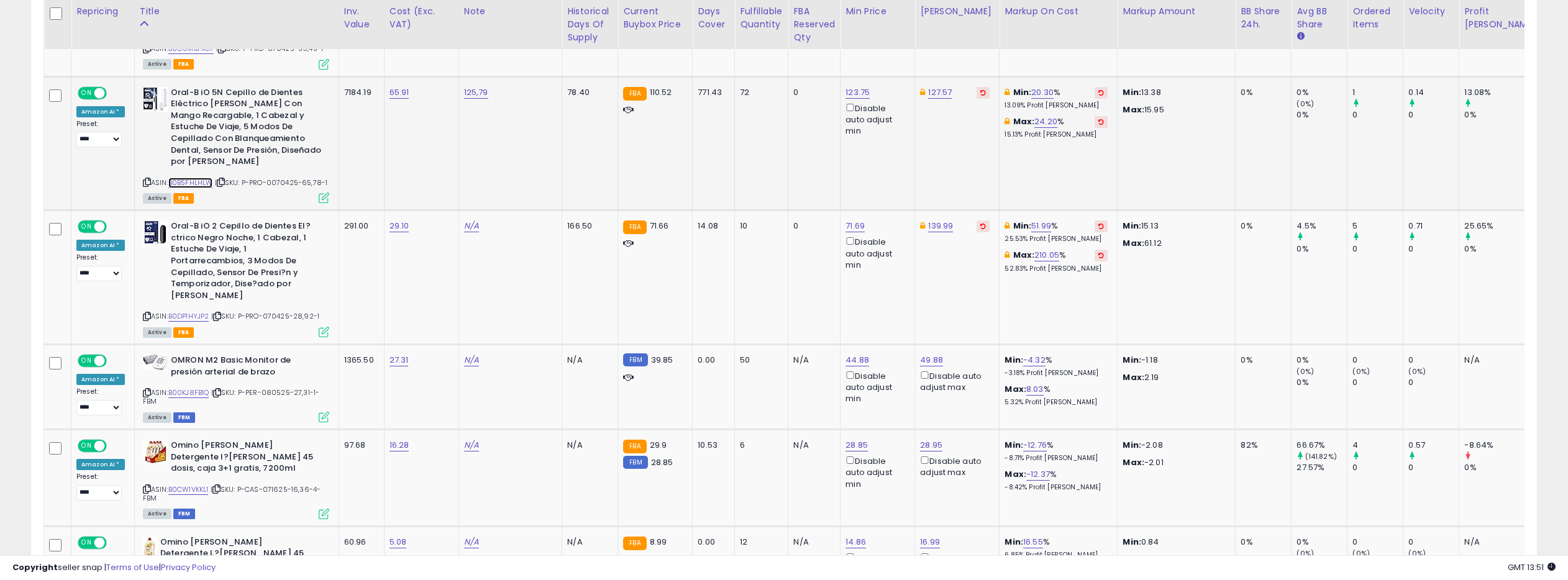
click at [184, 178] on link "B0B5FHLHLW" at bounding box center [190, 183] width 44 height 10
click at [845, 86] on link "123.75" at bounding box center [858, 92] width 24 height 12
drag, startPoint x: 762, startPoint y: 39, endPoint x: 670, endPoint y: 28, distance: 92.7
type input "******"
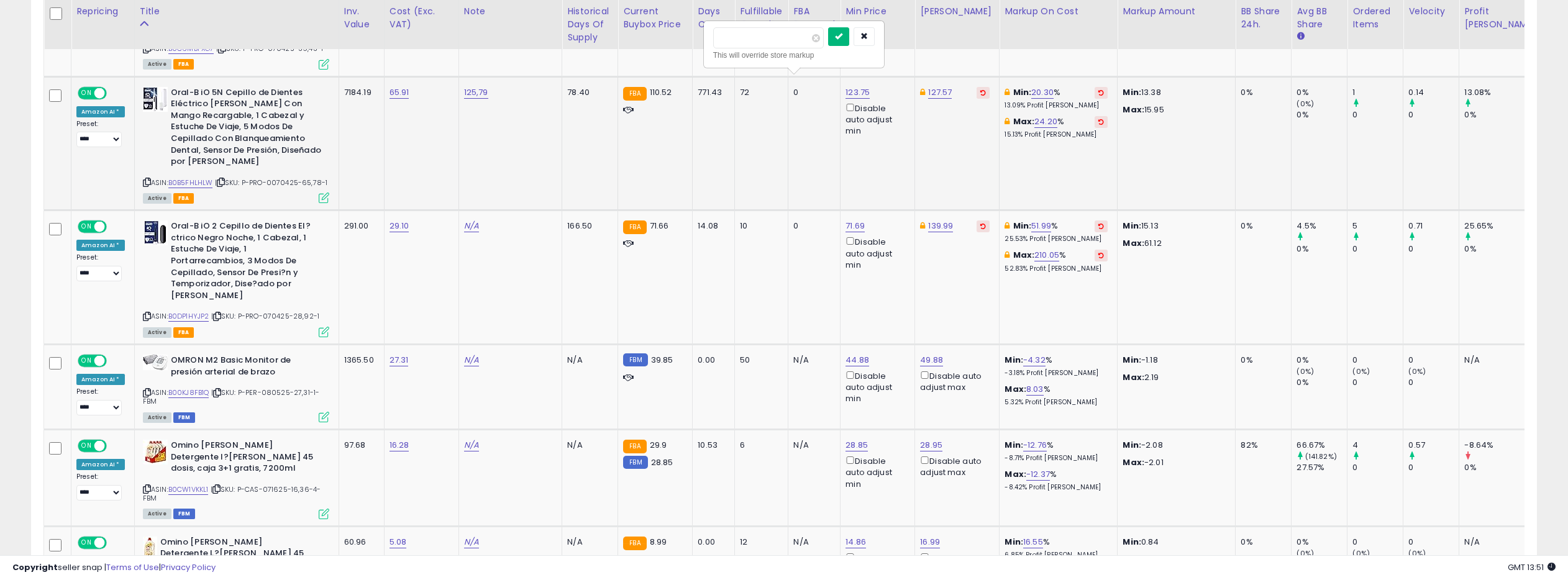
click at [841, 38] on icon "submit" at bounding box center [838, 36] width 8 height 8
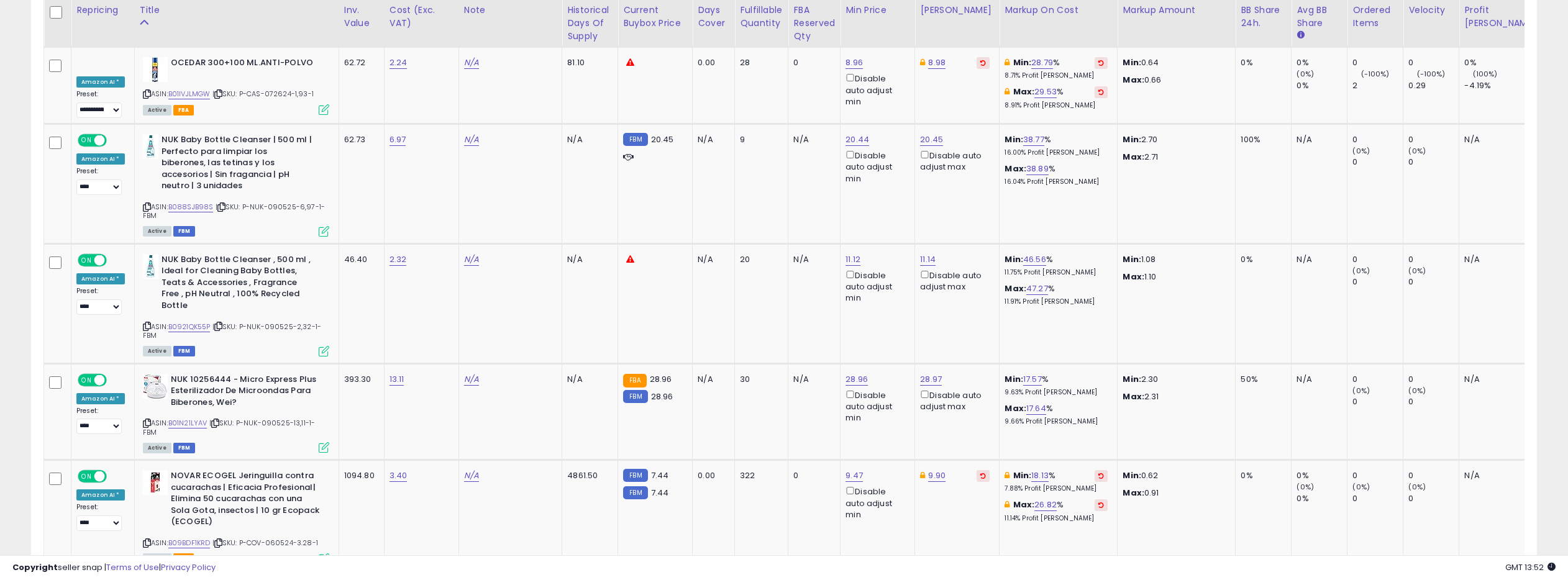
scroll to position [1654, 0]
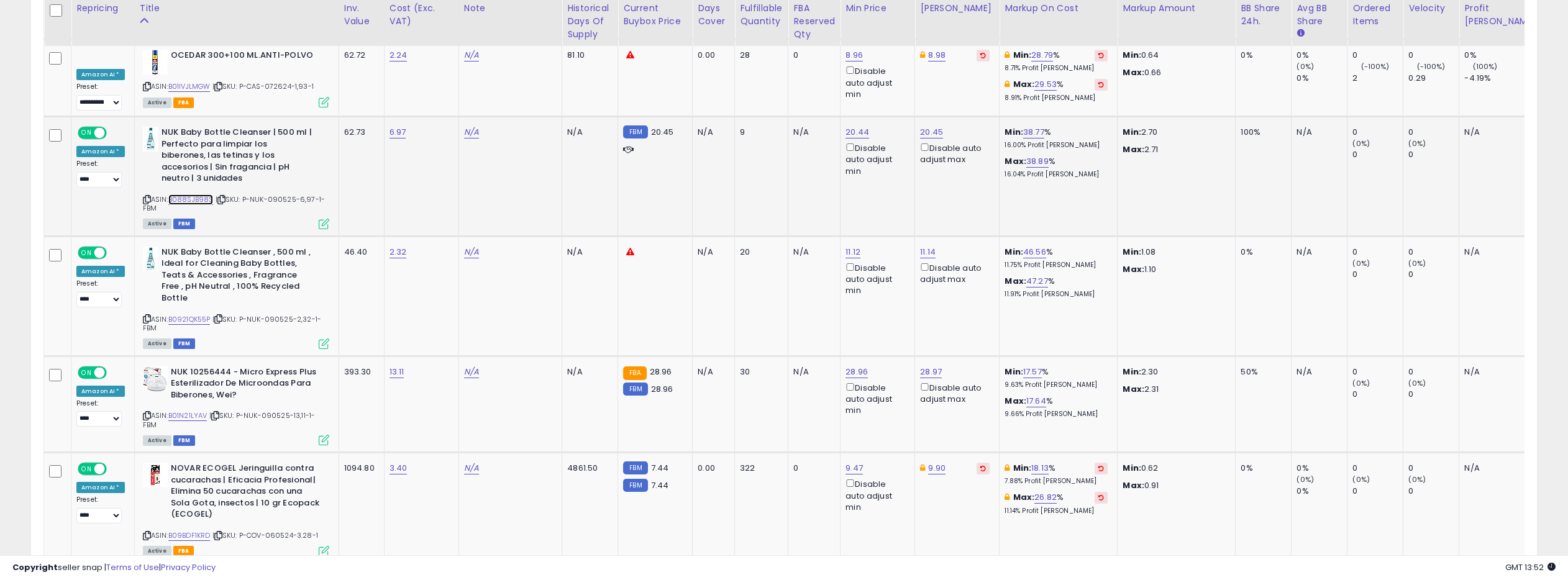
click at [196, 161] on div "ASIN: B088SJB98S | SKU: P-NUK-090525-6,97-1-FBM Active FBM" at bounding box center [236, 177] width 186 height 101
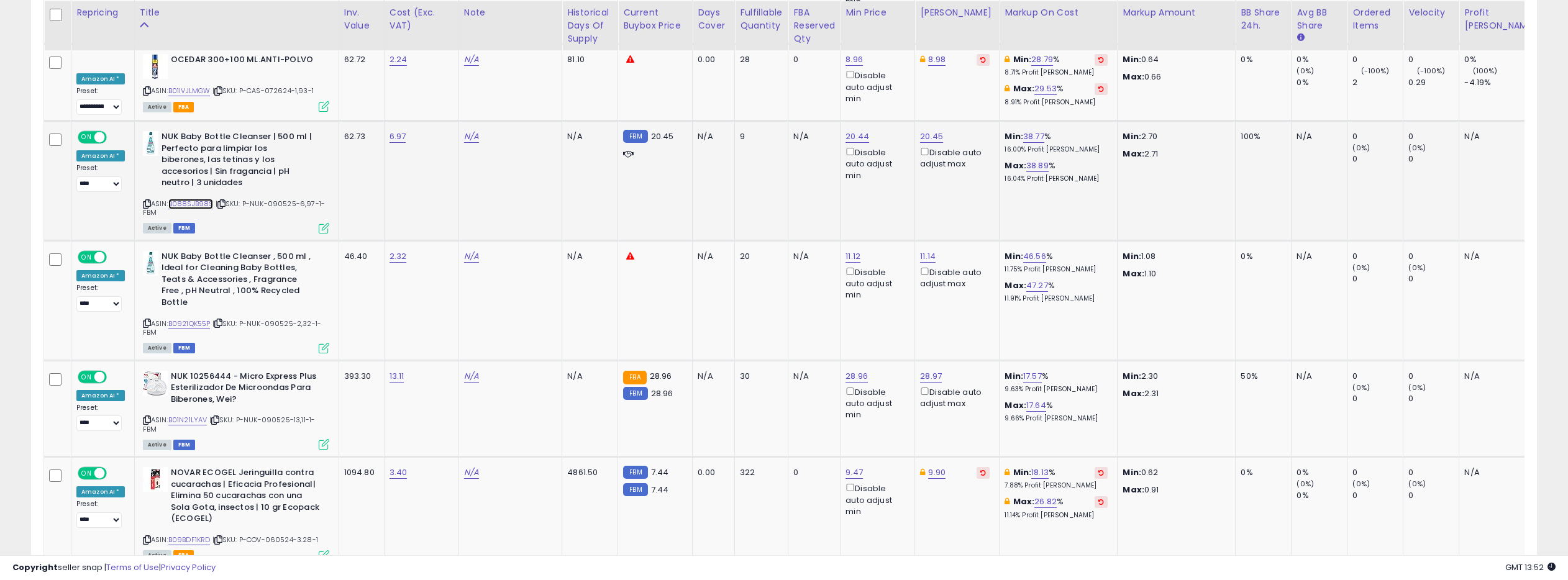
scroll to position [1657, 0]
click at [202, 198] on link "B088SJB98S" at bounding box center [191, 203] width 45 height 10
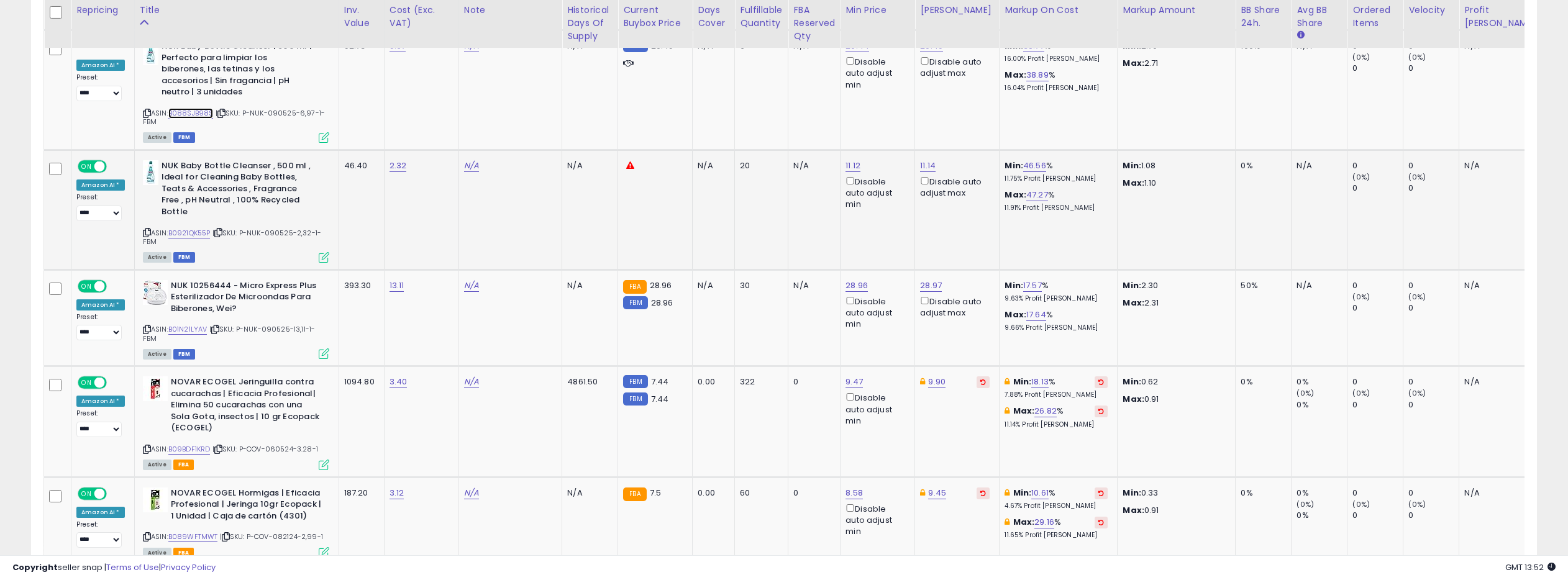
scroll to position [1747, 0]
click at [187, 227] on link "B0921QK55P" at bounding box center [189, 232] width 43 height 10
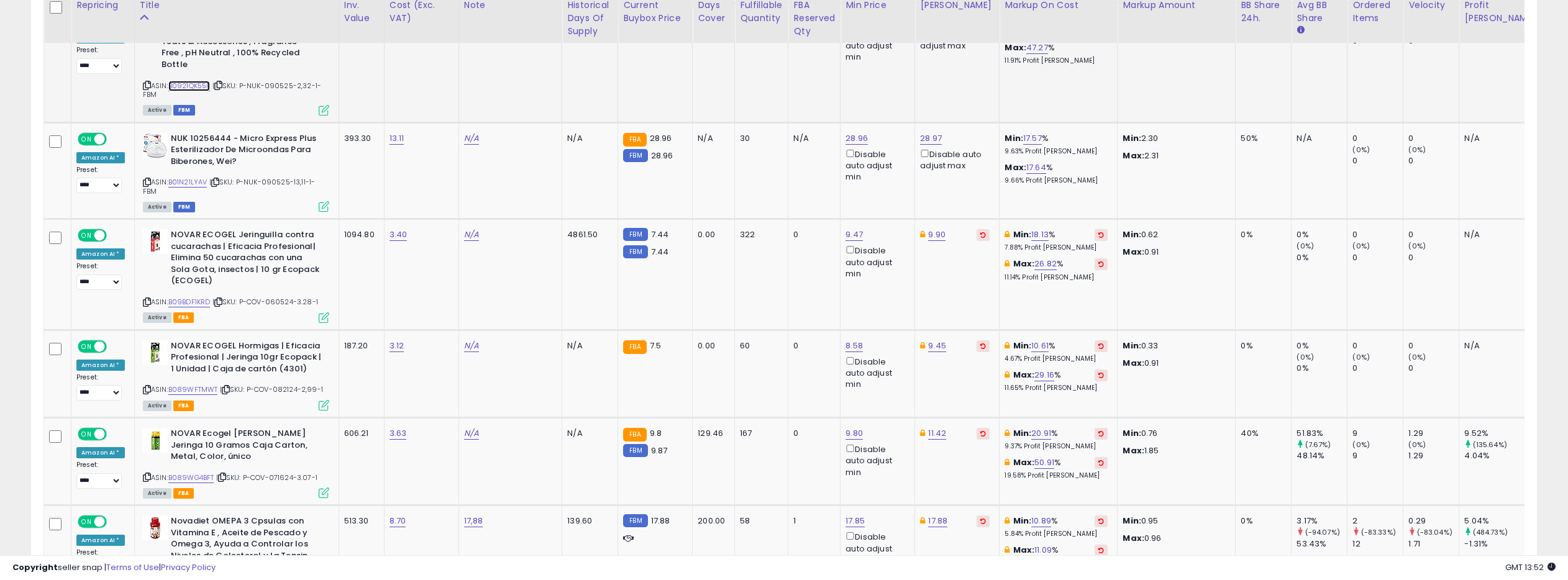
scroll to position [1895, 0]
click at [180, 176] on link "B01N21LYAV" at bounding box center [187, 181] width 39 height 10
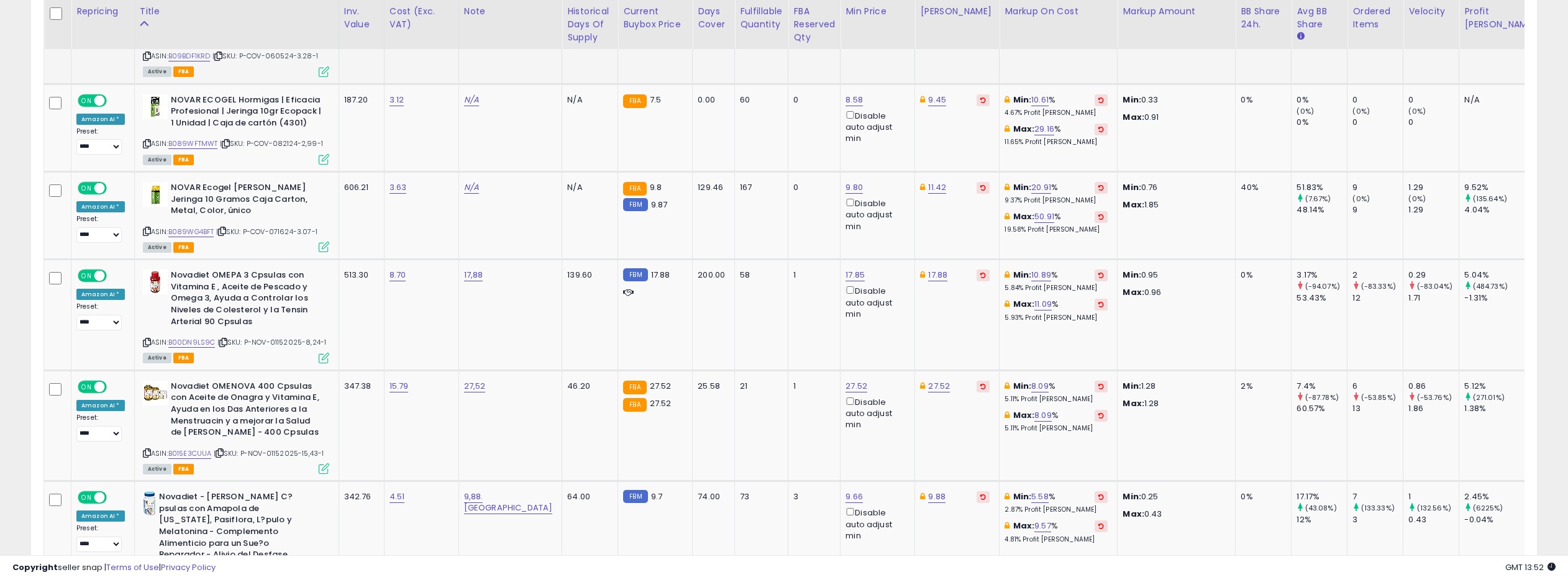
scroll to position [2140, 0]
click at [199, 226] on link "B089WG4BFT" at bounding box center [191, 231] width 46 height 10
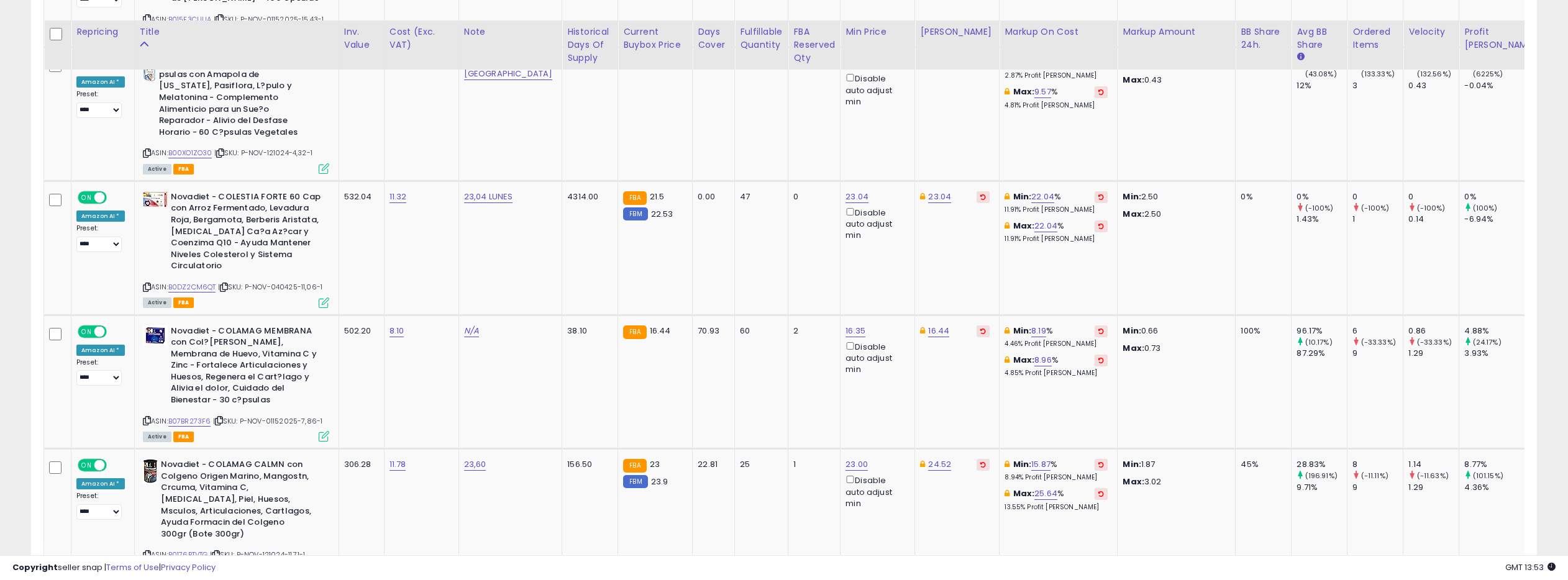
scroll to position [2509, 0]
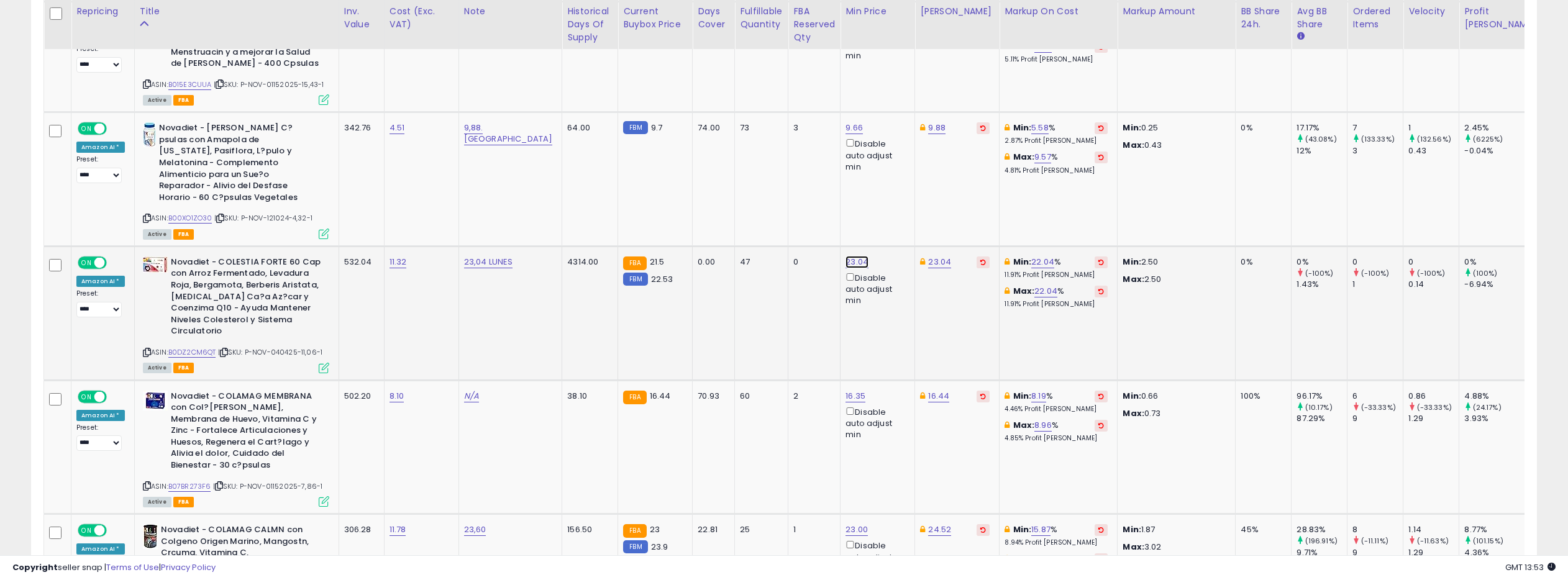
click at [845, 256] on link "23.04" at bounding box center [857, 261] width 23 height 12
drag, startPoint x: 746, startPoint y: 172, endPoint x: 688, endPoint y: 171, distance: 58.0
type input "**"
click at [841, 173] on icon "submit" at bounding box center [837, 171] width 8 height 8
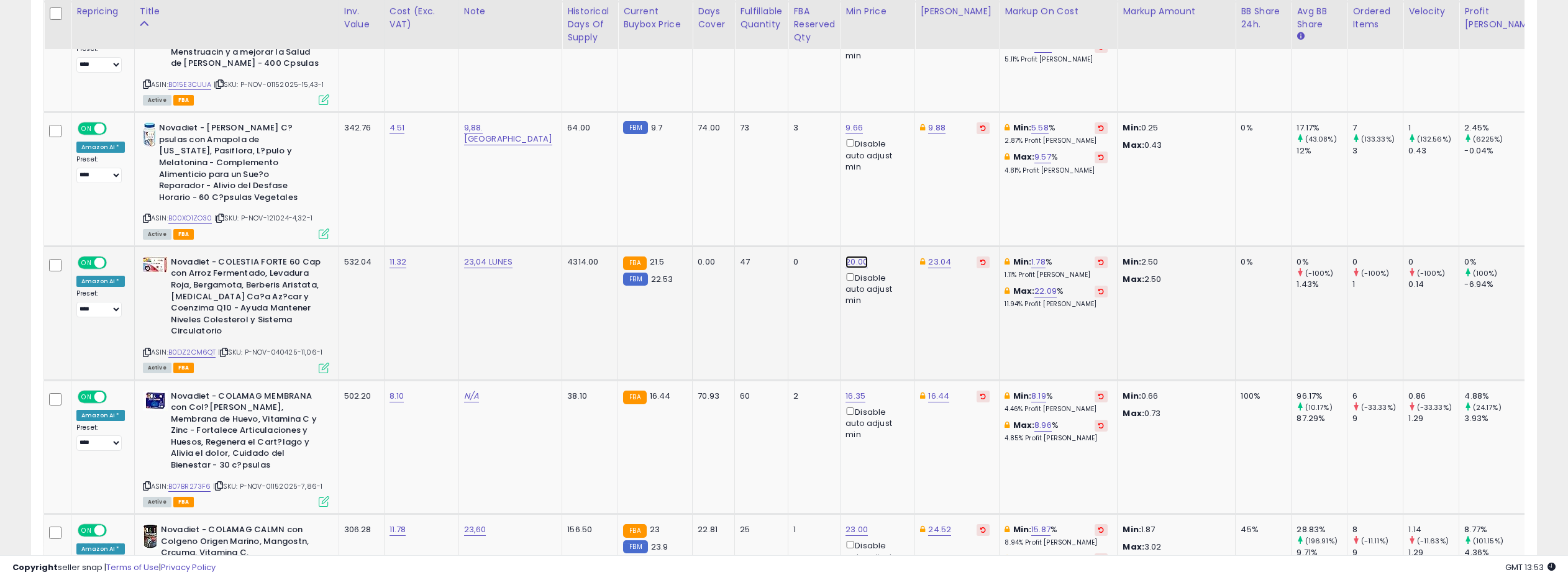
click at [845, 256] on link "20.00" at bounding box center [856, 261] width 23 height 12
drag, startPoint x: 753, startPoint y: 177, endPoint x: 700, endPoint y: 175, distance: 53.0
type input "*****"
click at [842, 175] on button "submit" at bounding box center [837, 171] width 21 height 19
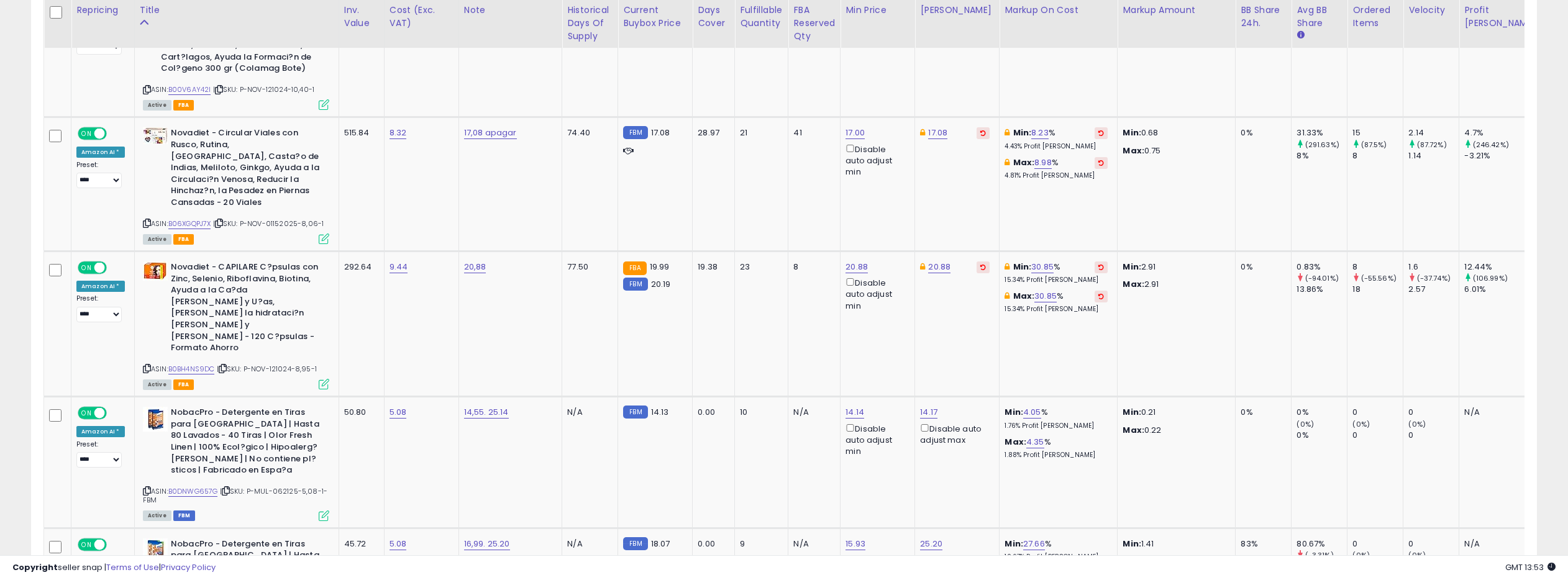
scroll to position [3177, 0]
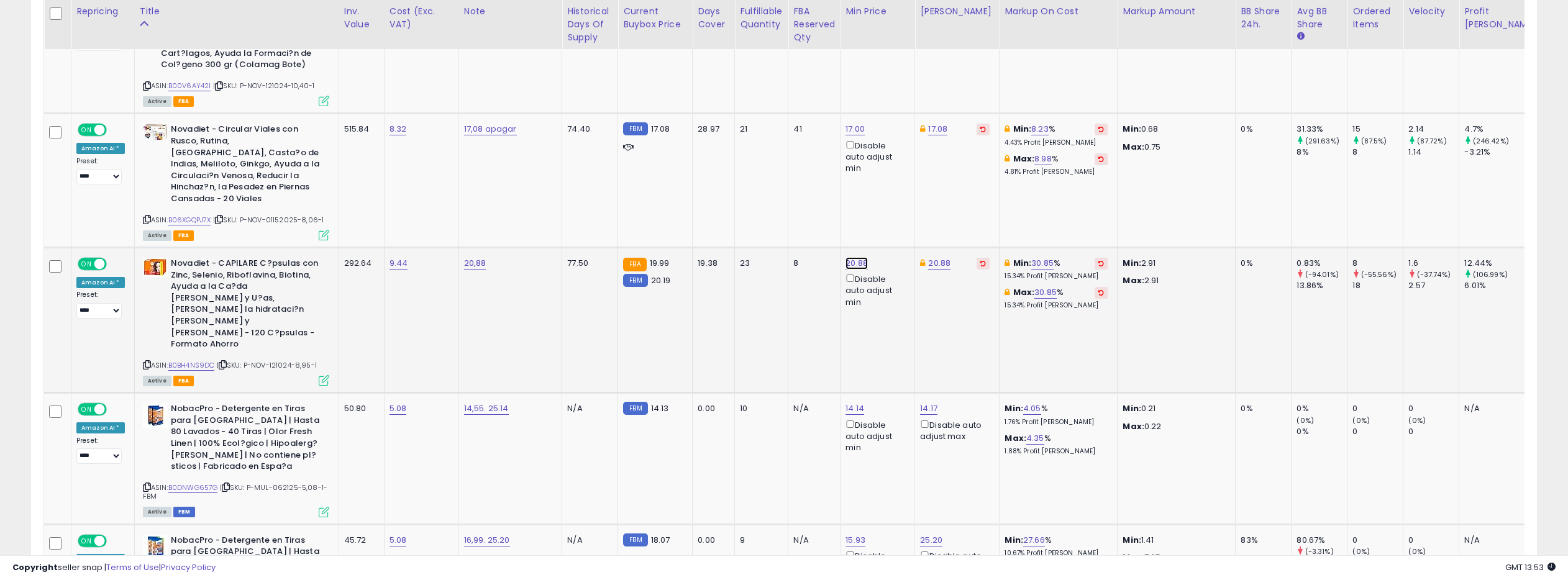
click at [845, 257] on link "20.88" at bounding box center [856, 263] width 23 height 12
drag, startPoint x: 760, startPoint y: 151, endPoint x: 702, endPoint y: 151, distance: 58.0
click at [702, 151] on div "***** This will override store markup" at bounding box center [793, 158] width 182 height 48
type input "*****"
click at [841, 150] on icon "submit" at bounding box center [837, 150] width 8 height 8
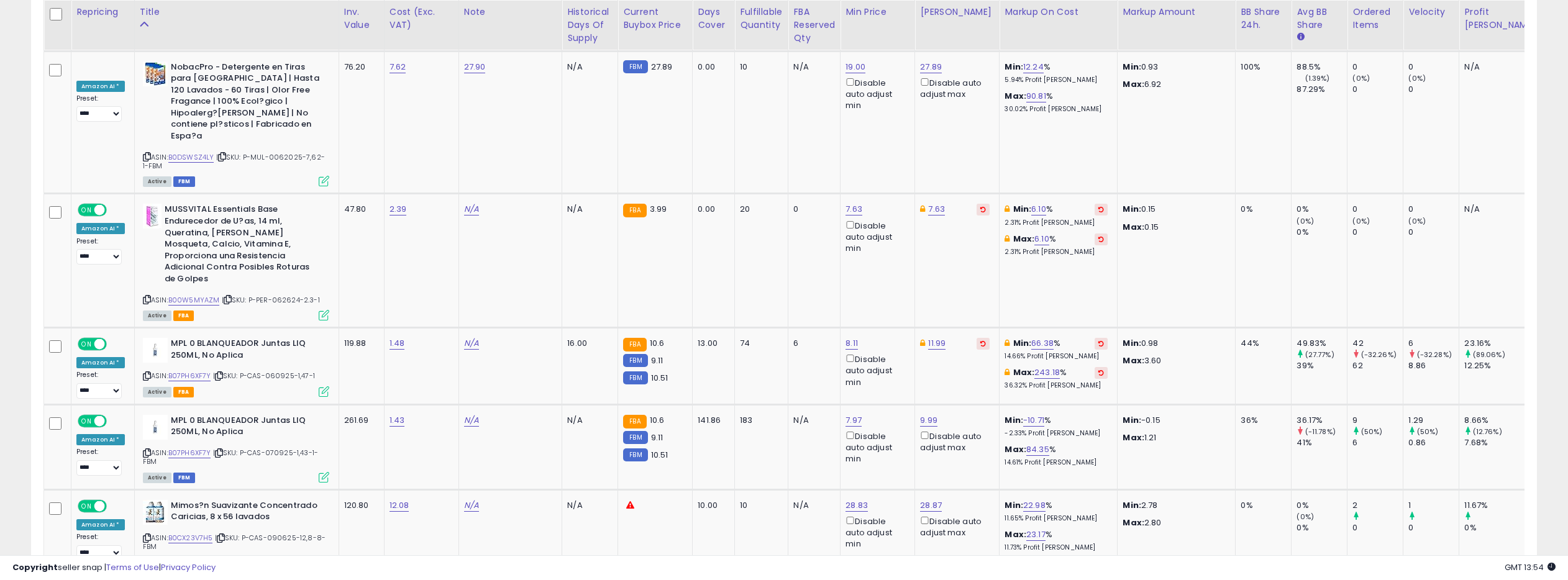
scroll to position [4616, 0]
click at [190, 370] on link "B07PH6XF7Y" at bounding box center [189, 375] width 43 height 10
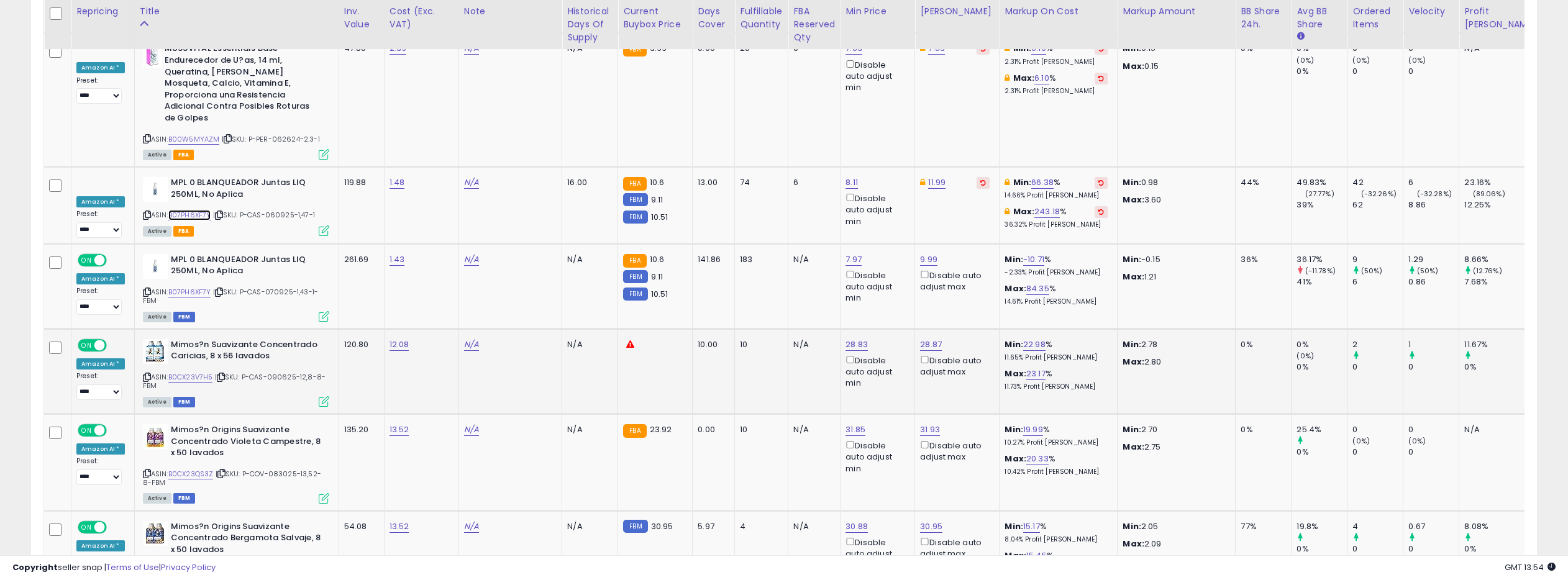
scroll to position [4776, 0]
click at [191, 371] on link "B0CX23V7H5" at bounding box center [190, 376] width 44 height 10
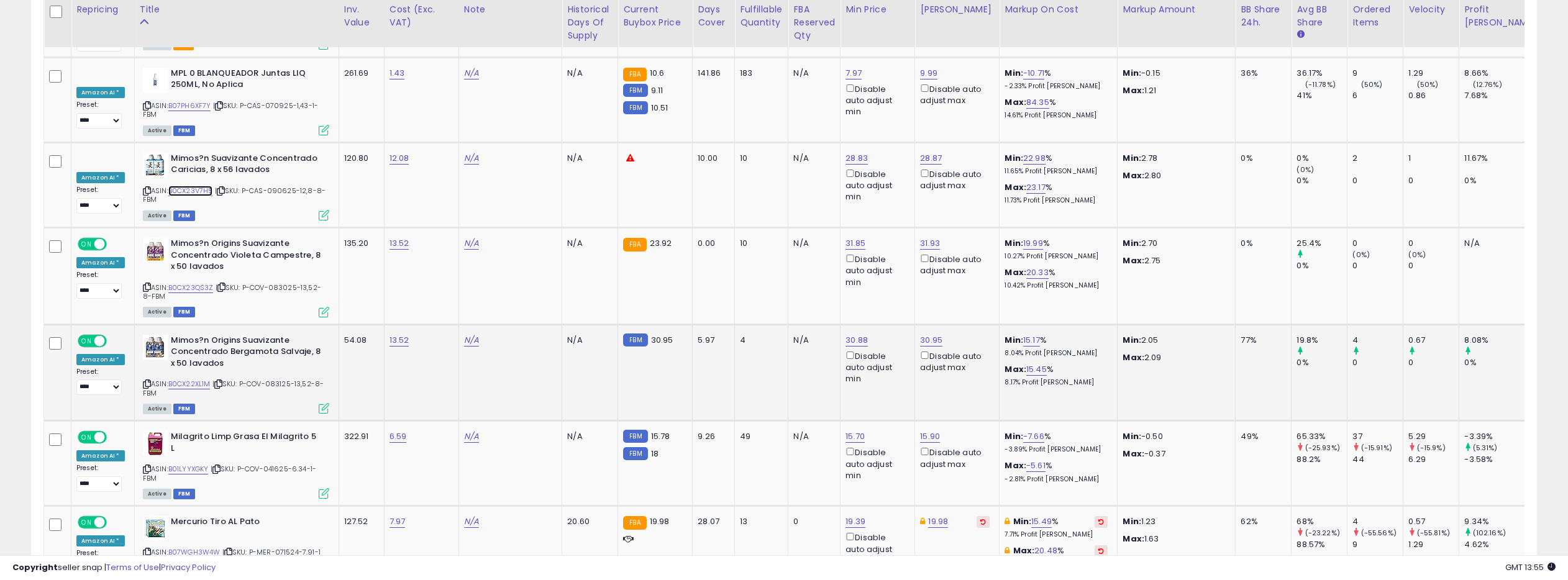
scroll to position [4971, 0]
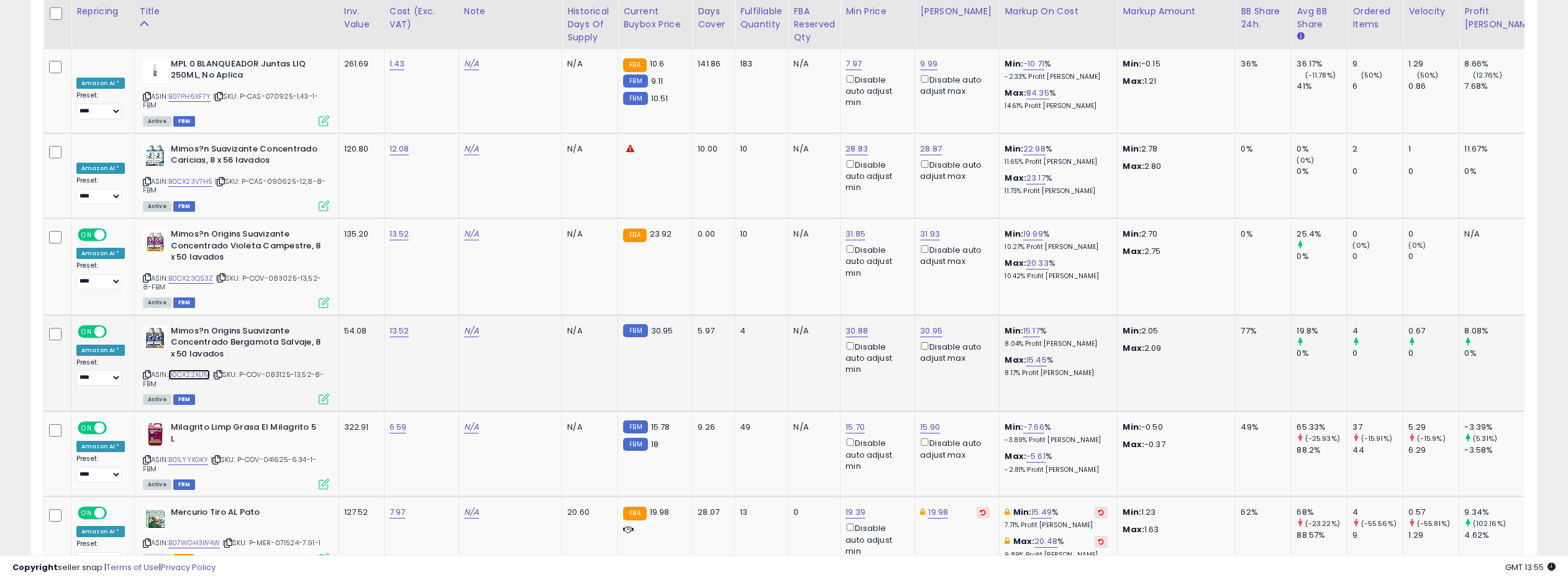
click at [197, 370] on link "B0CX22XL1M" at bounding box center [189, 375] width 43 height 10
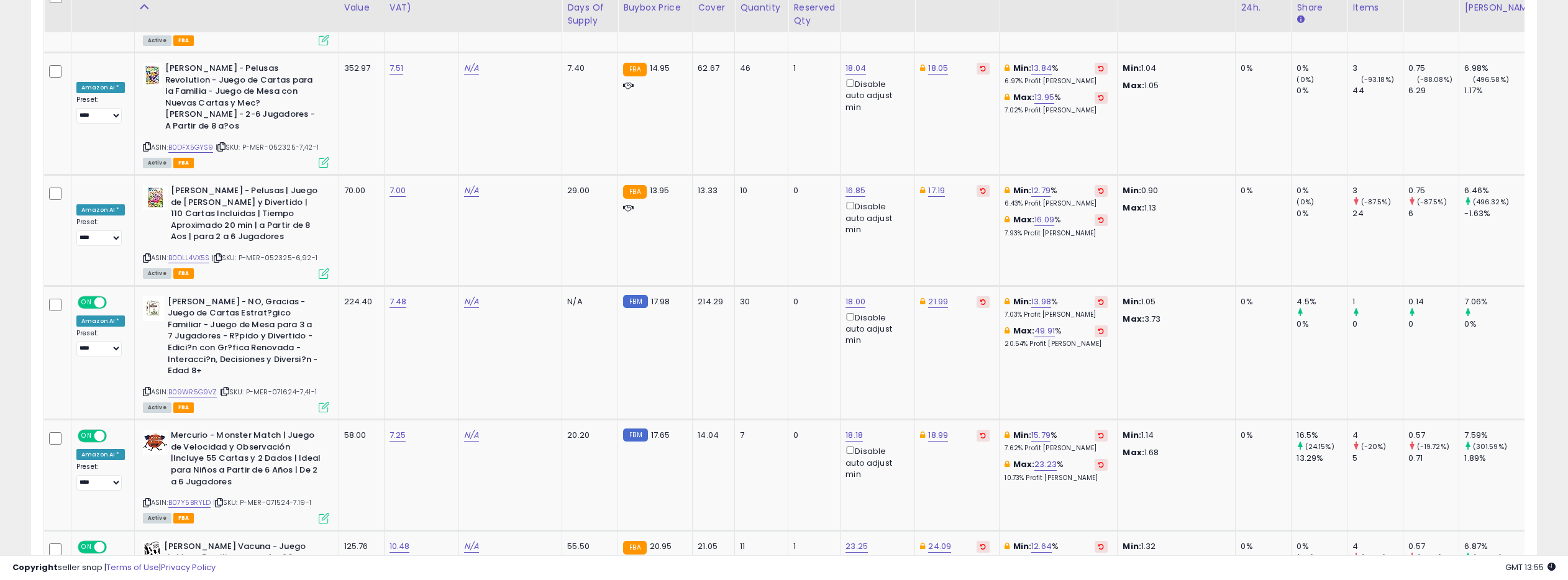
scroll to position [5744, 0]
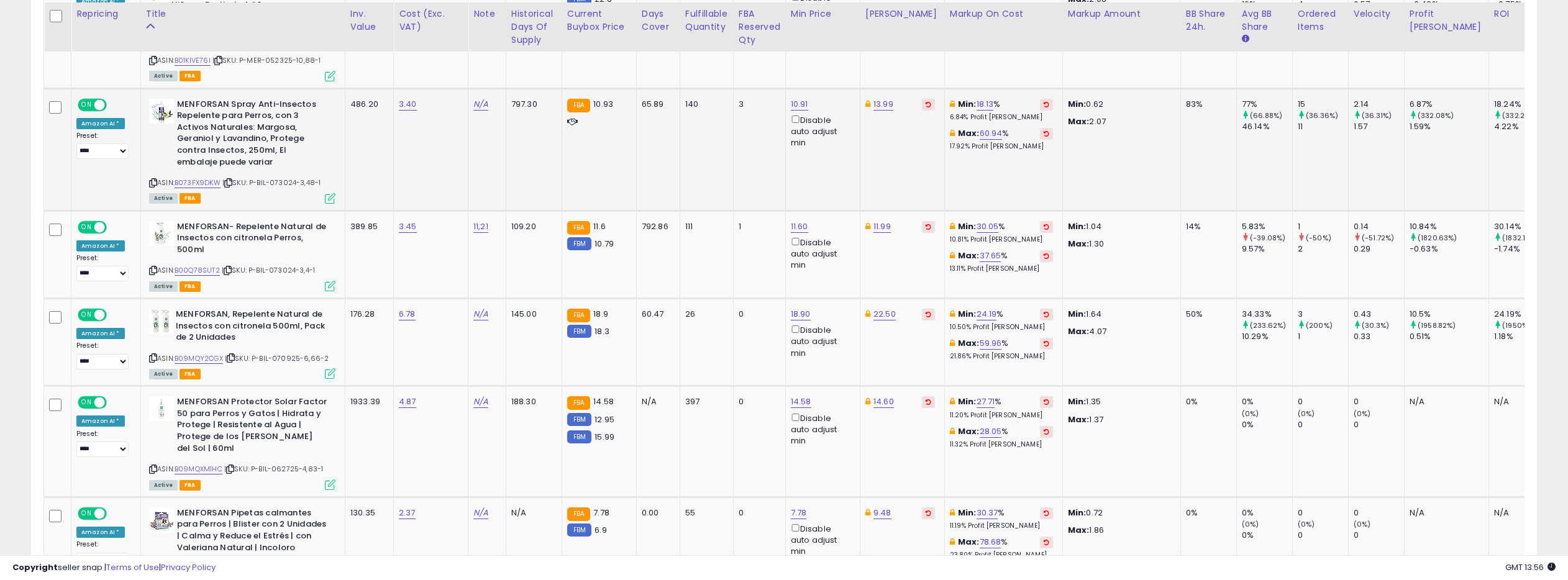
scroll to position [1022, 0]
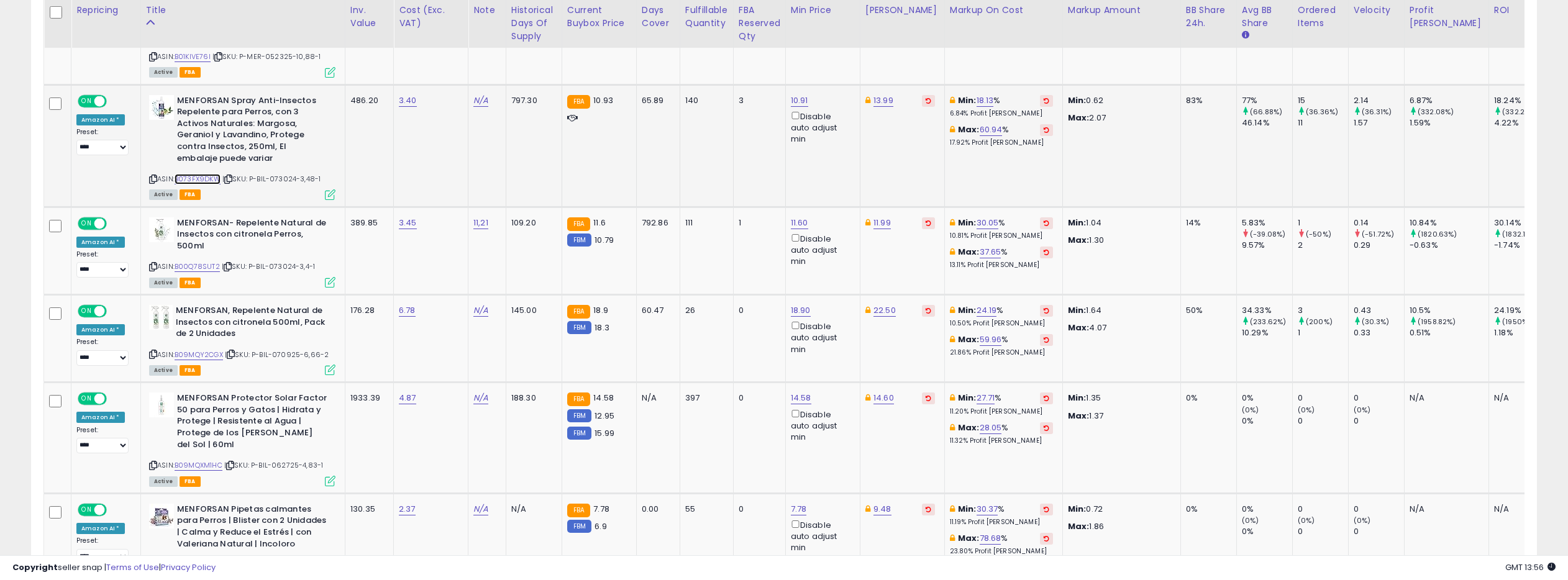
click at [208, 173] on div "ASIN: B073FX9DKW | SKU: P-BIL-073024-3,48-1 Active FBA" at bounding box center [241, 147] width 186 height 104
click at [194, 173] on link "B073FX9DKW" at bounding box center [197, 178] width 46 height 10
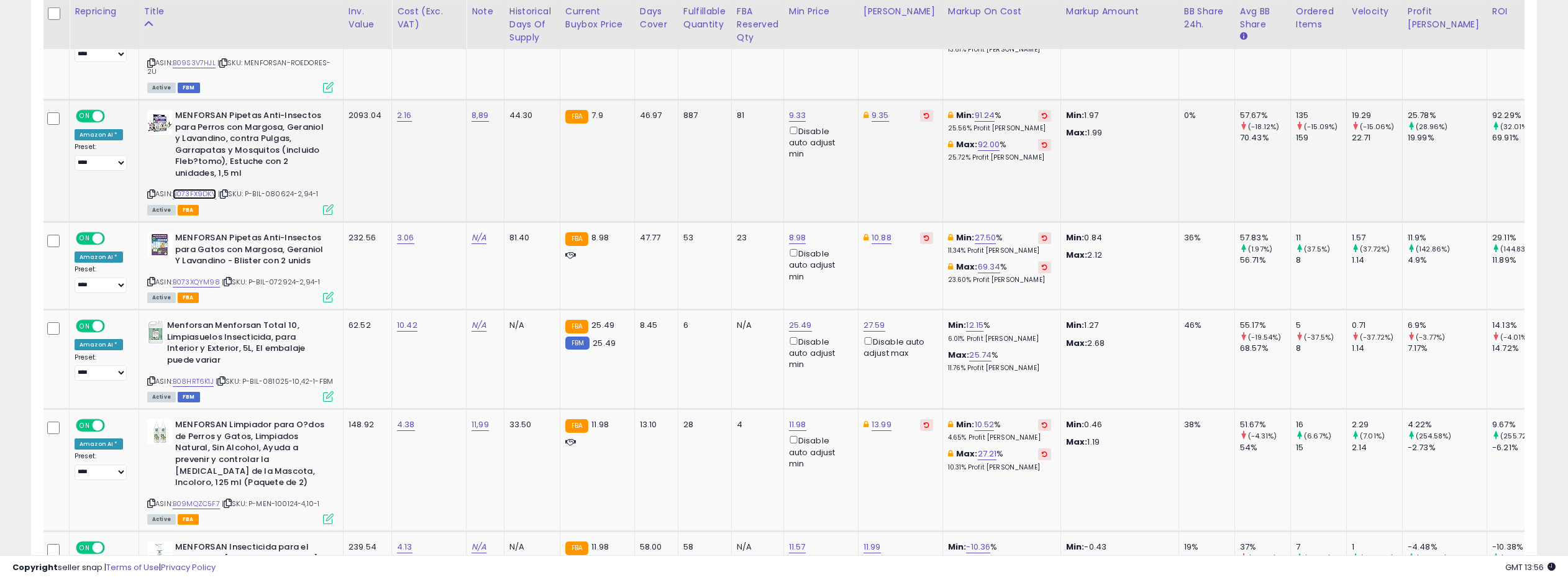
scroll to position [1624, 0]
click at [192, 187] on link "B073FX9DKV" at bounding box center [194, 192] width 44 height 10
click at [789, 108] on link "9.33" at bounding box center [797, 114] width 17 height 12
drag, startPoint x: 746, startPoint y: 48, endPoint x: 684, endPoint y: 46, distance: 62.0
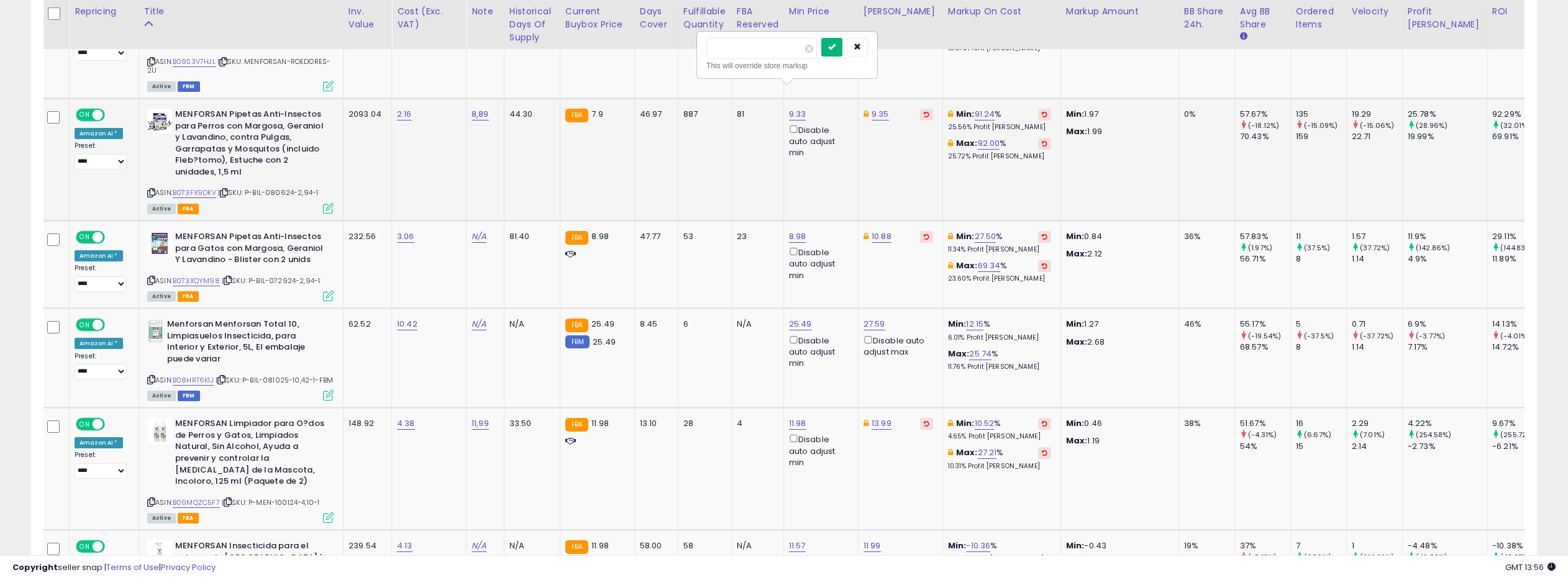
type input "***"
click at [835, 48] on icon "submit" at bounding box center [832, 47] width 8 height 8
click at [871, 108] on link "9.35" at bounding box center [880, 114] width 17 height 12
drag, startPoint x: 822, startPoint y: 49, endPoint x: 774, endPoint y: 48, distance: 48.0
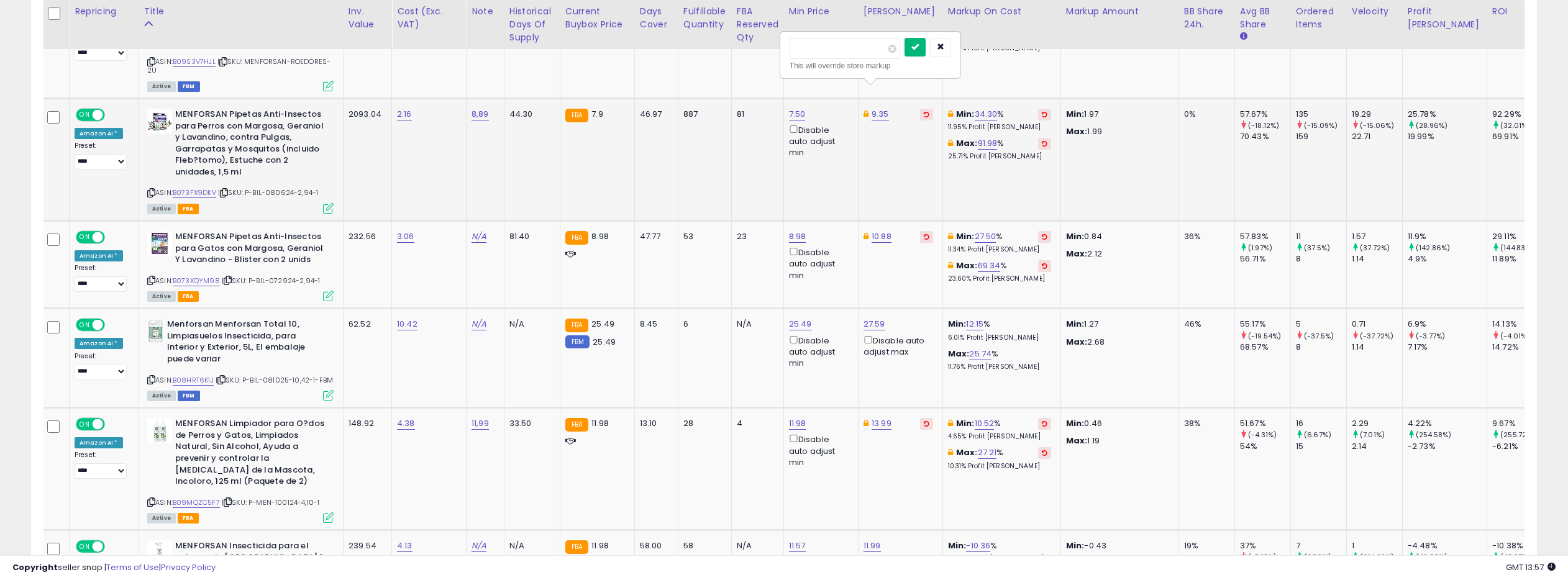
type input "***"
click at [919, 49] on icon "submit" at bounding box center [915, 47] width 8 height 8
click at [202, 276] on link "B073XQYM98" at bounding box center [196, 281] width 47 height 10
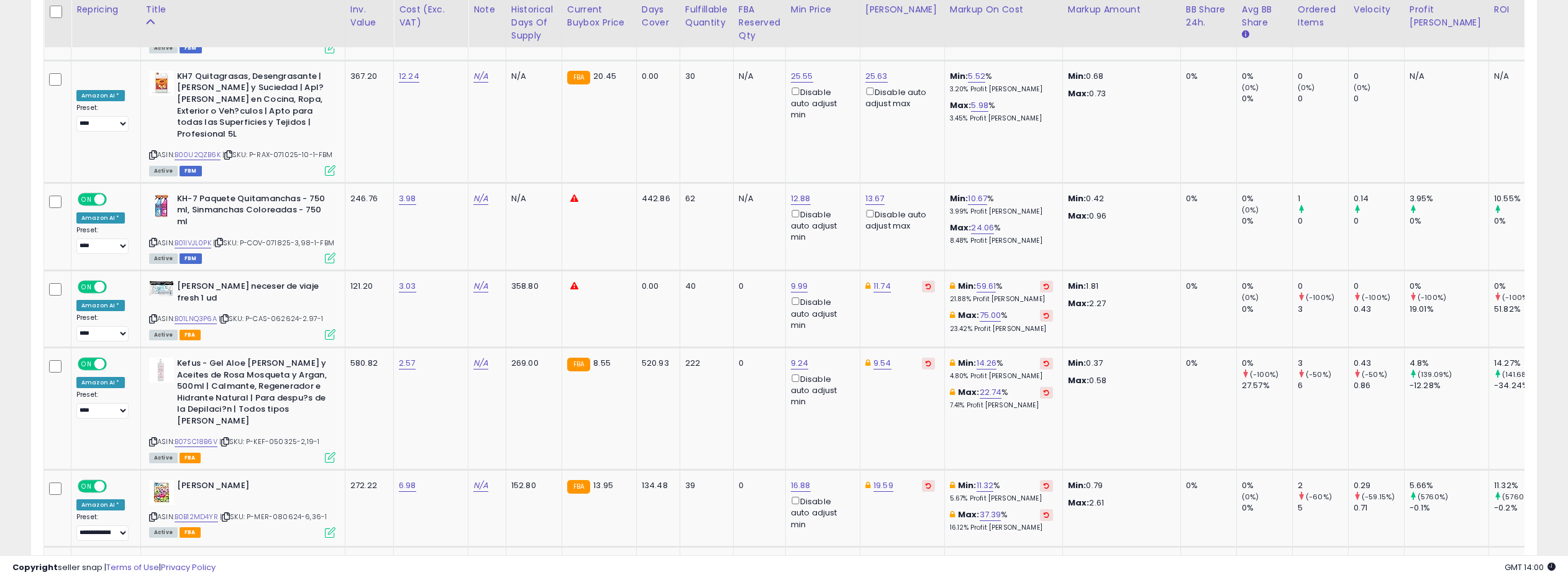
scroll to position [0, 0]
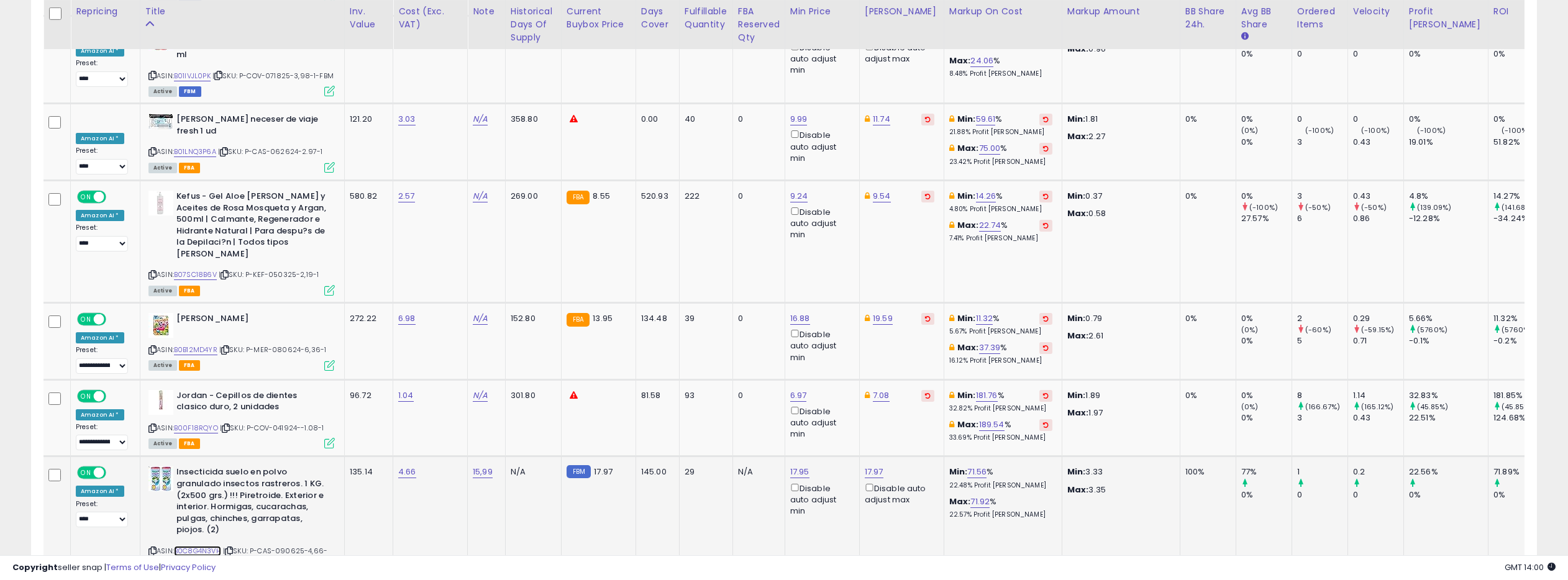
click at [194, 546] on link "B0C8G4N3VH" at bounding box center [197, 551] width 47 height 10
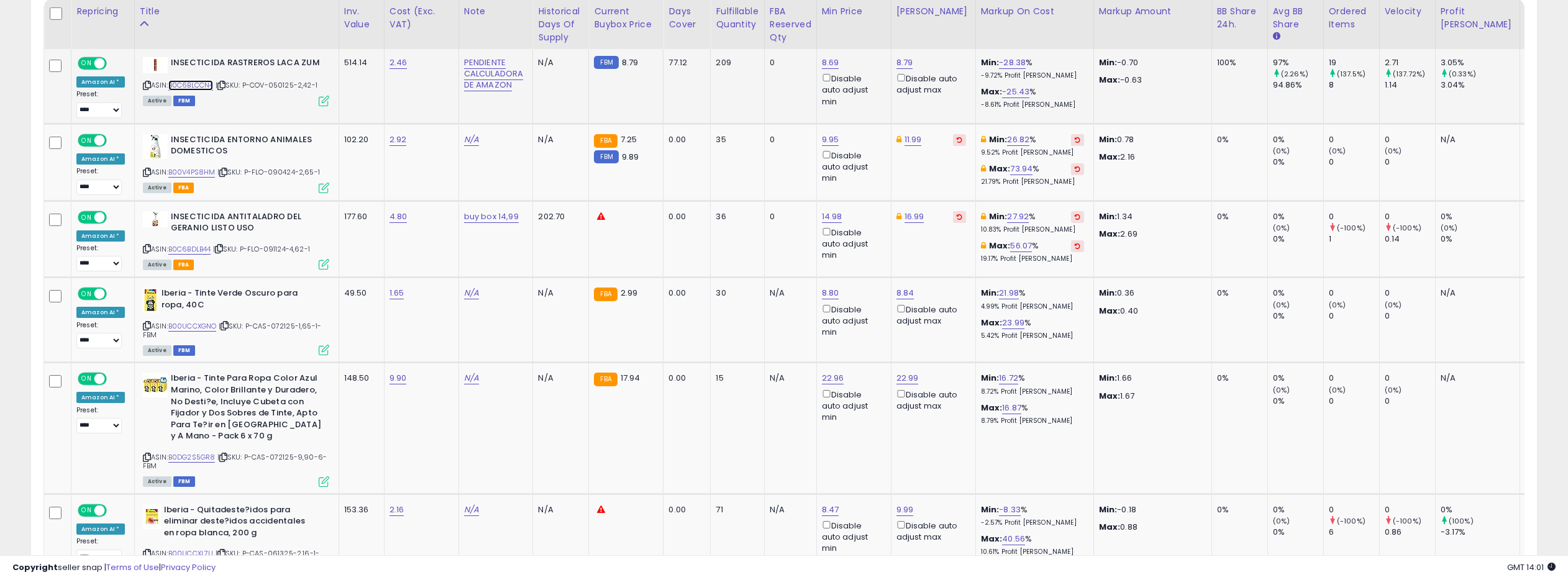
click at [193, 87] on link "B0C6BLCCN4" at bounding box center [191, 85] width 45 height 10
click at [903, 61] on link "8.79" at bounding box center [905, 62] width 17 height 12
drag, startPoint x: 856, startPoint y: 23, endPoint x: 831, endPoint y: 23, distance: 25.0
click at [831, 23] on input "****" at bounding box center [872, 19] width 111 height 21
click at [831, 21] on input "***" at bounding box center [872, 19] width 111 height 21
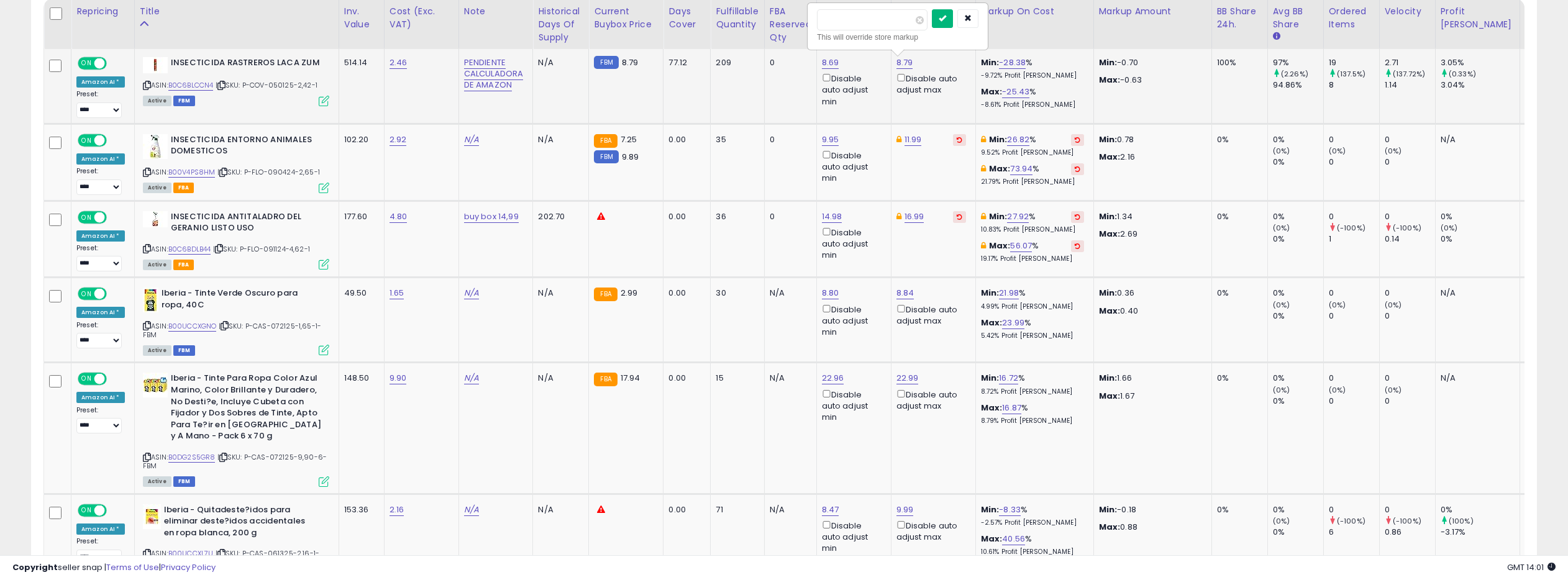
type input "****"
click at [946, 18] on icon "submit" at bounding box center [942, 18] width 8 height 8
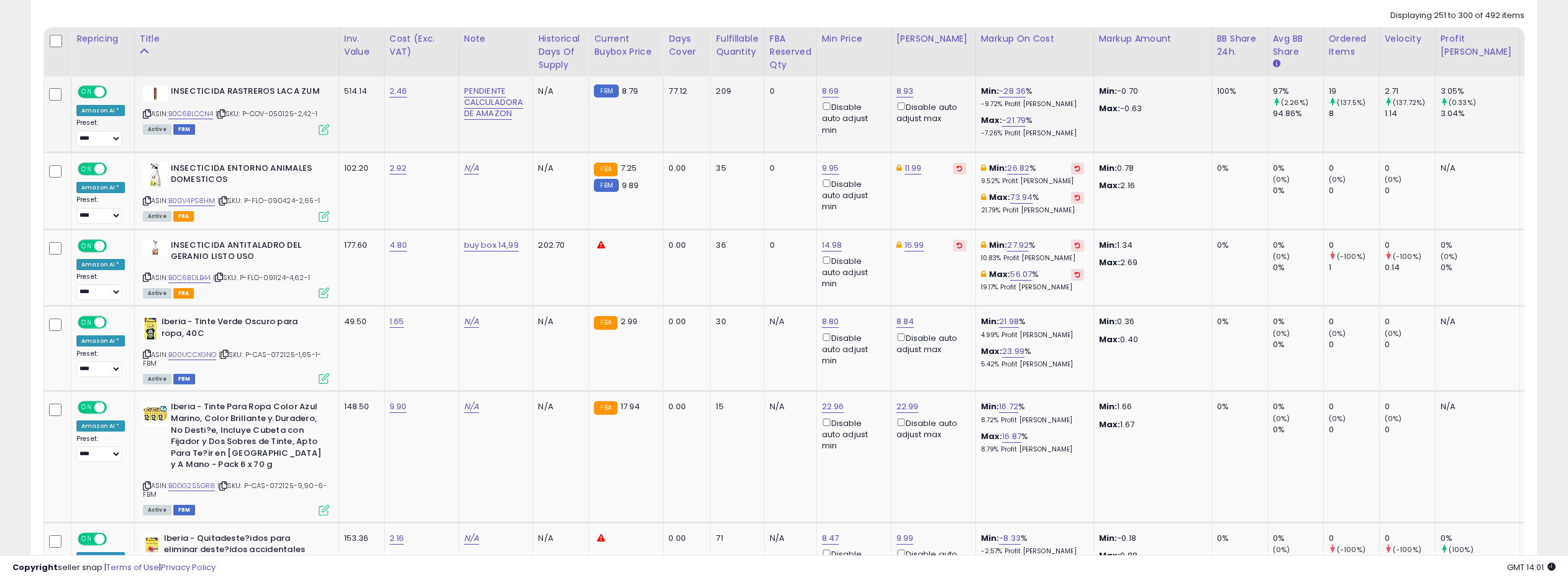
scroll to position [586, 0]
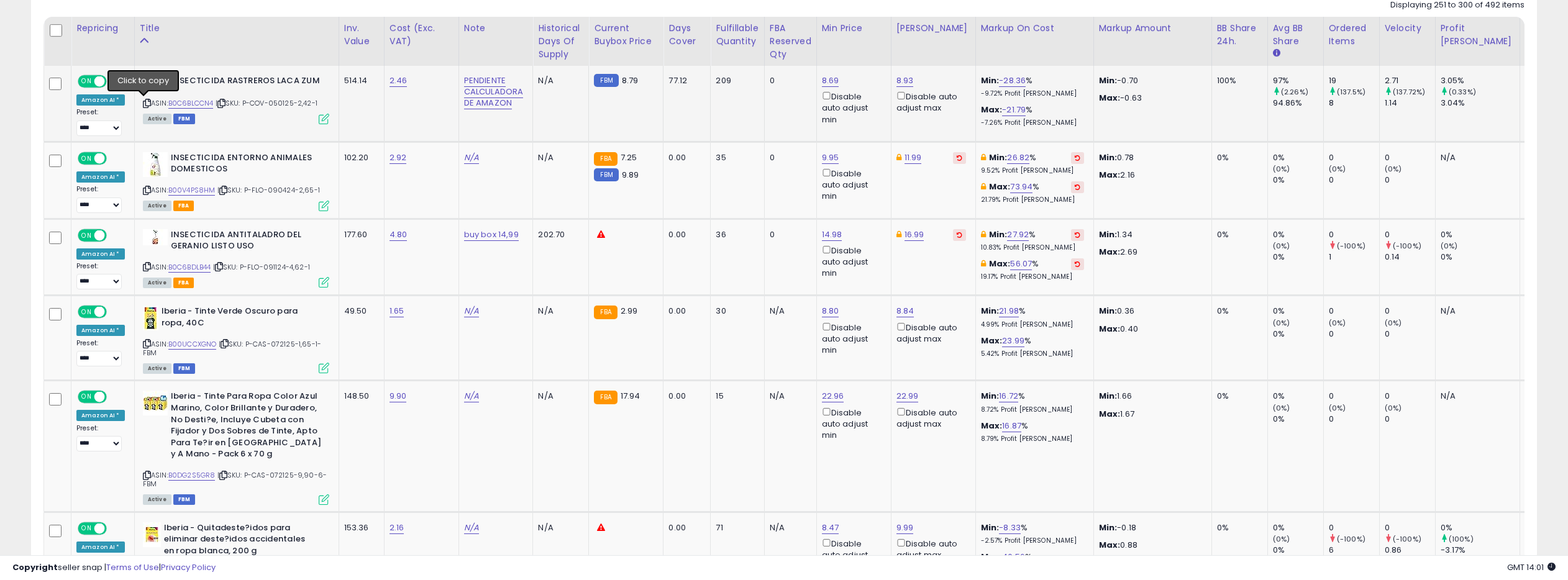
click at [144, 103] on icon at bounding box center [147, 103] width 8 height 7
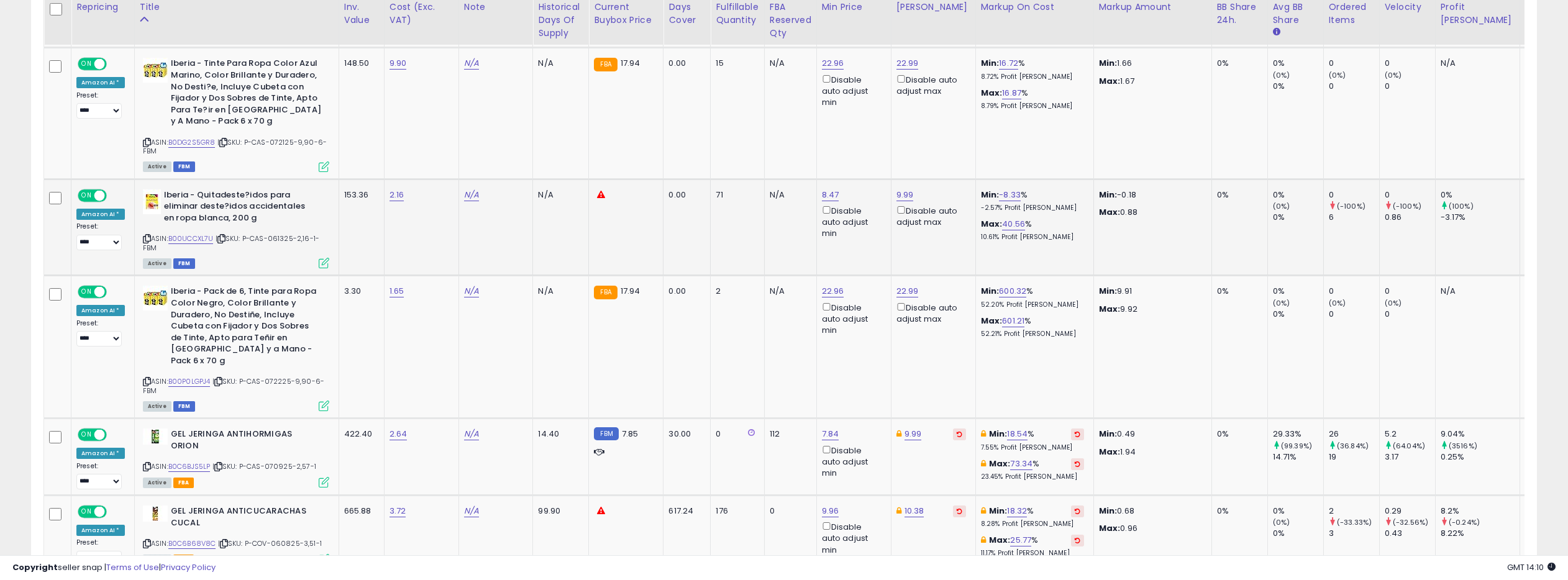
scroll to position [920, 0]
click at [186, 238] on link "B00UCCXL7U" at bounding box center [191, 238] width 45 height 10
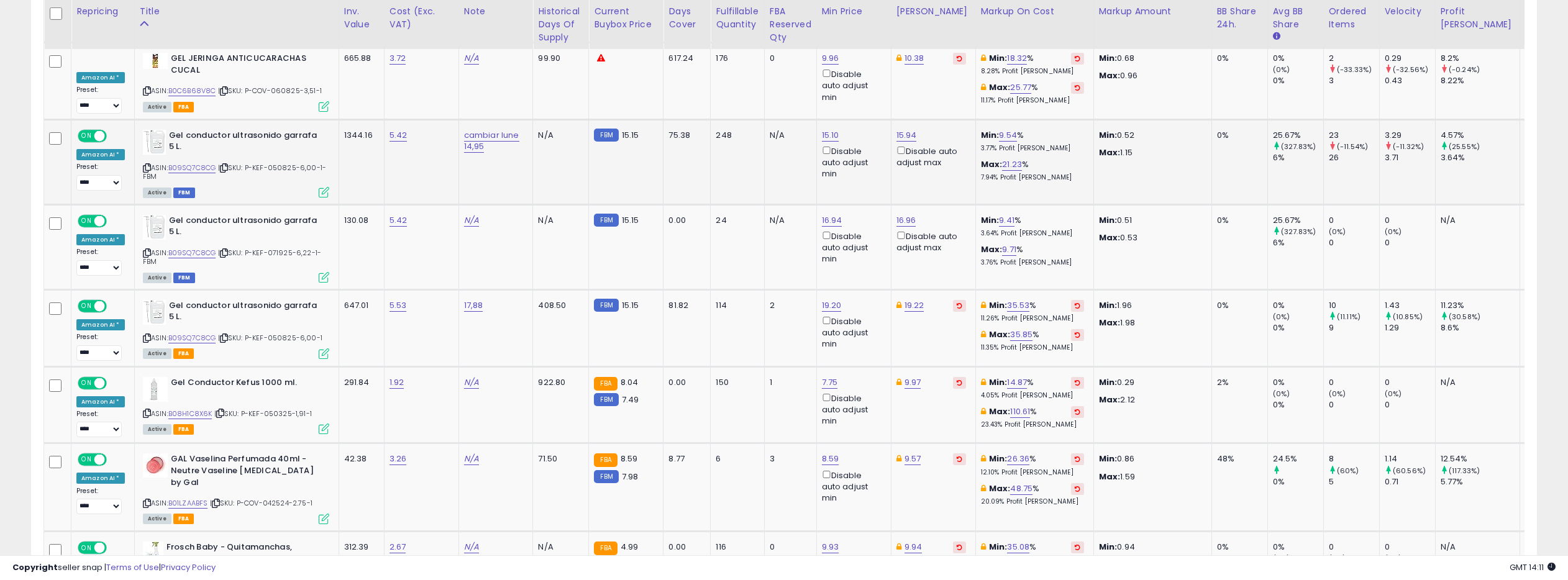
scroll to position [1372, 0]
click at [198, 162] on link "B09SQ7C8CG" at bounding box center [192, 167] width 48 height 10
click at [906, 129] on link "15.94" at bounding box center [907, 135] width 21 height 12
drag, startPoint x: 862, startPoint y: 83, endPoint x: 840, endPoint y: 84, distance: 22.0
click at [840, 84] on input "*****" at bounding box center [874, 80] width 111 height 21
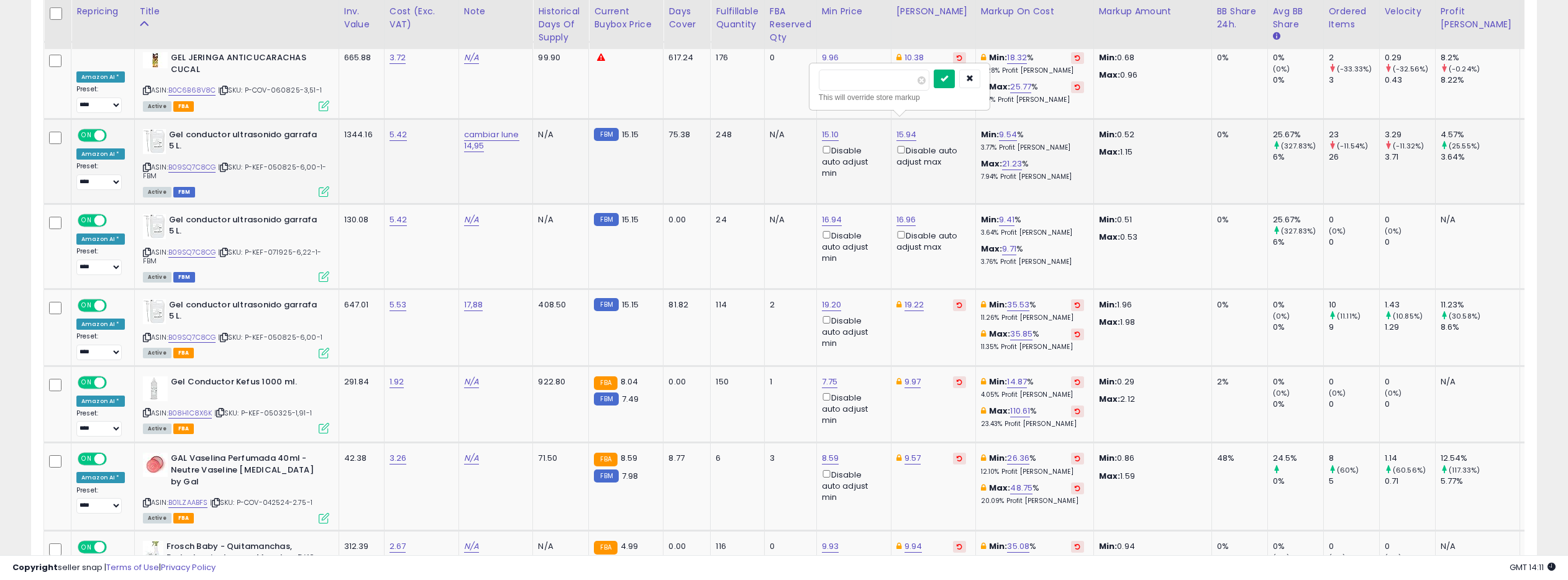
type input "*****"
click at [948, 79] on icon "submit" at bounding box center [944, 79] width 8 height 8
drag, startPoint x: 876, startPoint y: 82, endPoint x: 784, endPoint y: 75, distance: 92.3
click at [973, 77] on icon "button" at bounding box center [970, 79] width 8 height 8
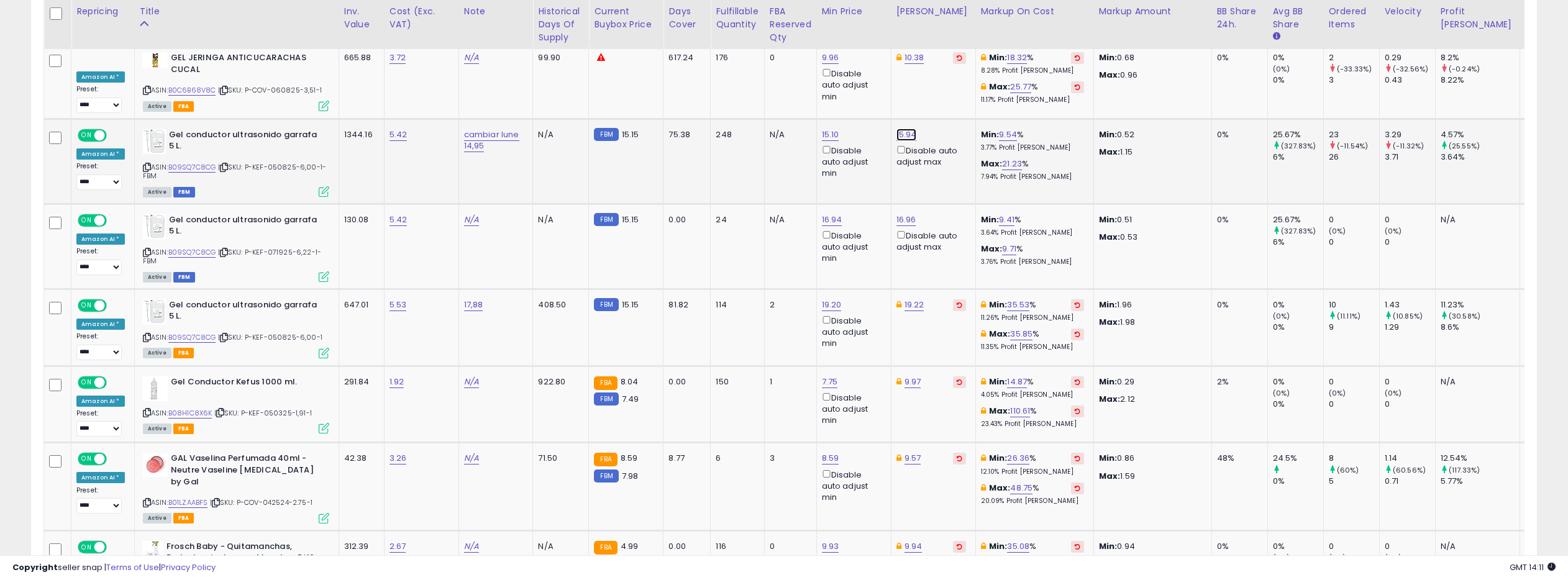
click at [907, 129] on link "15.94" at bounding box center [907, 135] width 21 height 12
type input "*****"
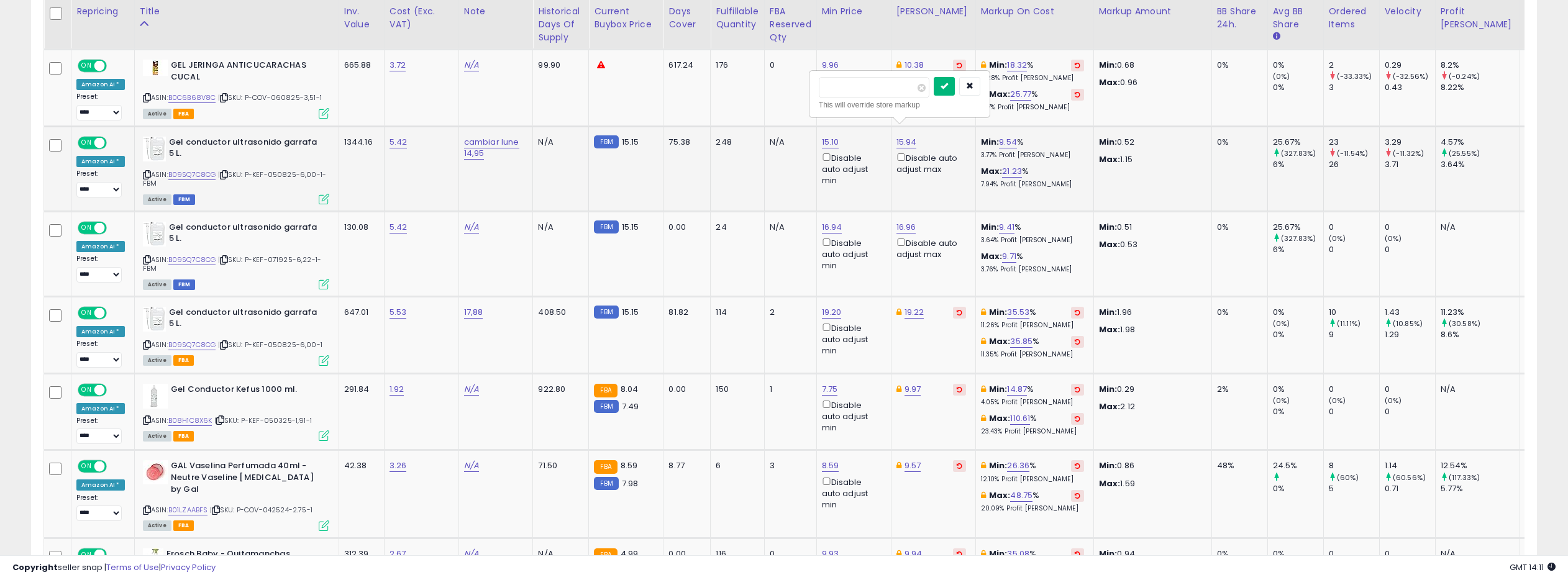
click at [948, 84] on icon "submit" at bounding box center [944, 86] width 8 height 8
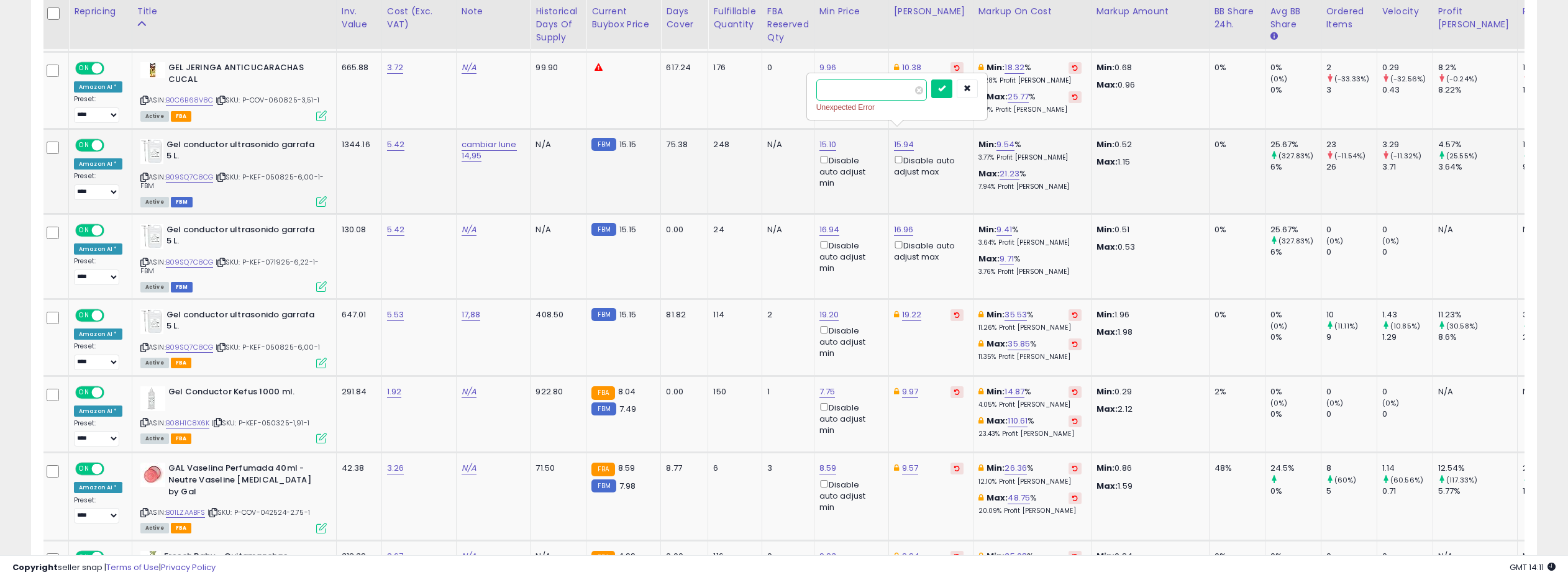
scroll to position [0, 0]
click at [973, 87] on icon "button" at bounding box center [970, 88] width 8 height 8
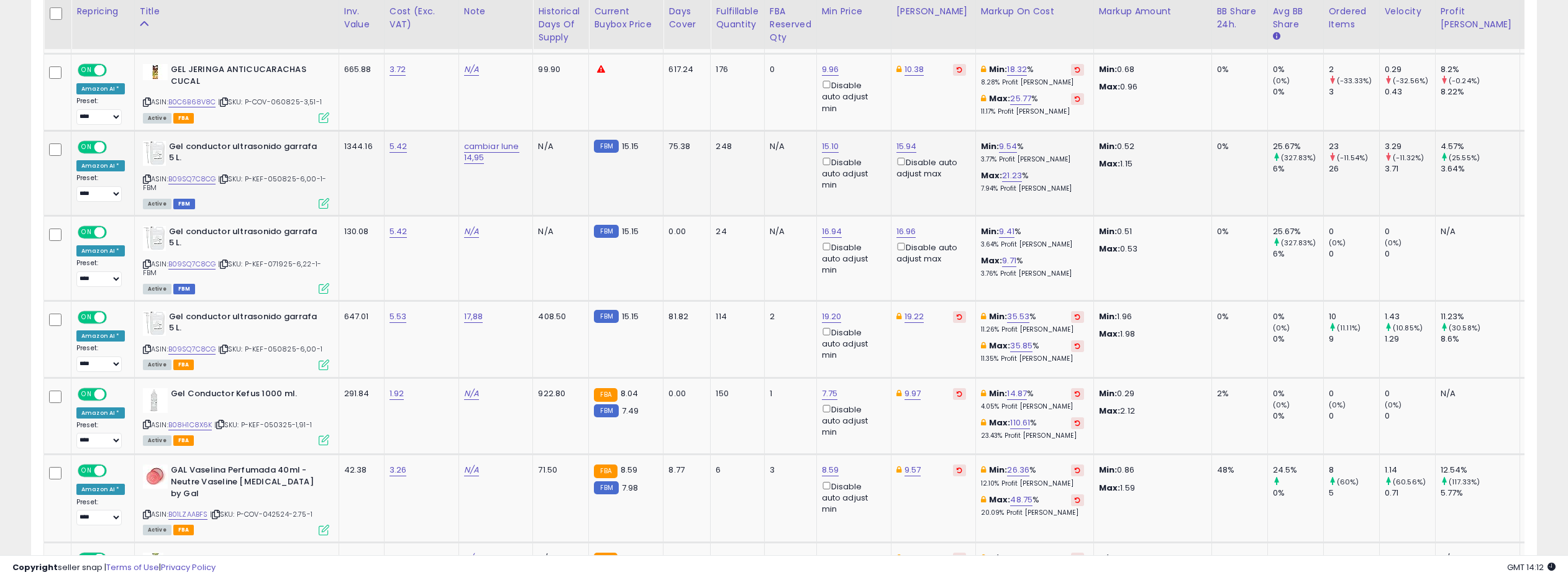
scroll to position [1354, 0]
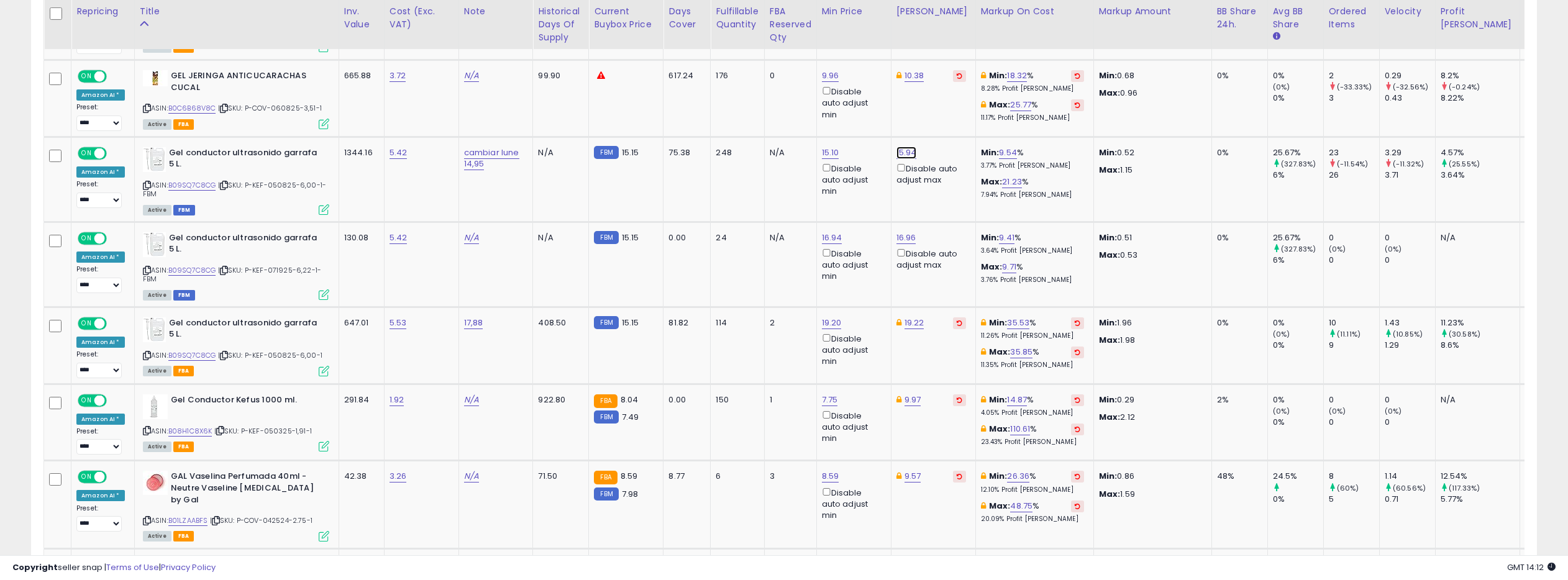
click at [903, 147] on link "15.94" at bounding box center [907, 153] width 21 height 12
type input "**"
type input "*****"
click at [955, 97] on button "submit" at bounding box center [944, 97] width 21 height 19
click at [980, 95] on button "button" at bounding box center [969, 97] width 21 height 19
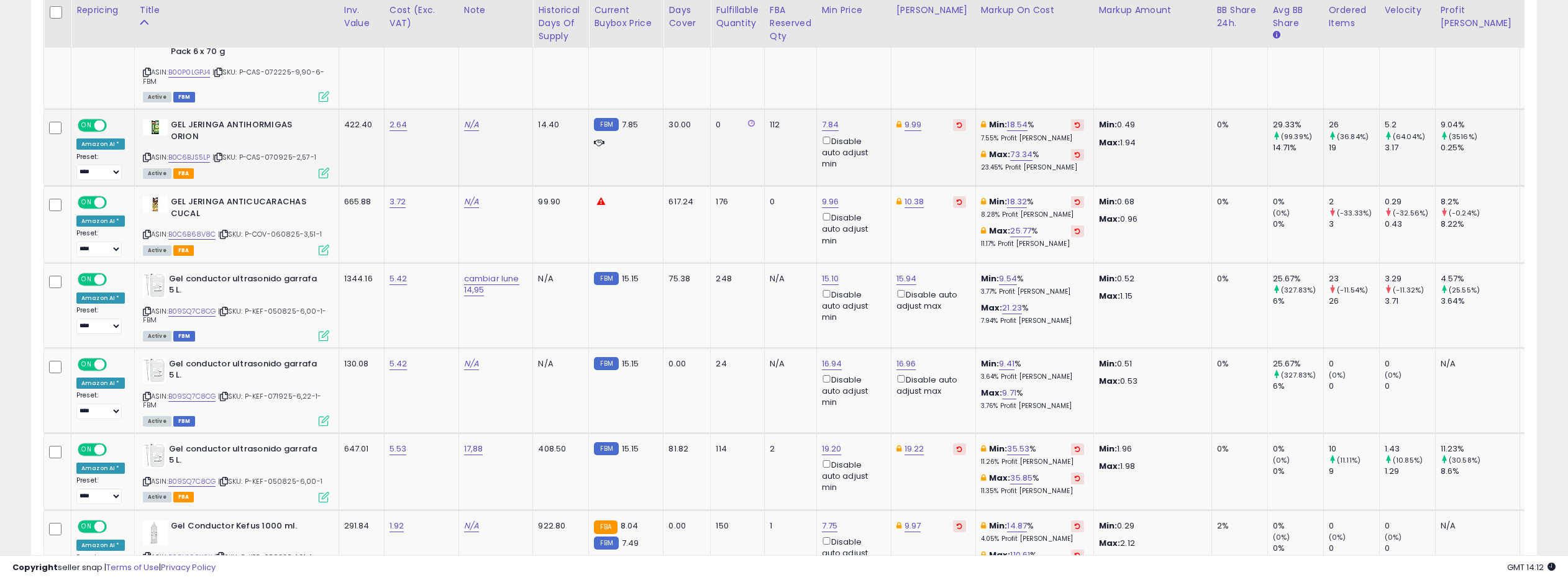
scroll to position [1224, 0]
